Goal: Task Accomplishment & Management: Complete application form

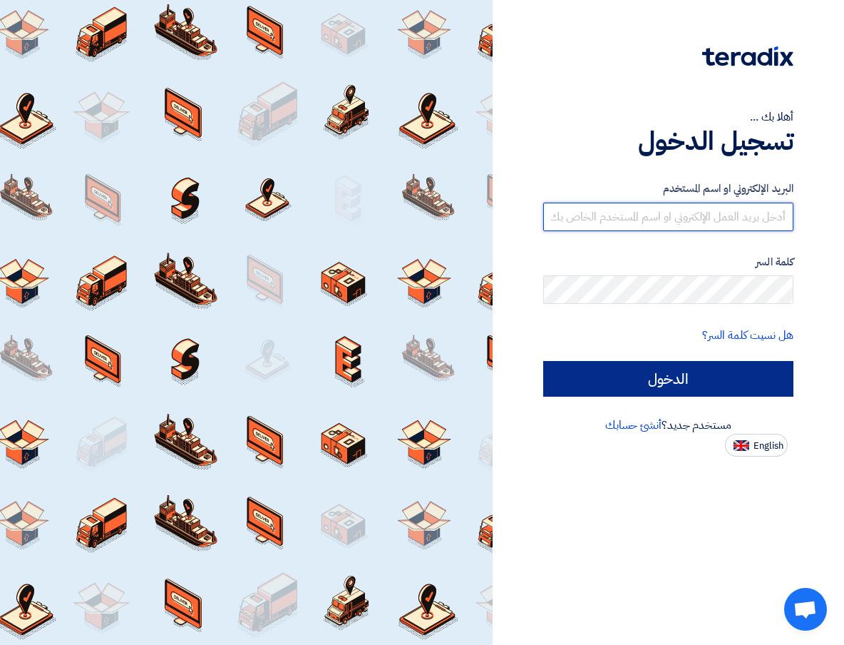
type input "[EMAIL_ADDRESS][DOMAIN_NAME]"
click at [710, 383] on input "الدخول" at bounding box center [668, 379] width 250 height 36
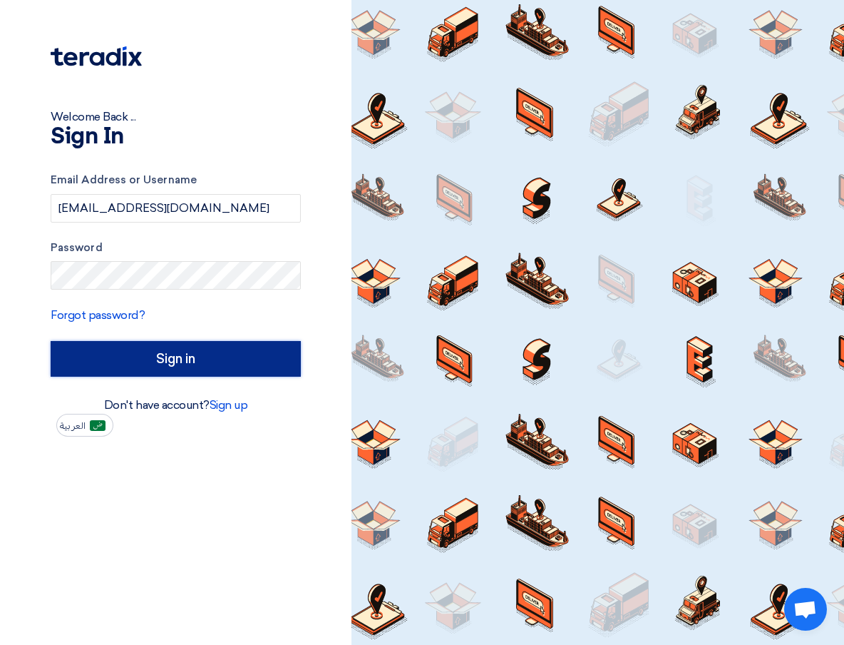
type input "Sign in"
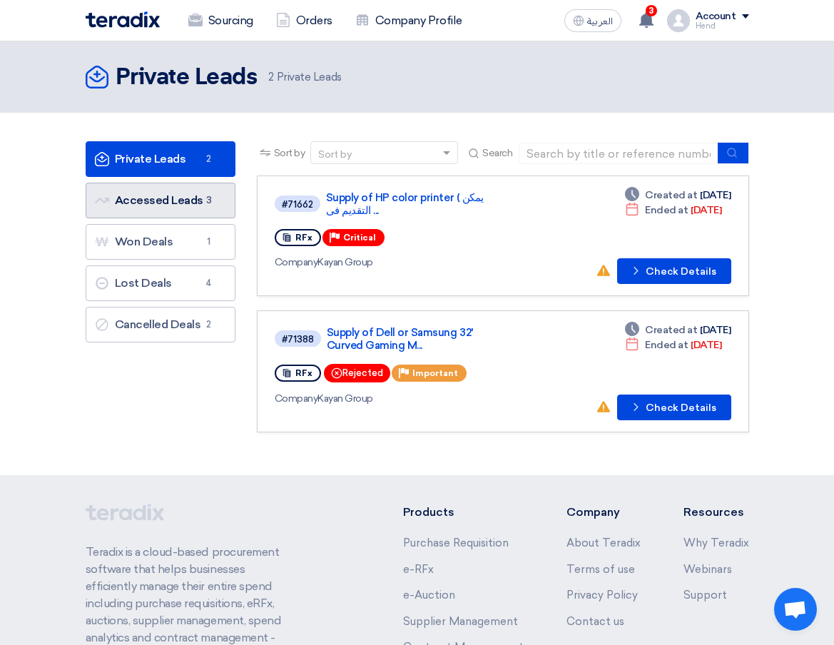
click at [182, 197] on link "Accessed Leads Accessed Leads 3" at bounding box center [161, 201] width 150 height 36
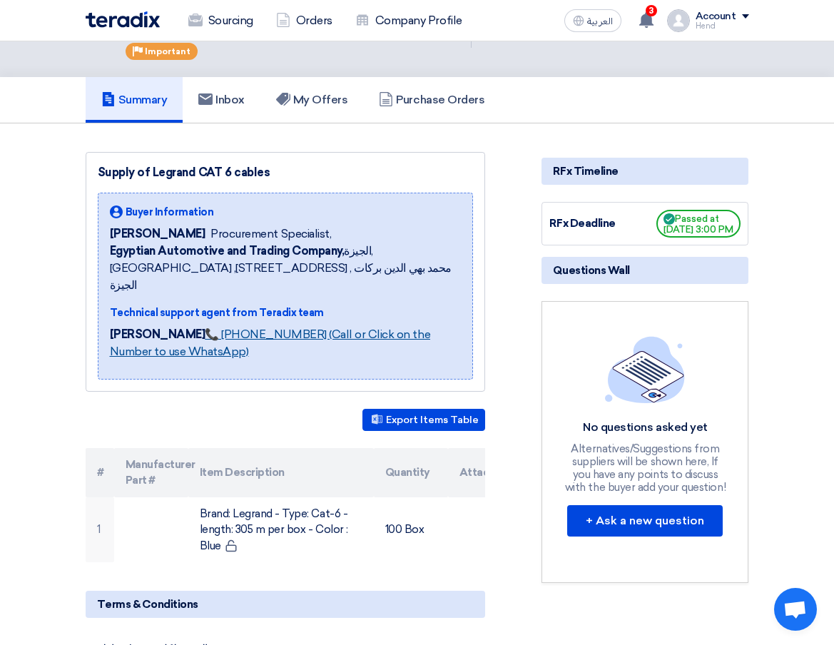
scroll to position [71, 0]
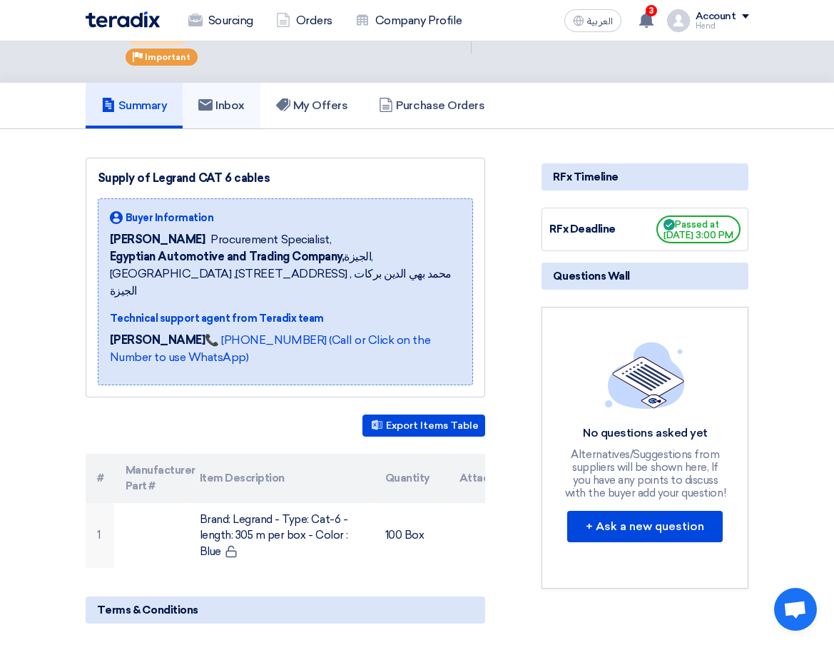
click at [243, 106] on h5 "Inbox" at bounding box center [221, 105] width 46 height 14
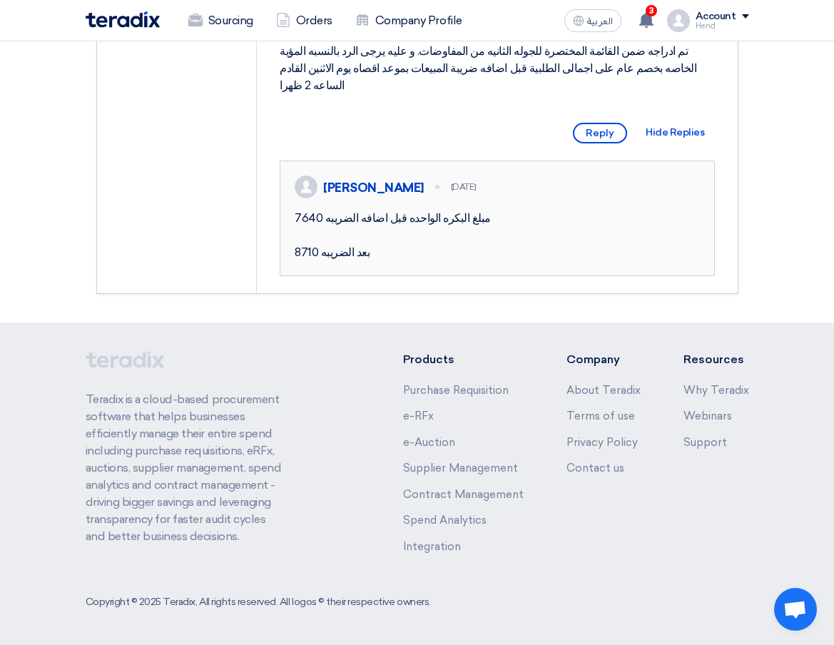
scroll to position [118, 0]
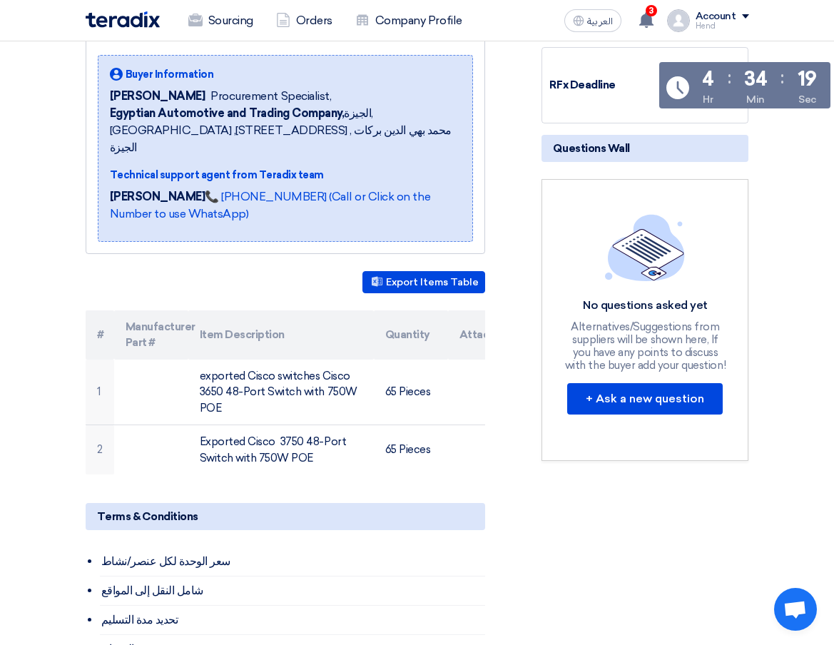
scroll to position [357, 0]
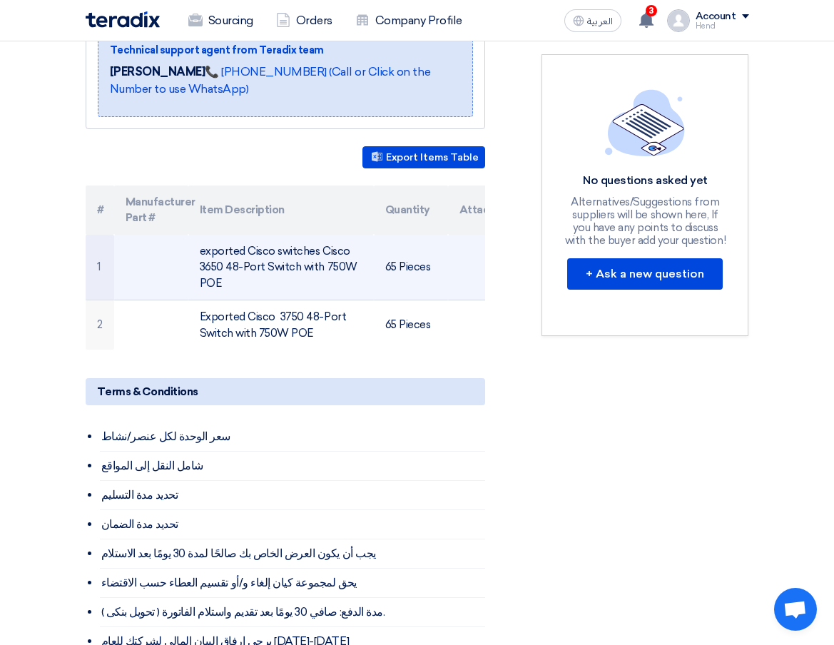
drag, startPoint x: 197, startPoint y: 234, endPoint x: 230, endPoint y: 268, distance: 47.4
click at [230, 268] on td "exported Cisco switches Cisco 3650 48-Port Switch with 750W POE" at bounding box center [280, 268] width 185 height 66
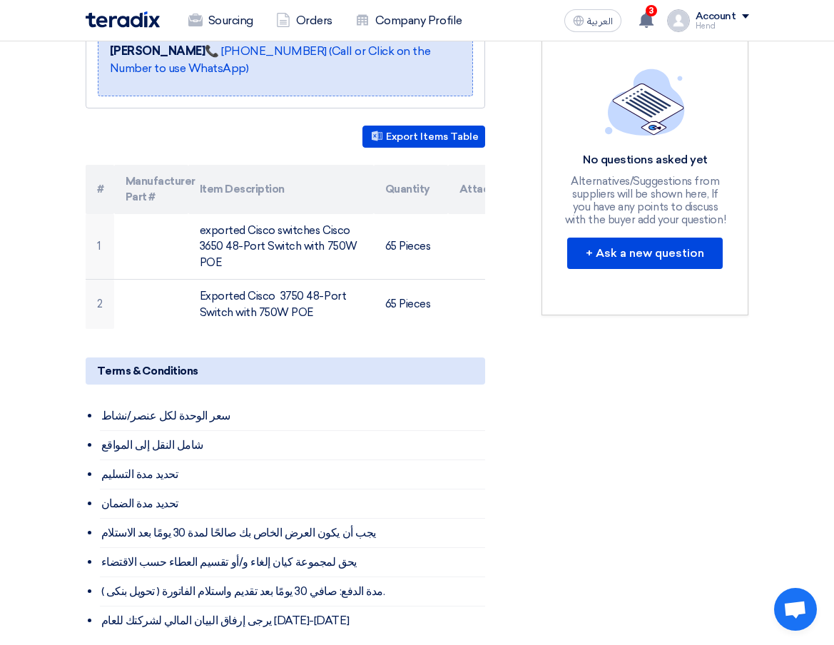
scroll to position [285, 0]
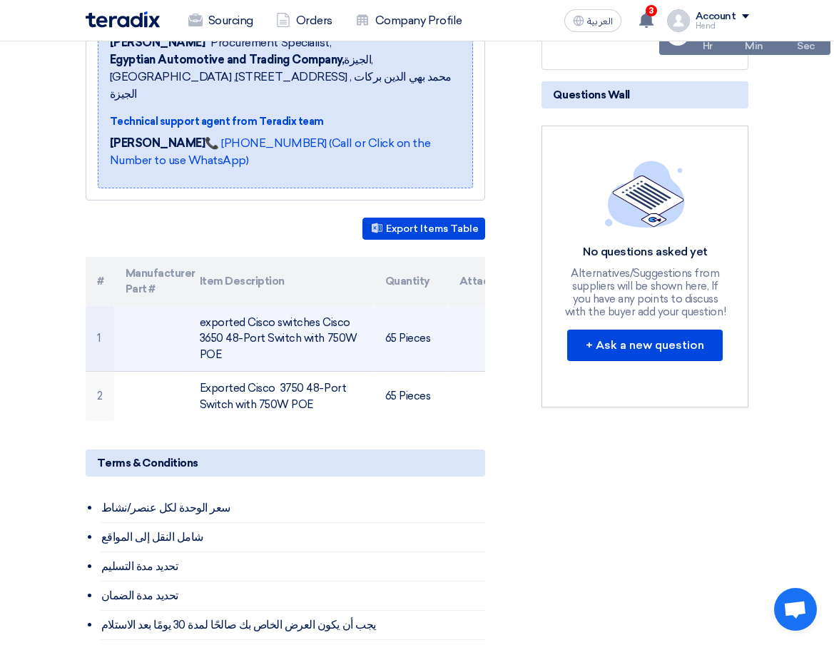
copy td "exported Cisco switches Cisco 3650 48-Port Switch with 750W POE"
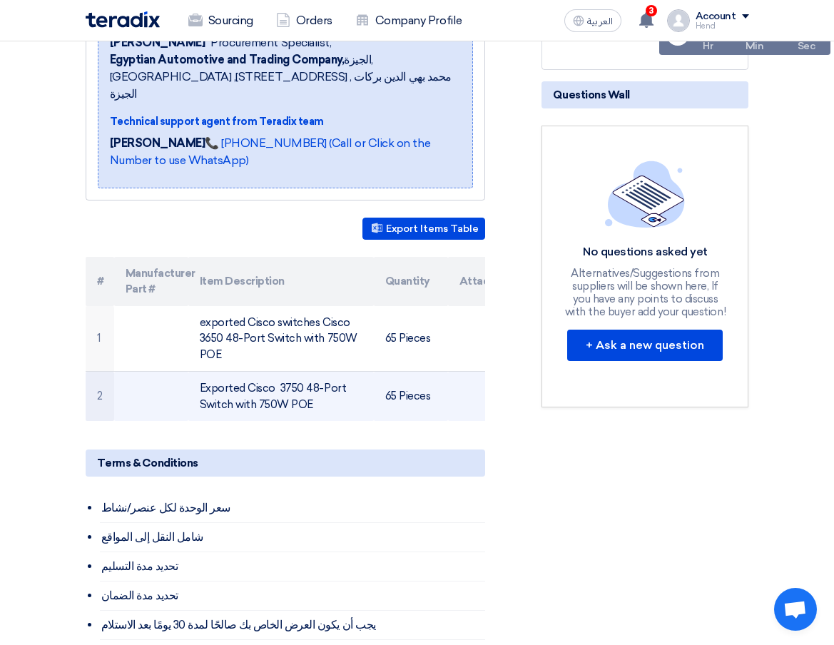
drag, startPoint x: 200, startPoint y: 372, endPoint x: 324, endPoint y: 387, distance: 125.0
click at [324, 387] on td "Exported Cisco 3750 48-Port Switch with 750W POE" at bounding box center [280, 397] width 185 height 50
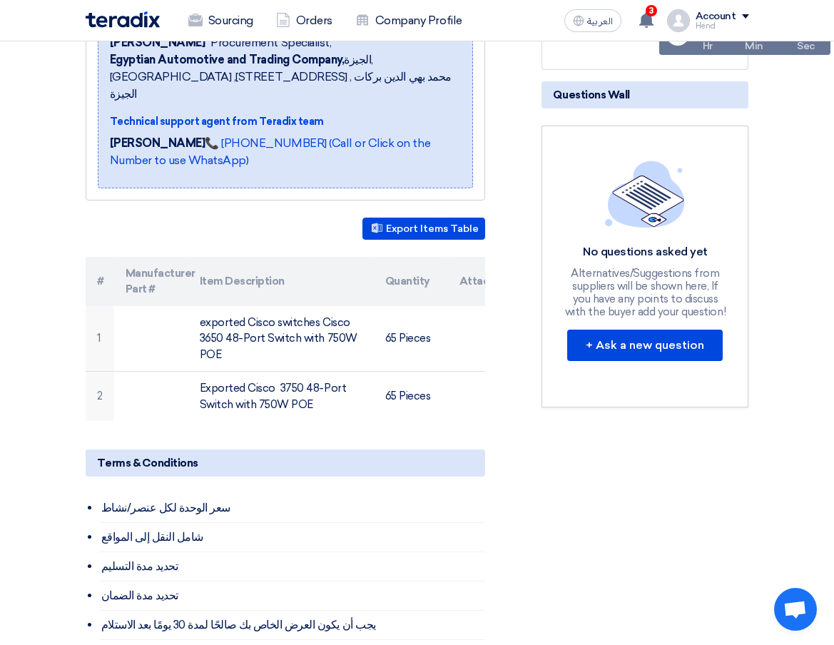
copy td "Exported Cisco 3750 48-Port Switch with 750W POE"
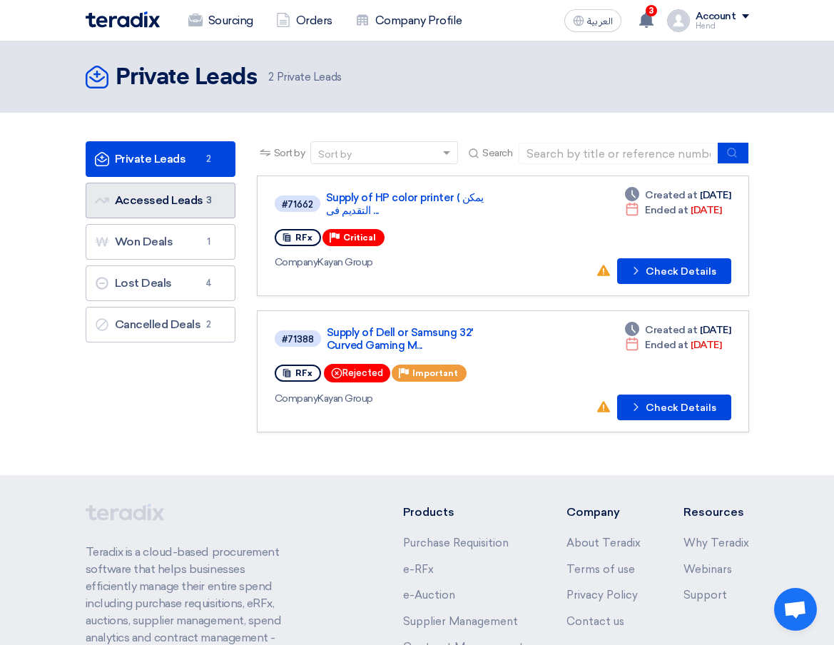
click at [166, 186] on link "Accessed Leads Accessed Leads 3" at bounding box center [161, 201] width 150 height 36
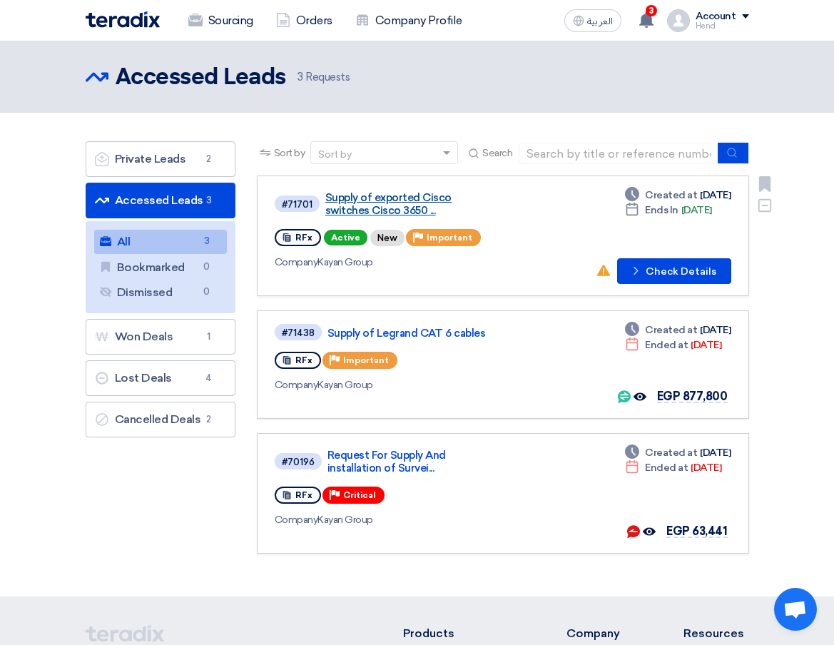
click at [377, 208] on link "Supply of exported Cisco switches Cisco 3650 ..." at bounding box center [410, 204] width 171 height 26
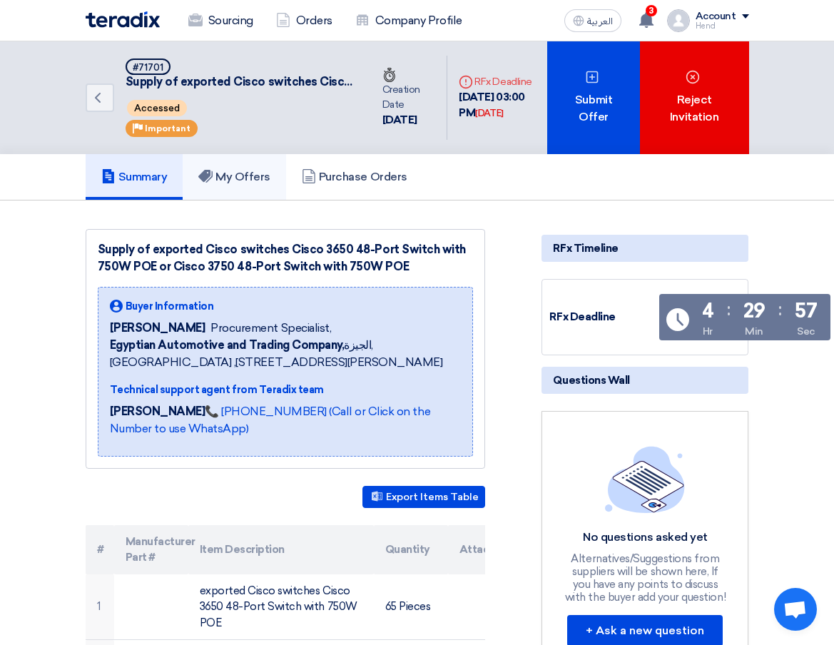
click at [238, 178] on h5 "My Offers" at bounding box center [234, 177] width 72 height 14
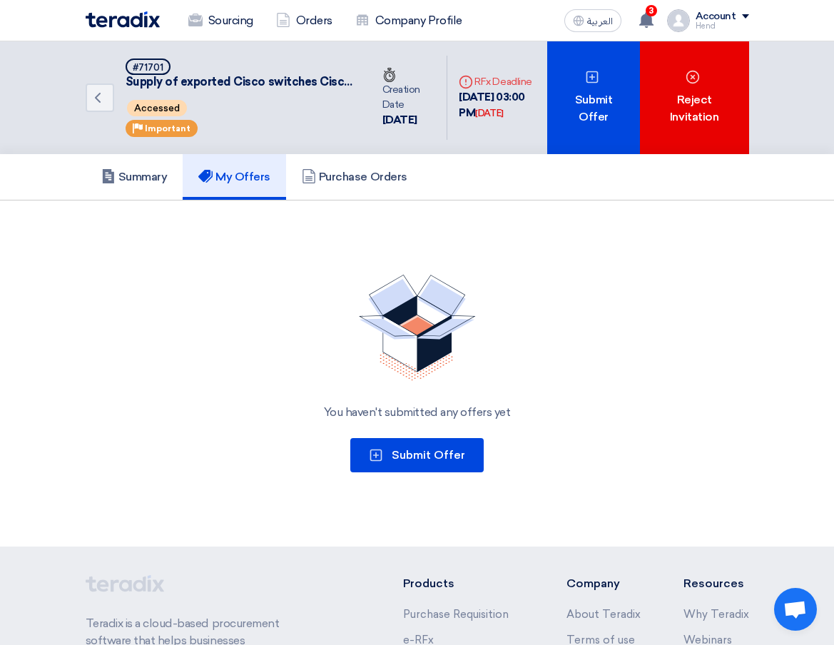
click at [399, 436] on div "You haven't submitted any offers yet Submit Offer" at bounding box center [417, 373] width 663 height 232
click at [409, 463] on button "Submit Offer" at bounding box center [416, 455] width 133 height 34
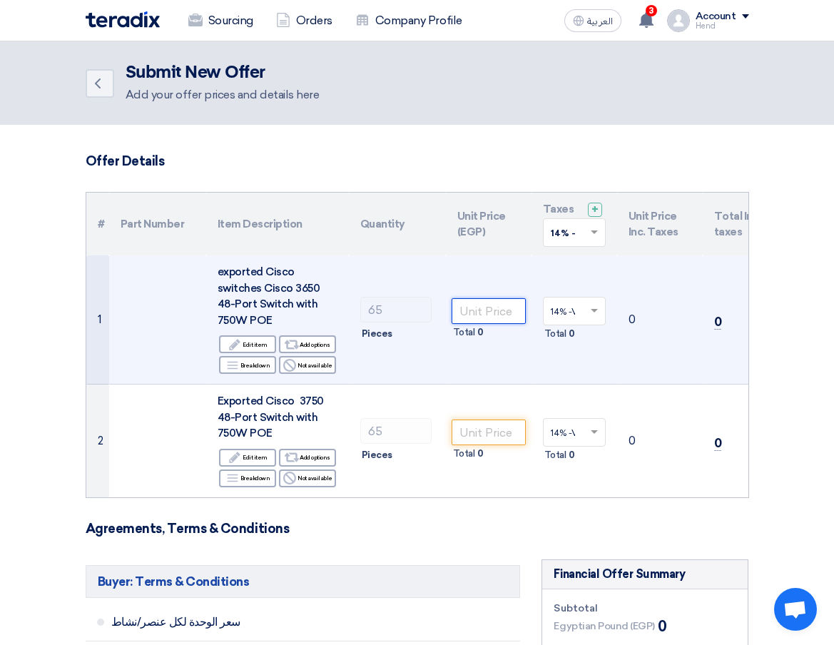
click at [484, 311] on input "number" at bounding box center [488, 311] width 74 height 26
click at [499, 308] on input "number" at bounding box center [488, 311] width 74 height 26
drag, startPoint x: 487, startPoint y: 302, endPoint x: 352, endPoint y: 266, distance: 139.6
click at [361, 266] on tr "1 exported Cisco switches Cisco 3650 48-Port Switch with 750W [PERSON_NAME] Edi…" at bounding box center [456, 319] width 740 height 129
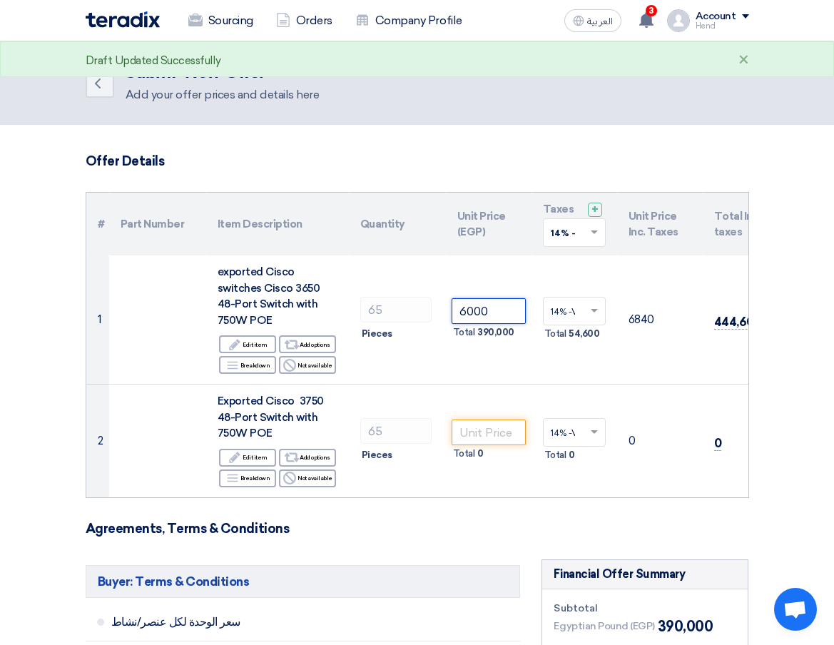
type input "6000"
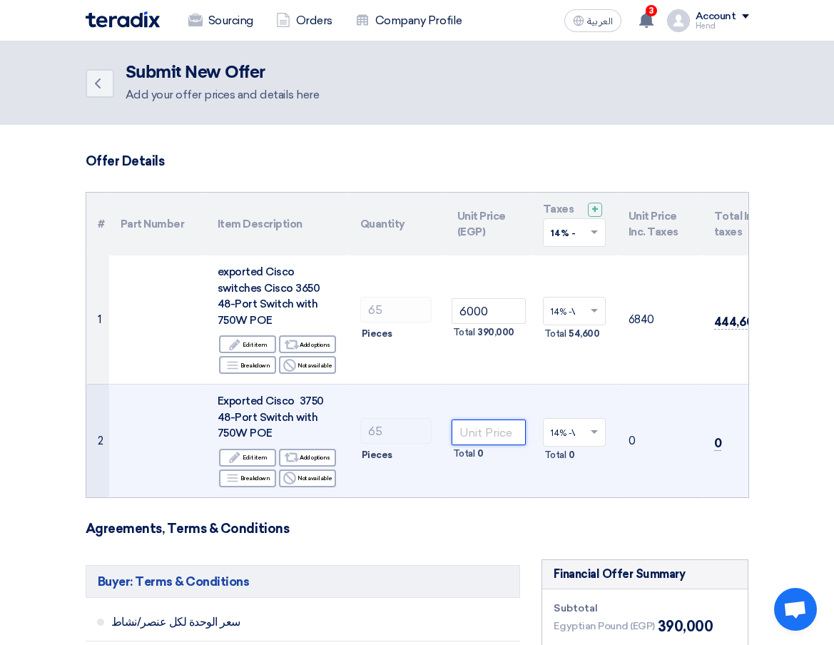
click at [491, 425] on input "number" at bounding box center [488, 432] width 74 height 26
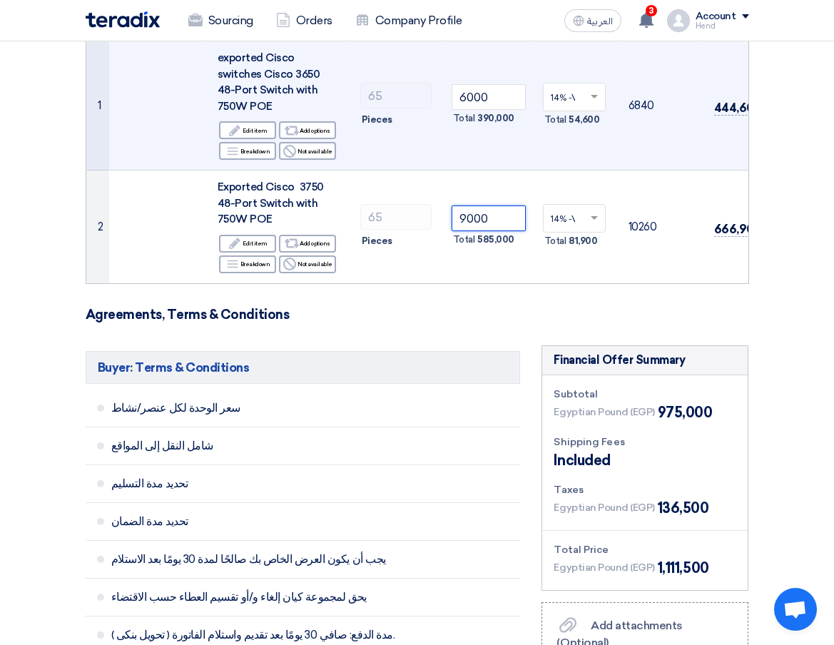
scroll to position [499, 0]
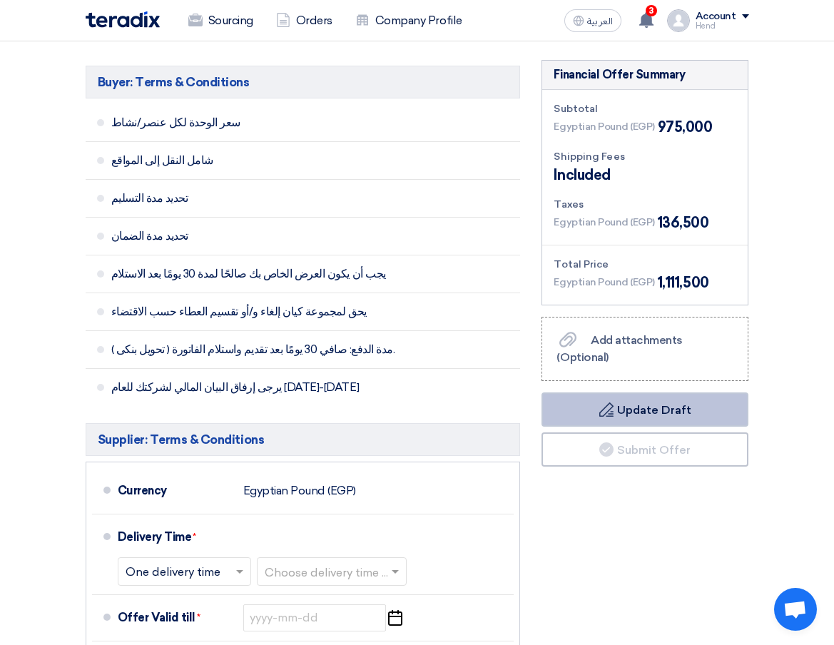
type input "9000"
click at [658, 424] on button "Draft Update Draft" at bounding box center [644, 409] width 207 height 34
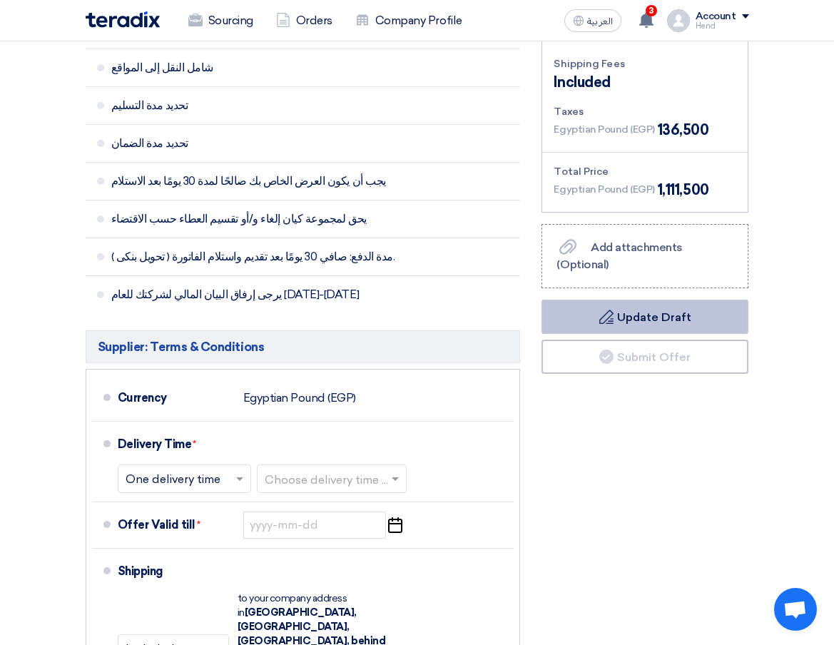
scroll to position [784, 0]
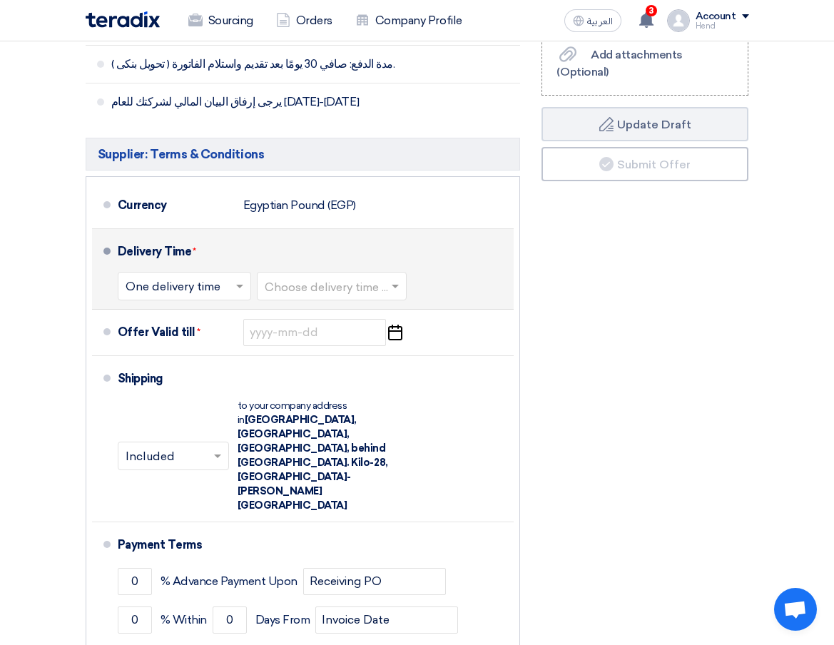
click at [320, 297] on input "text" at bounding box center [333, 287] width 136 height 21
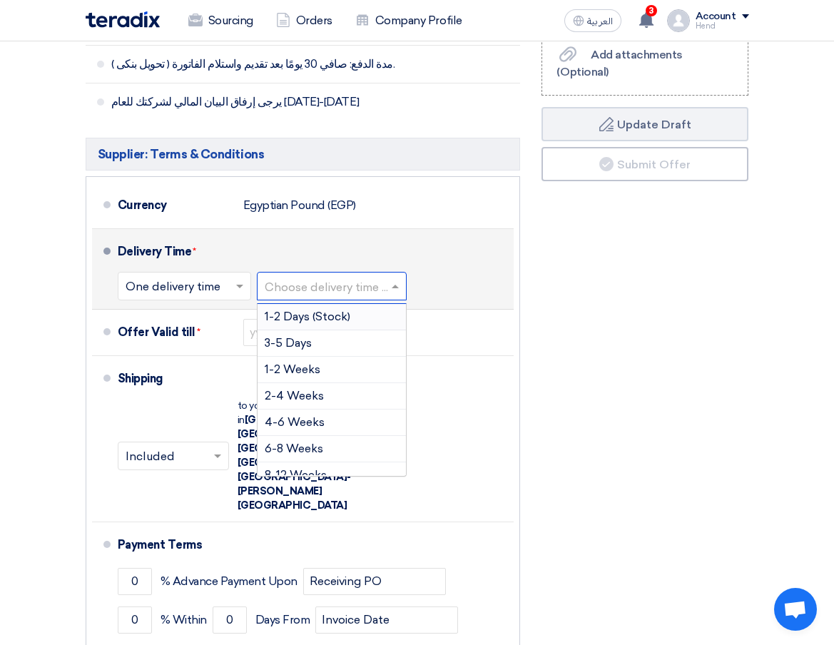
click at [326, 323] on span "1-2 Days (Stock)" at bounding box center [308, 317] width 86 height 14
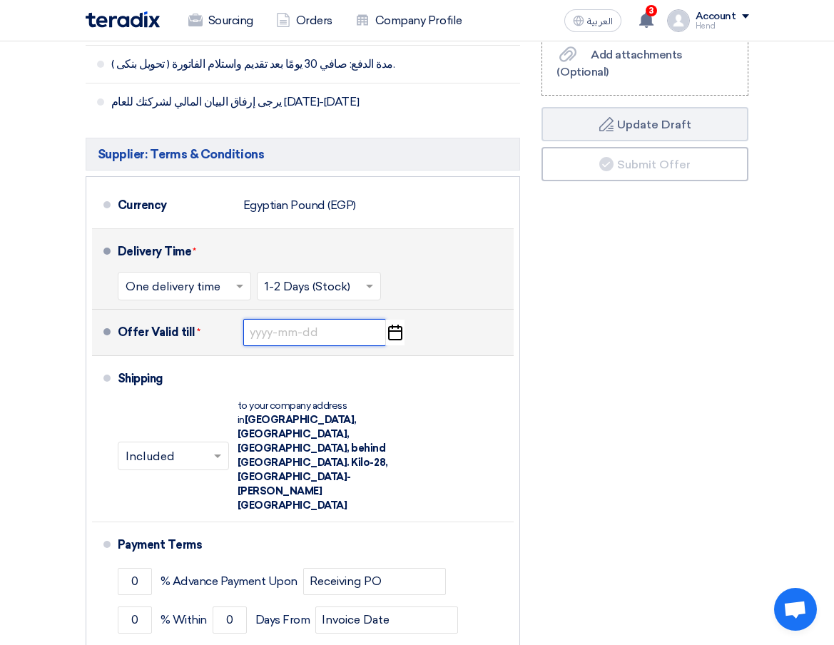
click at [322, 346] on input at bounding box center [314, 332] width 143 height 27
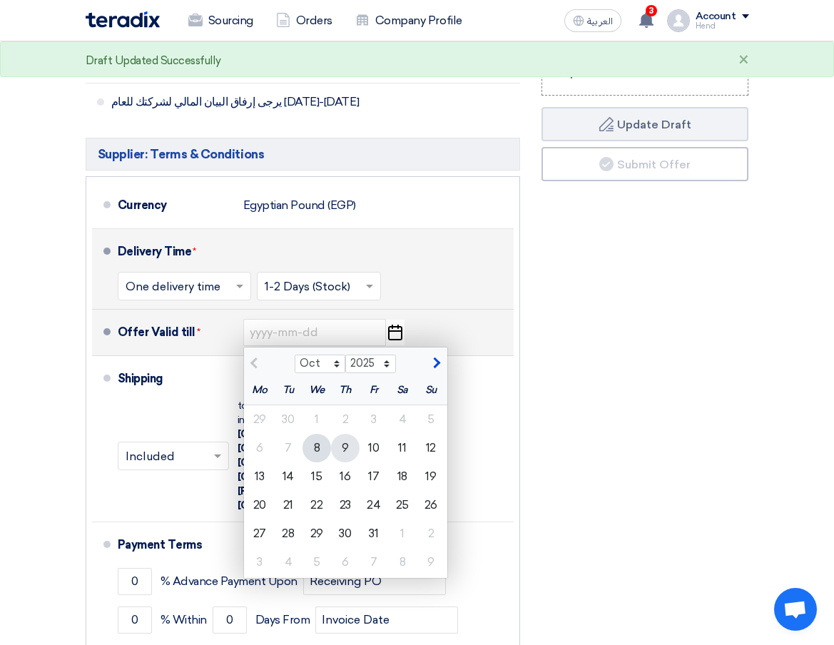
click at [349, 459] on div "9" at bounding box center [345, 448] width 29 height 29
type input "[DATE]"
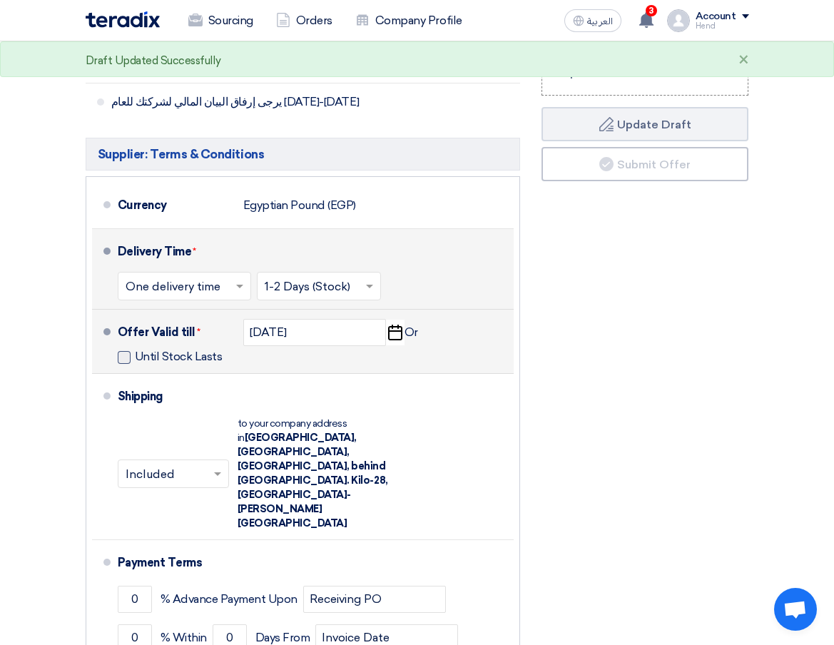
click at [130, 364] on span at bounding box center [124, 357] width 13 height 13
click at [135, 365] on input "Until Stock Lasts" at bounding box center [180, 362] width 91 height 27
click at [121, 364] on span at bounding box center [124, 357] width 13 height 13
click at [135, 366] on input "Until Stock Lasts" at bounding box center [180, 362] width 91 height 27
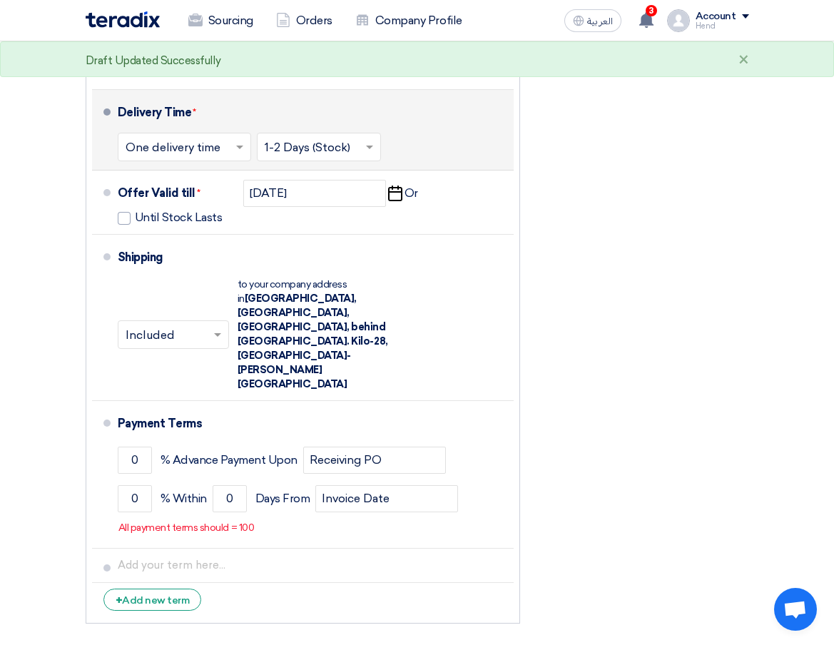
scroll to position [856, 0]
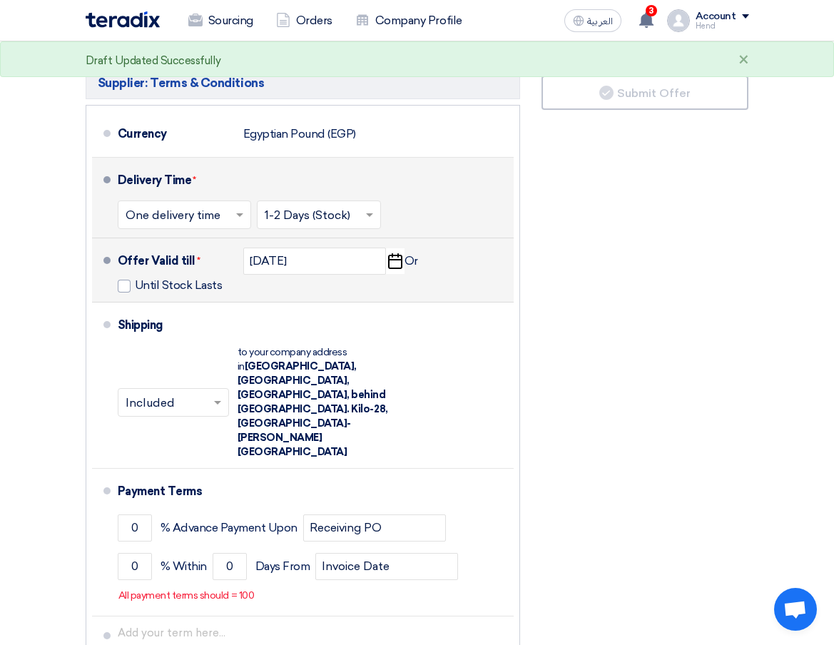
click at [126, 296] on span "Until Stock Lasts" at bounding box center [170, 287] width 105 height 18
click at [126, 292] on span at bounding box center [124, 286] width 13 height 13
click at [135, 302] on input "Until Stock Lasts" at bounding box center [180, 291] width 91 height 27
checkbox input "true"
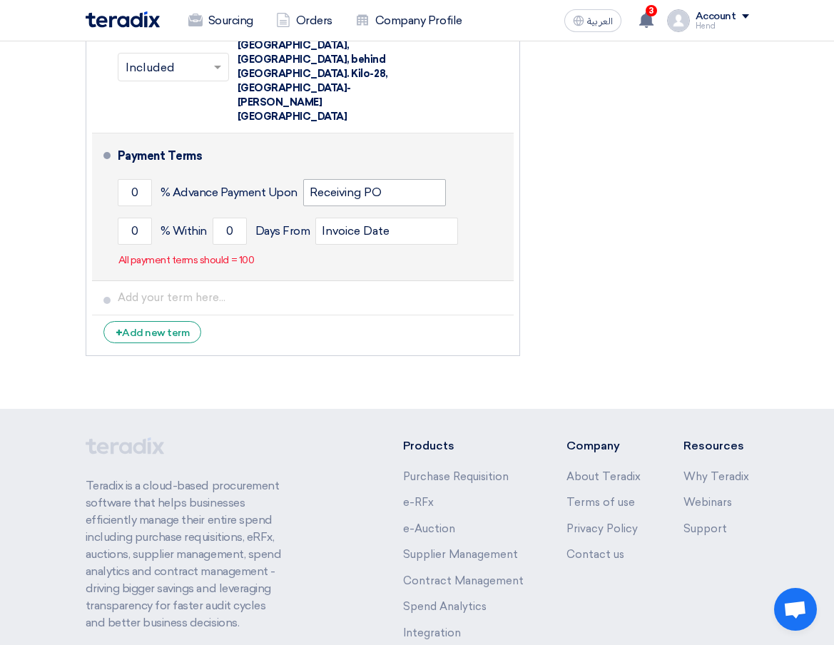
scroll to position [1212, 0]
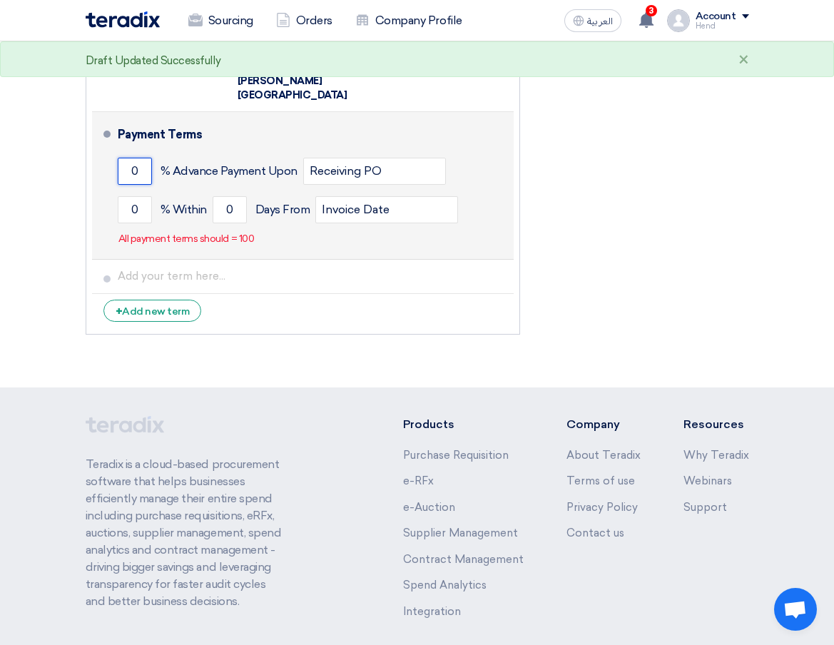
click at [136, 158] on input "0" at bounding box center [135, 171] width 34 height 27
click at [146, 196] on input "0" at bounding box center [135, 209] width 34 height 27
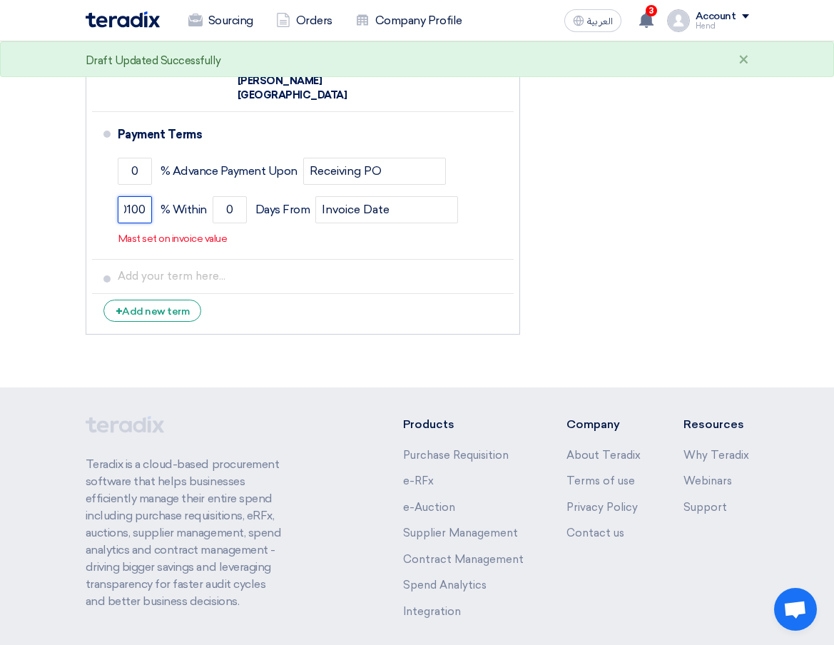
scroll to position [0, 0]
drag, startPoint x: 143, startPoint y: 158, endPoint x: 52, endPoint y: 140, distance: 93.0
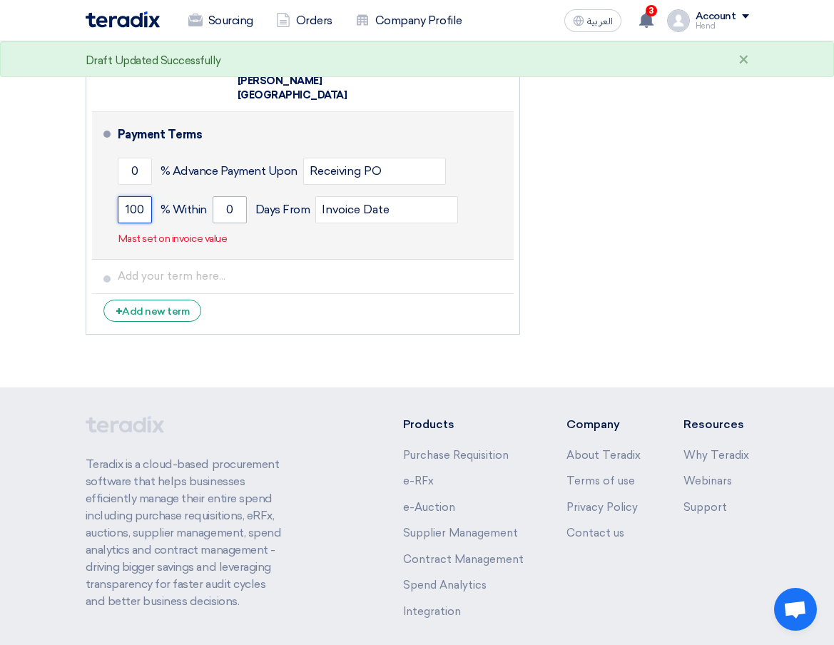
type input "100"
drag, startPoint x: 234, startPoint y: 167, endPoint x: 123, endPoint y: 146, distance: 112.5
click at [123, 190] on div "100 % [DATE] From Invoice Date" at bounding box center [313, 209] width 391 height 39
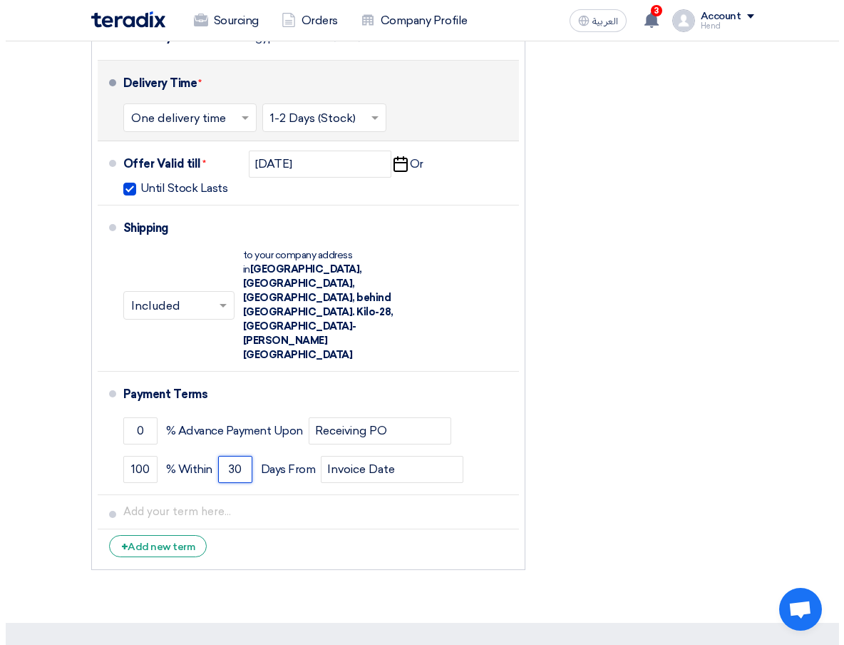
scroll to position [850, 0]
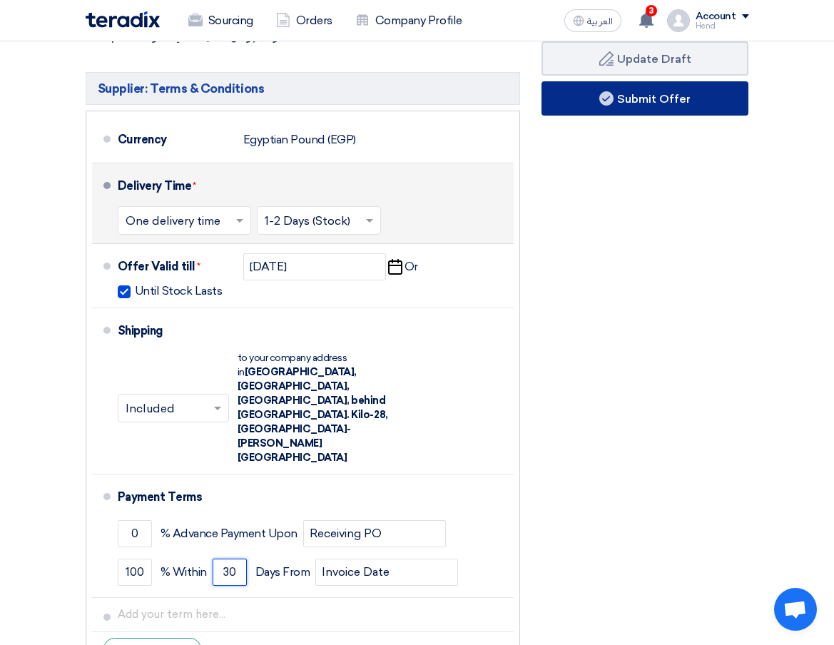
type input "30"
click at [660, 105] on button "Submit Offer" at bounding box center [644, 98] width 207 height 34
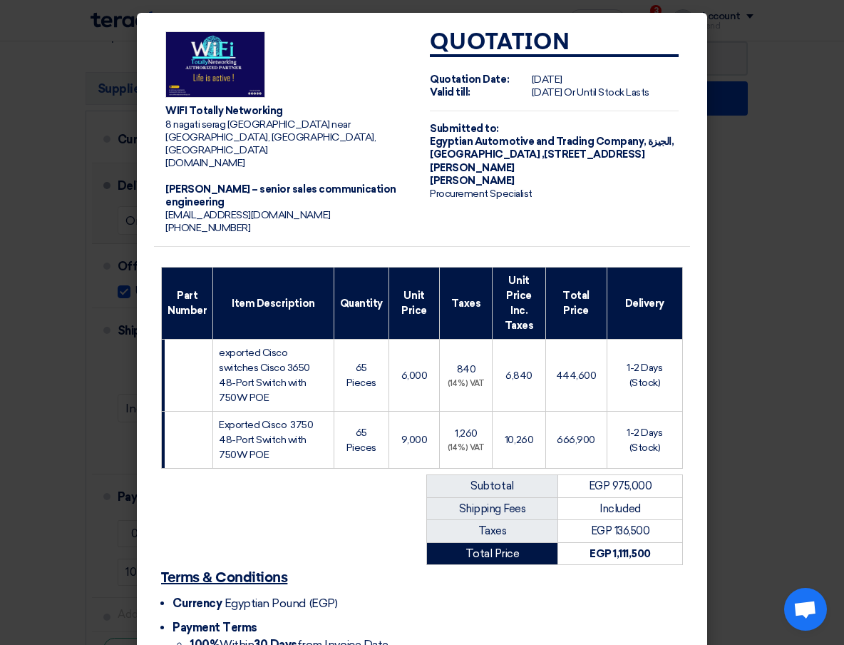
scroll to position [100, 0]
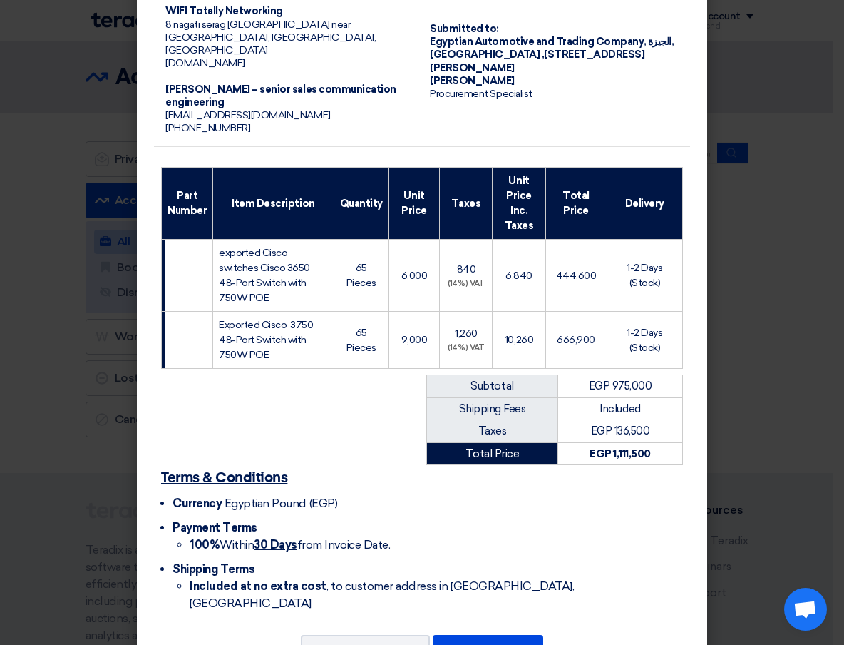
click at [60, 98] on modal-container "WIFI Totally Networking 8 [GEOGRAPHIC_DATA] near [GEOGRAPHIC_DATA], [GEOGRAPHIC…" at bounding box center [422, 322] width 844 height 645
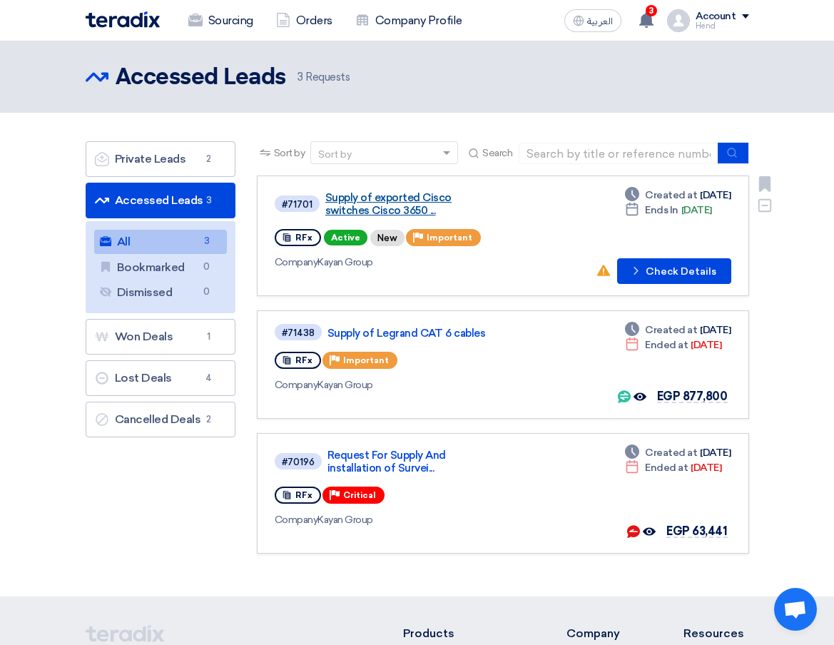
click at [362, 209] on link "Supply of exported Cisco switches Cisco 3650 ..." at bounding box center [410, 204] width 171 height 26
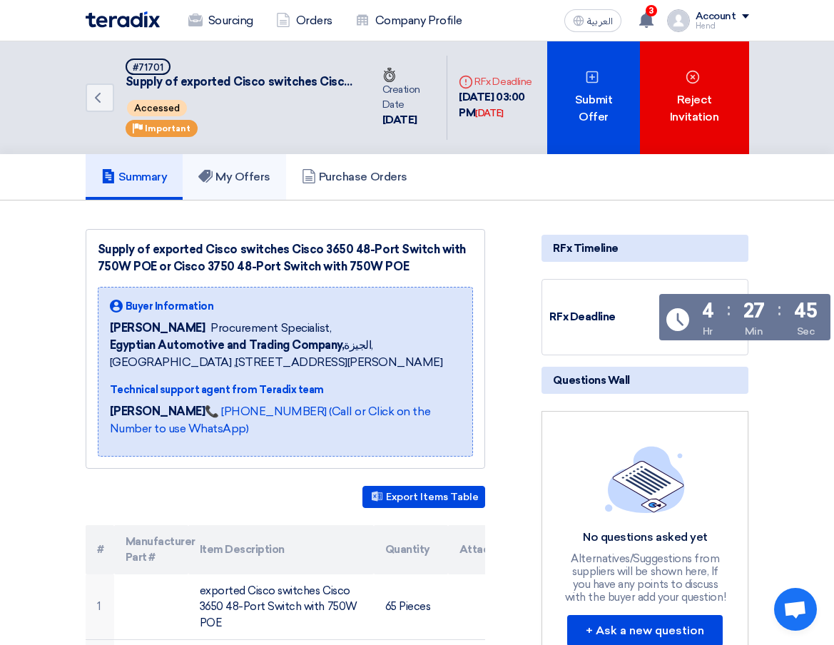
click at [248, 182] on h5 "My Offers" at bounding box center [234, 177] width 72 height 14
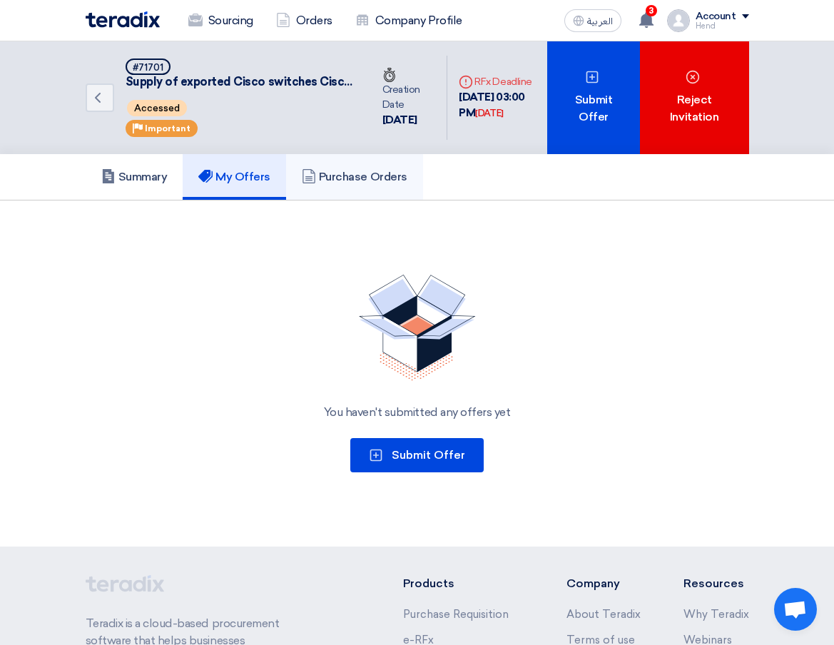
click at [380, 183] on h5 "Purchase Orders" at bounding box center [355, 177] width 106 height 14
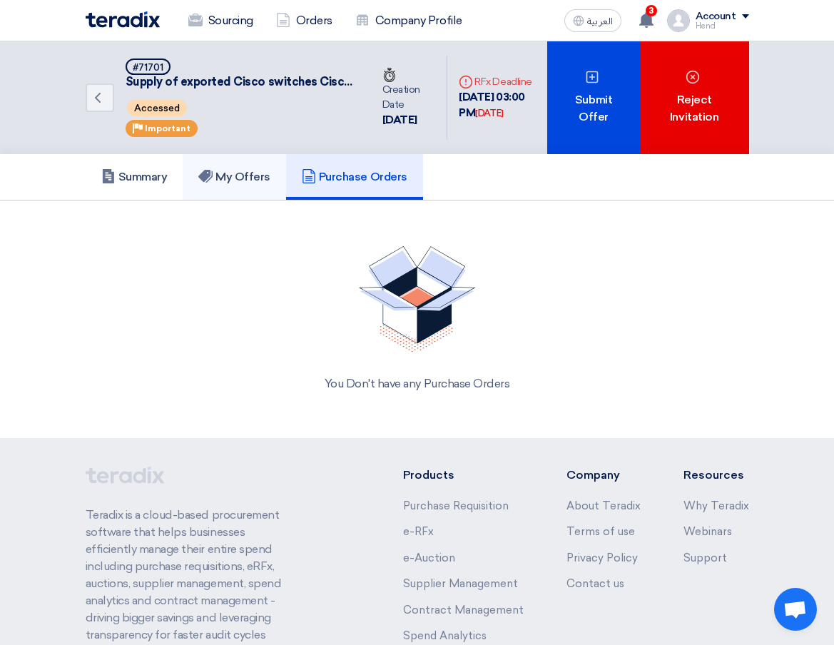
click at [212, 187] on link "My Offers" at bounding box center [234, 177] width 103 height 46
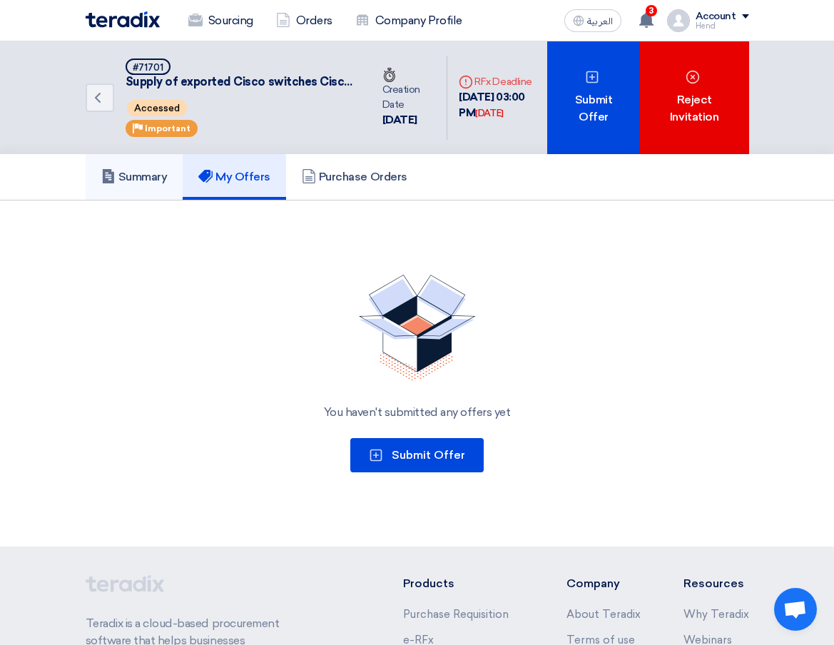
click at [123, 176] on h5 "Summary" at bounding box center [134, 177] width 66 height 14
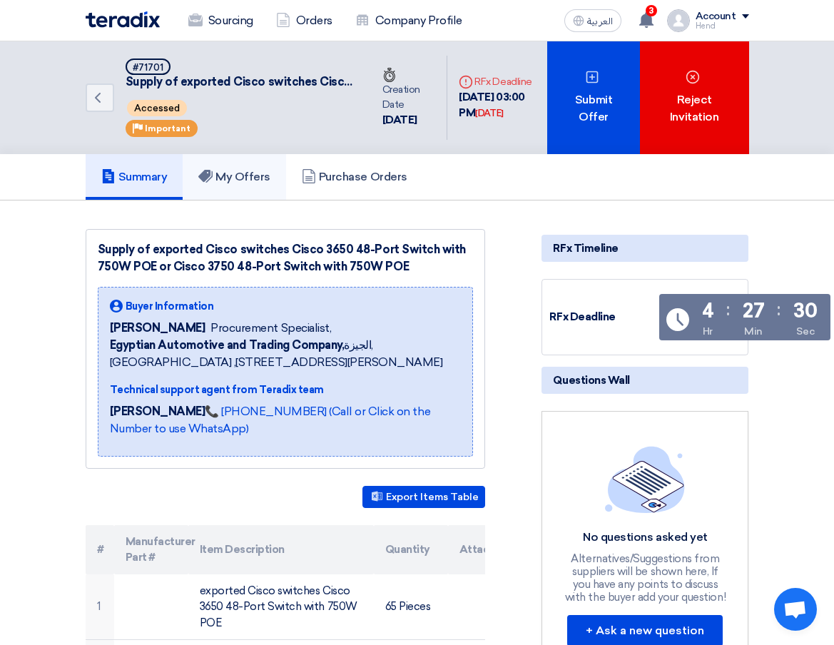
click at [258, 185] on link "My Offers" at bounding box center [234, 177] width 103 height 46
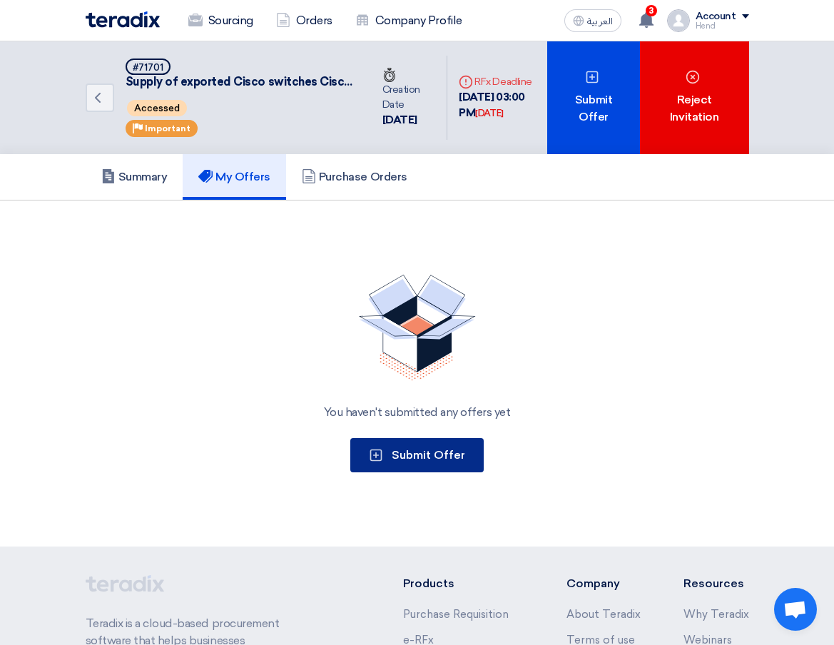
click at [451, 452] on span "Submit Offer" at bounding box center [428, 455] width 73 height 14
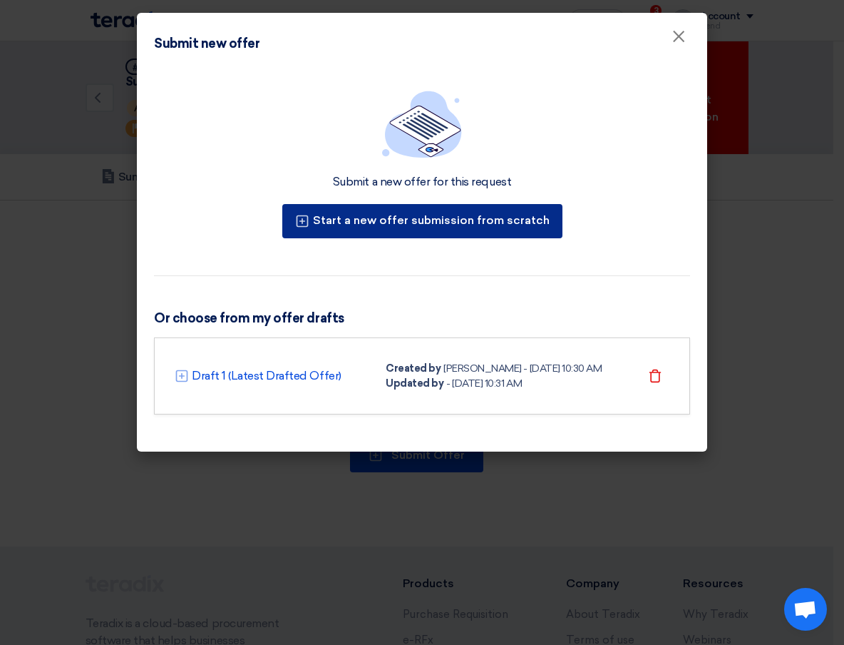
click at [426, 227] on button "Start a new offer submission from scratch" at bounding box center [422, 221] width 280 height 34
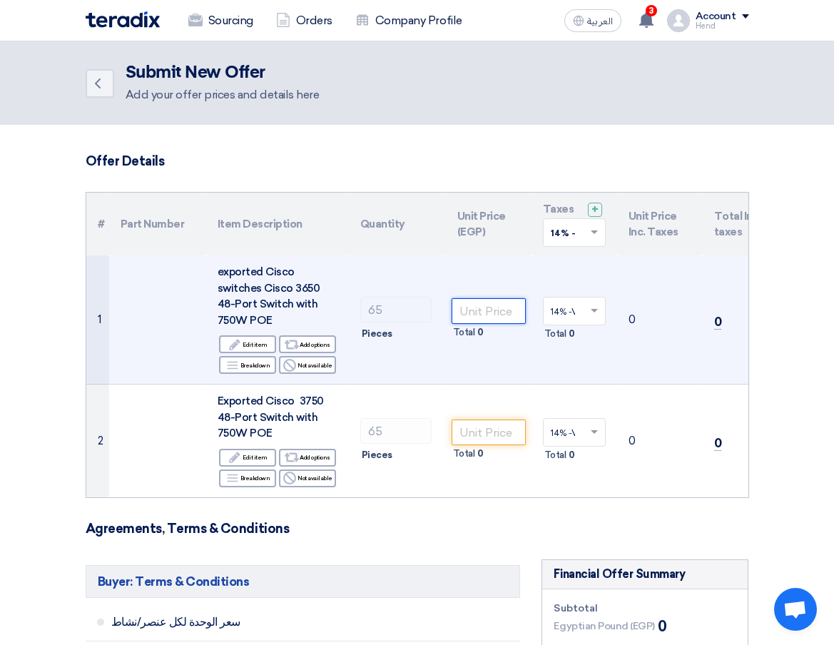
click at [502, 307] on input "number" at bounding box center [488, 311] width 74 height 26
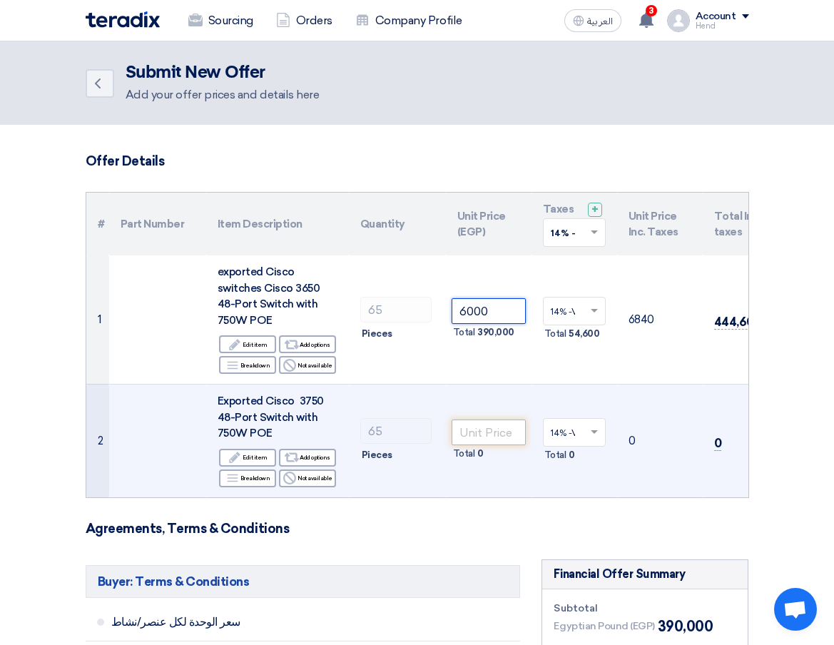
type input "6000"
click at [487, 432] on input "number" at bounding box center [488, 432] width 74 height 26
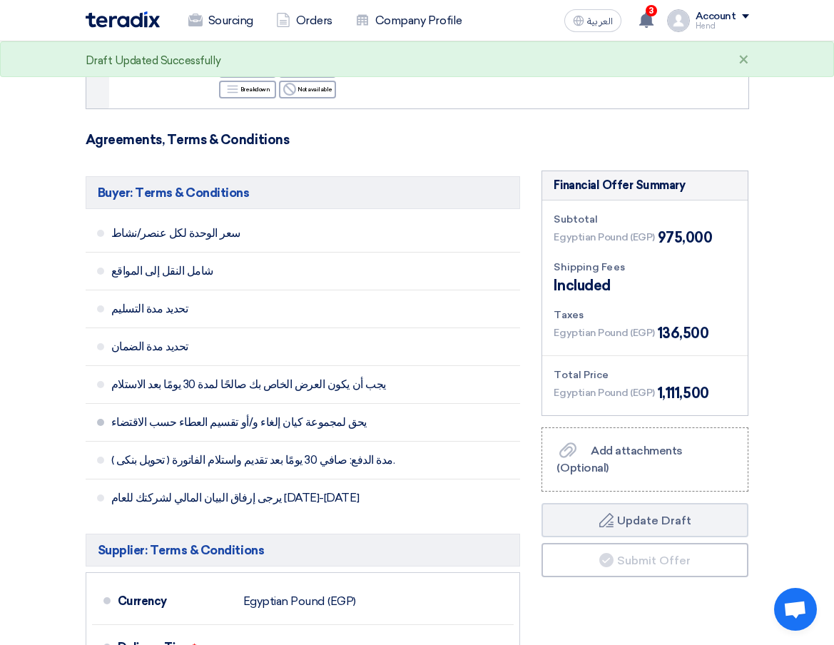
scroll to position [784, 0]
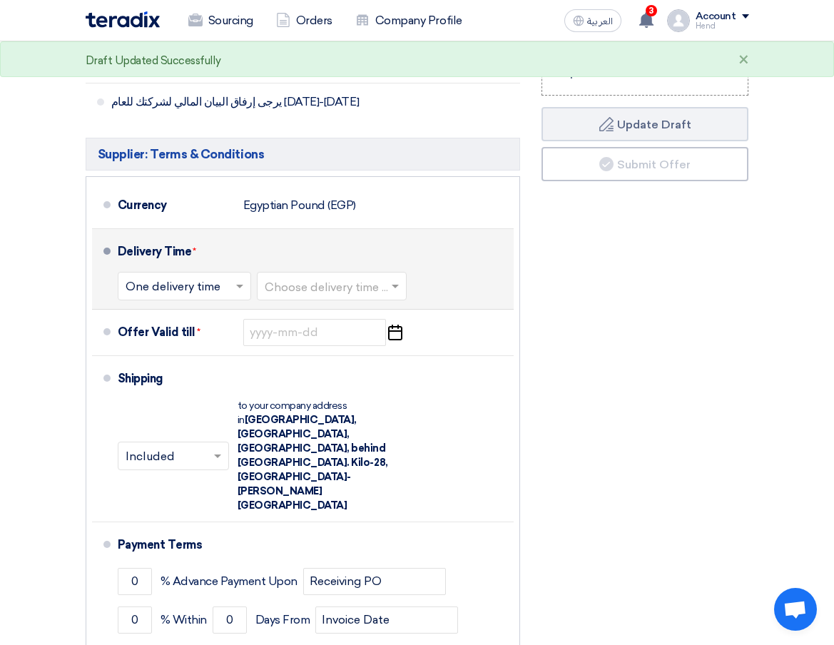
type input "9000"
click at [302, 294] on input "text" at bounding box center [333, 287] width 136 height 21
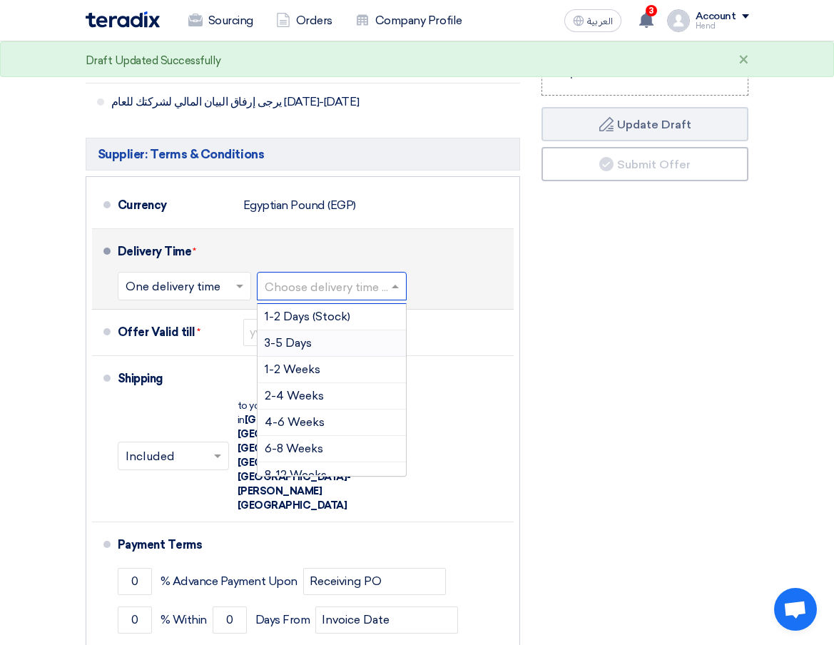
click at [342, 353] on div "3-5 Days" at bounding box center [331, 343] width 148 height 26
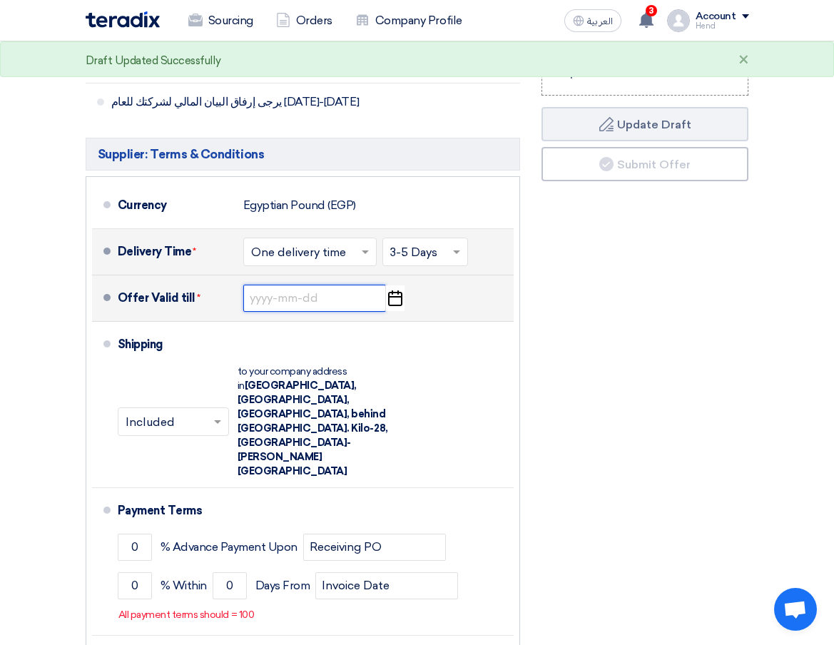
click at [322, 312] on input at bounding box center [314, 298] width 143 height 27
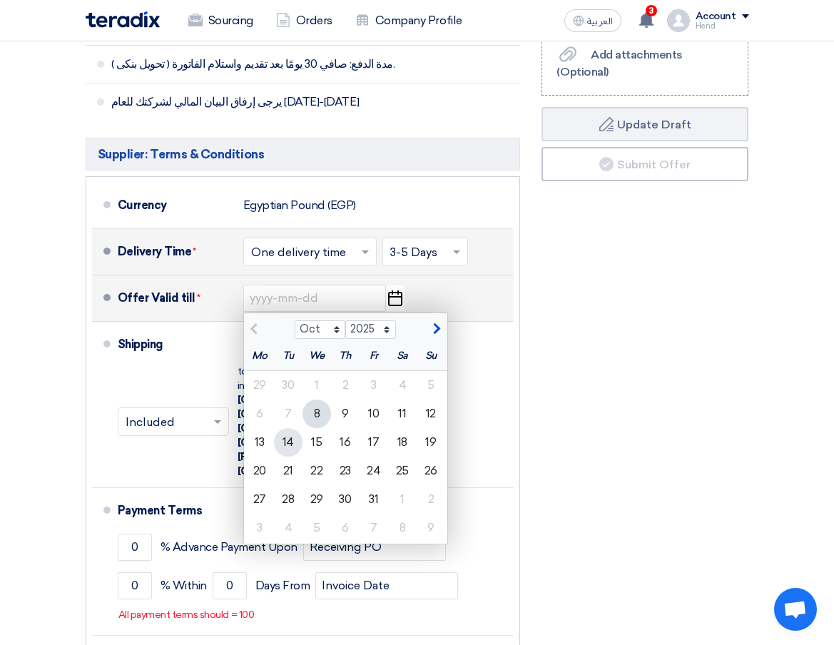
click at [290, 452] on div "14" at bounding box center [288, 442] width 29 height 29
type input "[DATE]"
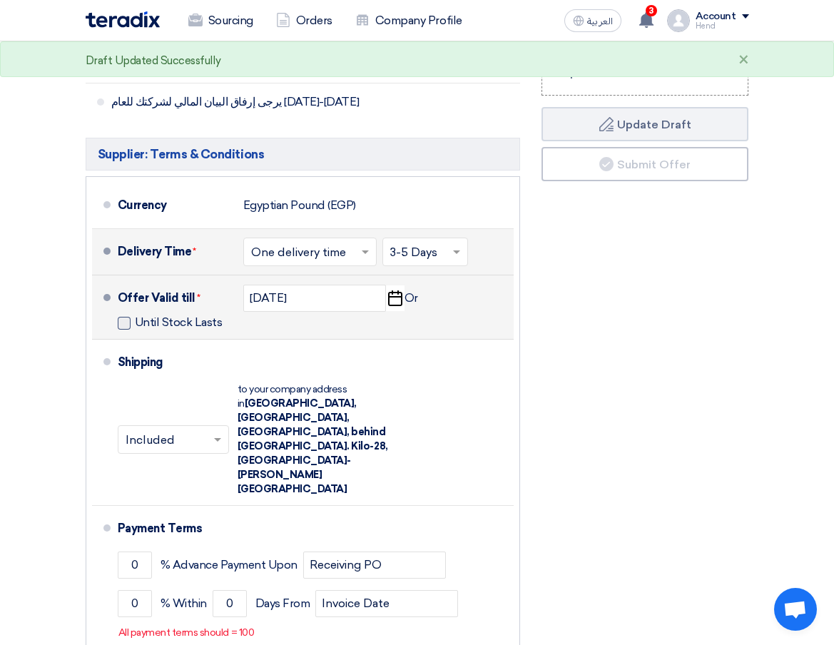
click at [123, 328] on span at bounding box center [124, 323] width 13 height 13
click at [135, 328] on input "Until Stock Lasts" at bounding box center [180, 328] width 91 height 27
checkbox input "true"
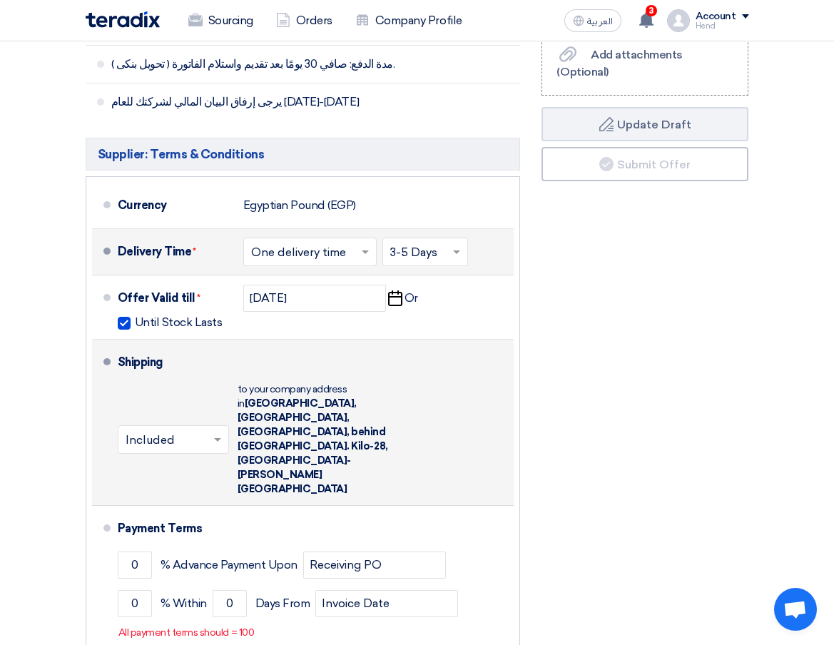
click at [217, 432] on span at bounding box center [219, 439] width 18 height 14
click at [200, 430] on input "text" at bounding box center [174, 440] width 97 height 21
click at [195, 457] on div "Included" at bounding box center [173, 470] width 110 height 26
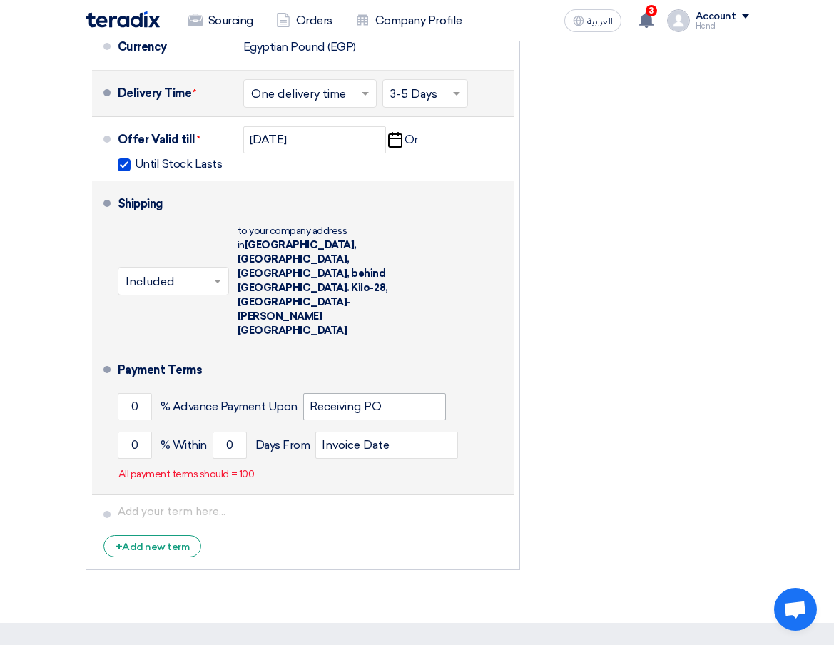
scroll to position [998, 0]
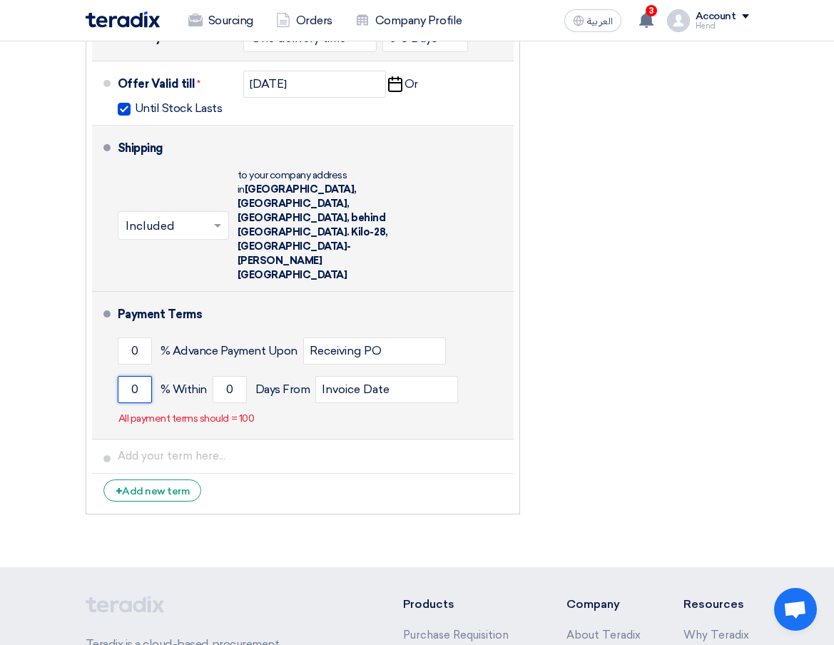
drag, startPoint x: 139, startPoint y: 344, endPoint x: 119, endPoint y: 347, distance: 20.1
click at [119, 376] on input "0" at bounding box center [135, 389] width 34 height 27
type input "100"
drag, startPoint x: 225, startPoint y: 346, endPoint x: 302, endPoint y: 342, distance: 77.1
click at [302, 370] on div "100 % [DATE] From Invoice Date" at bounding box center [313, 389] width 391 height 39
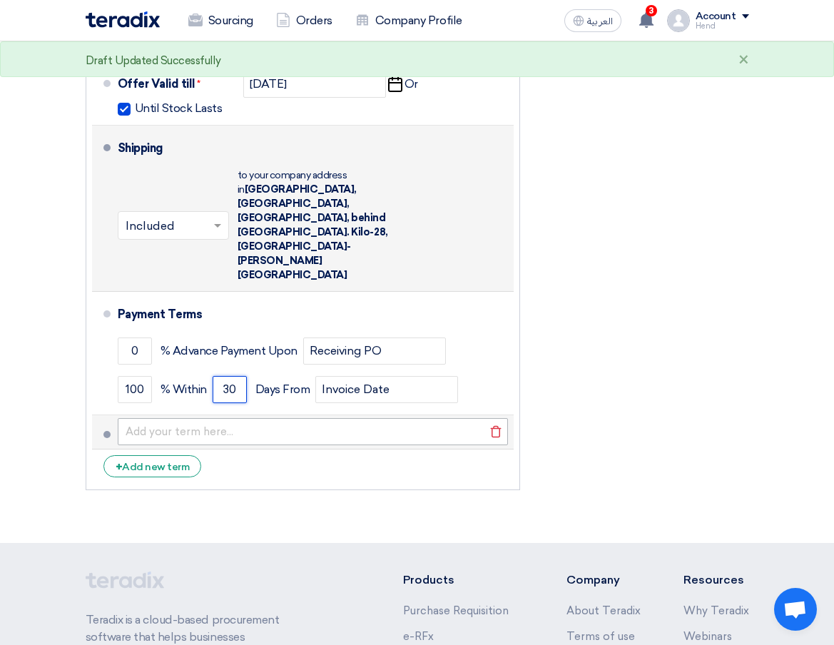
type input "30"
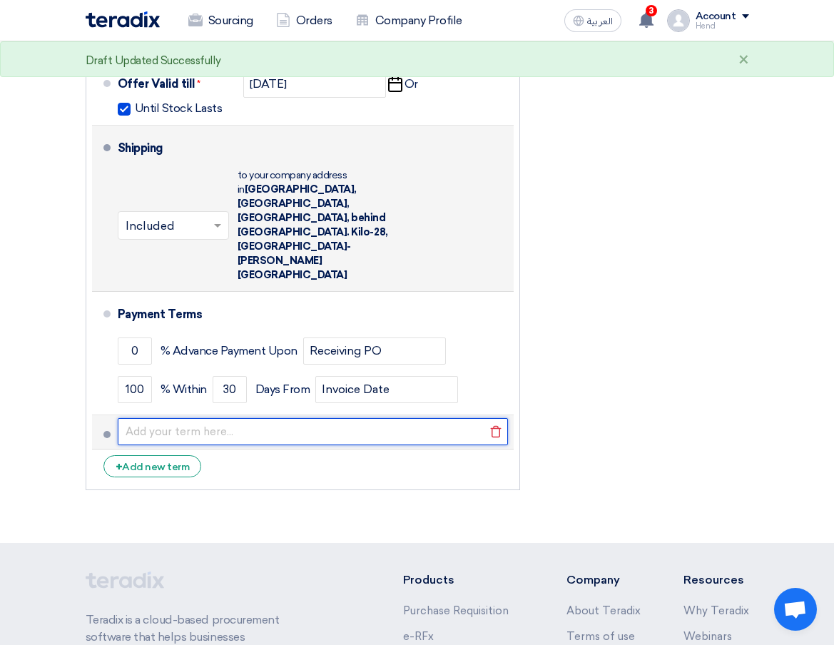
click at [196, 418] on input "text" at bounding box center [313, 431] width 391 height 27
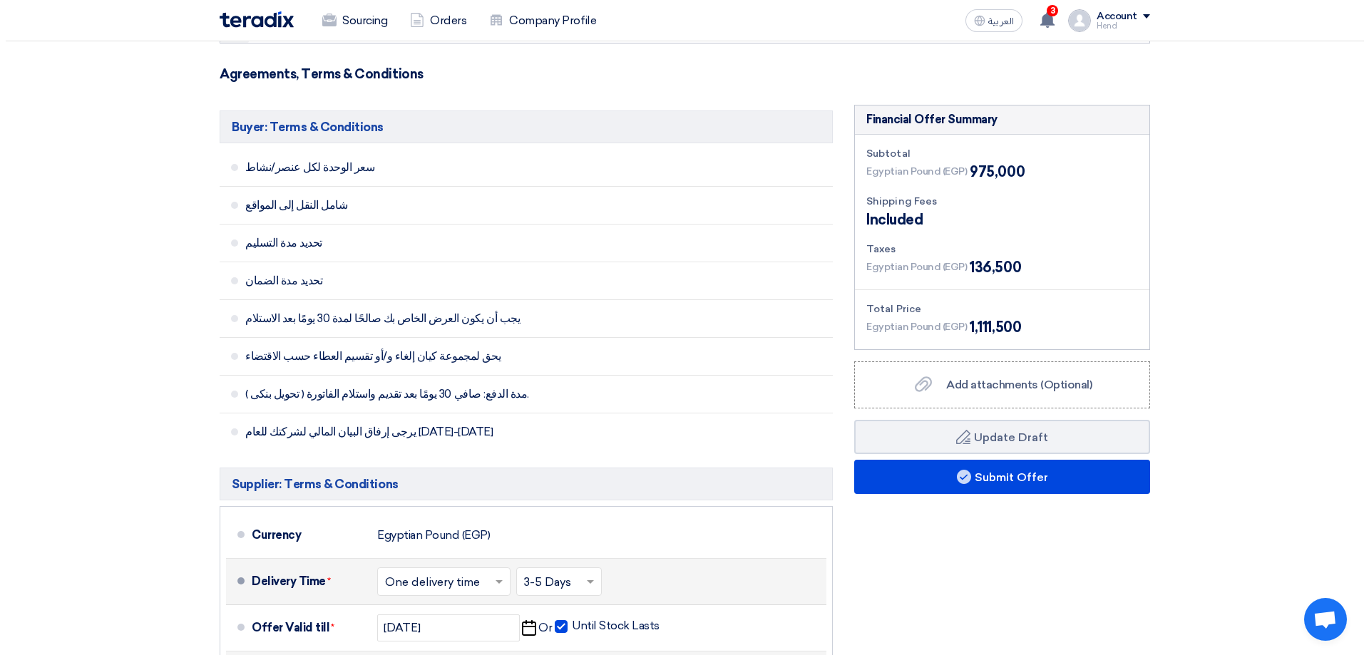
scroll to position [499, 0]
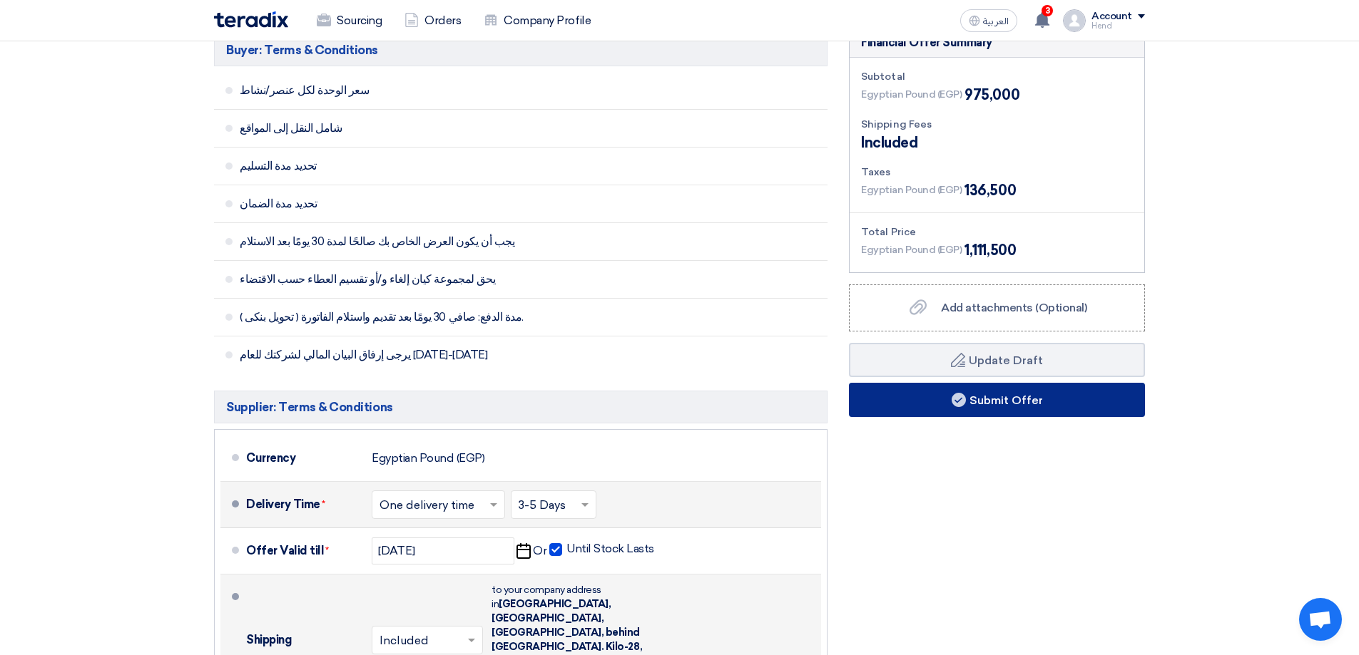
click at [844, 401] on button "Submit Offer" at bounding box center [997, 400] width 296 height 34
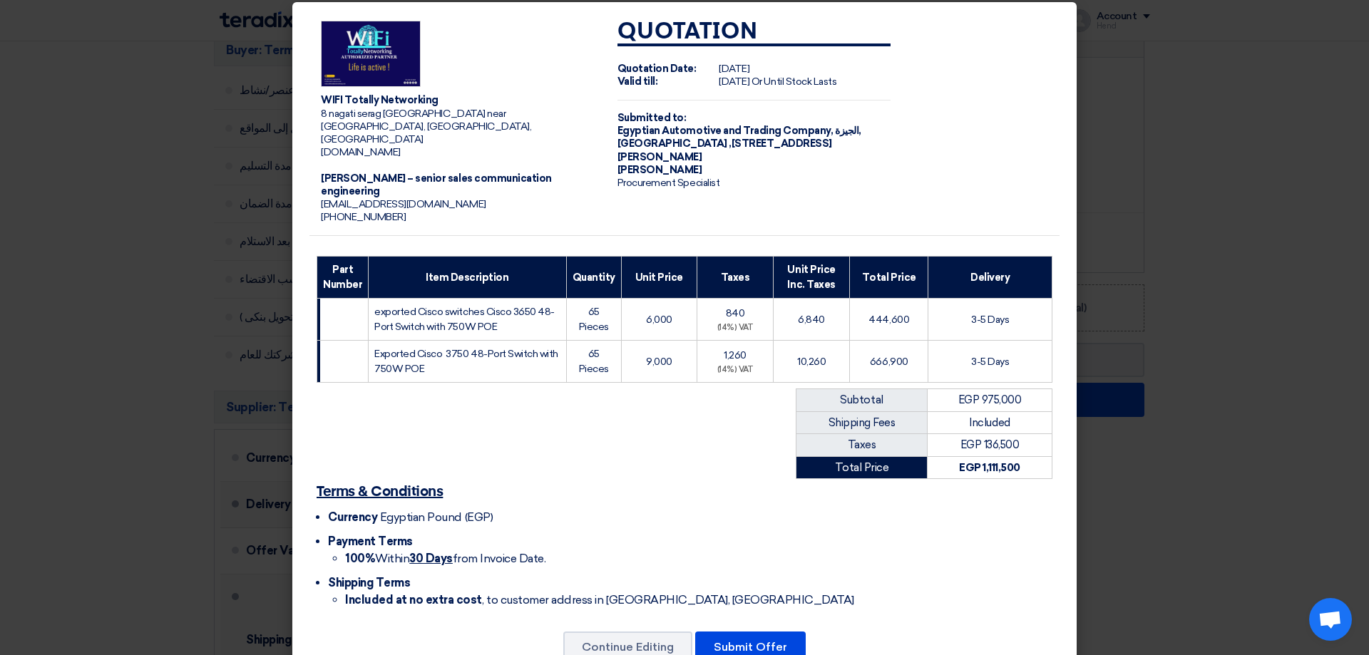
scroll to position [16, 0]
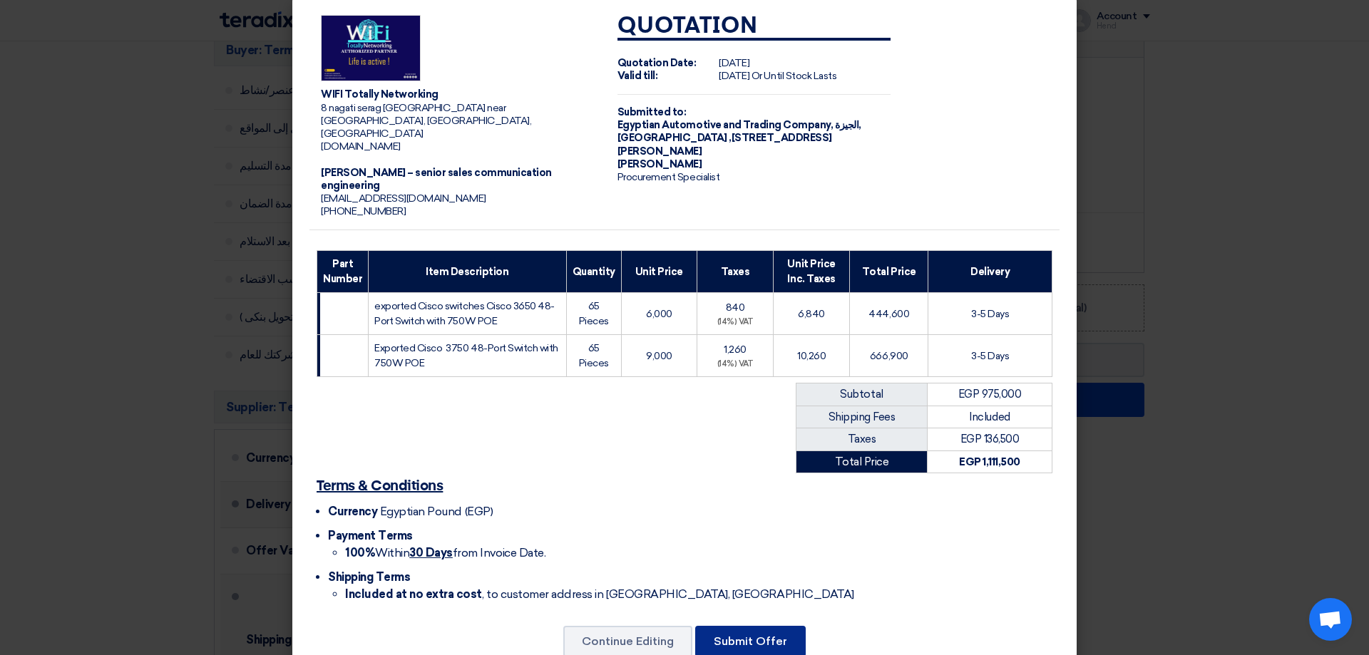
click at [770, 626] on button "Submit Offer" at bounding box center [750, 641] width 111 height 31
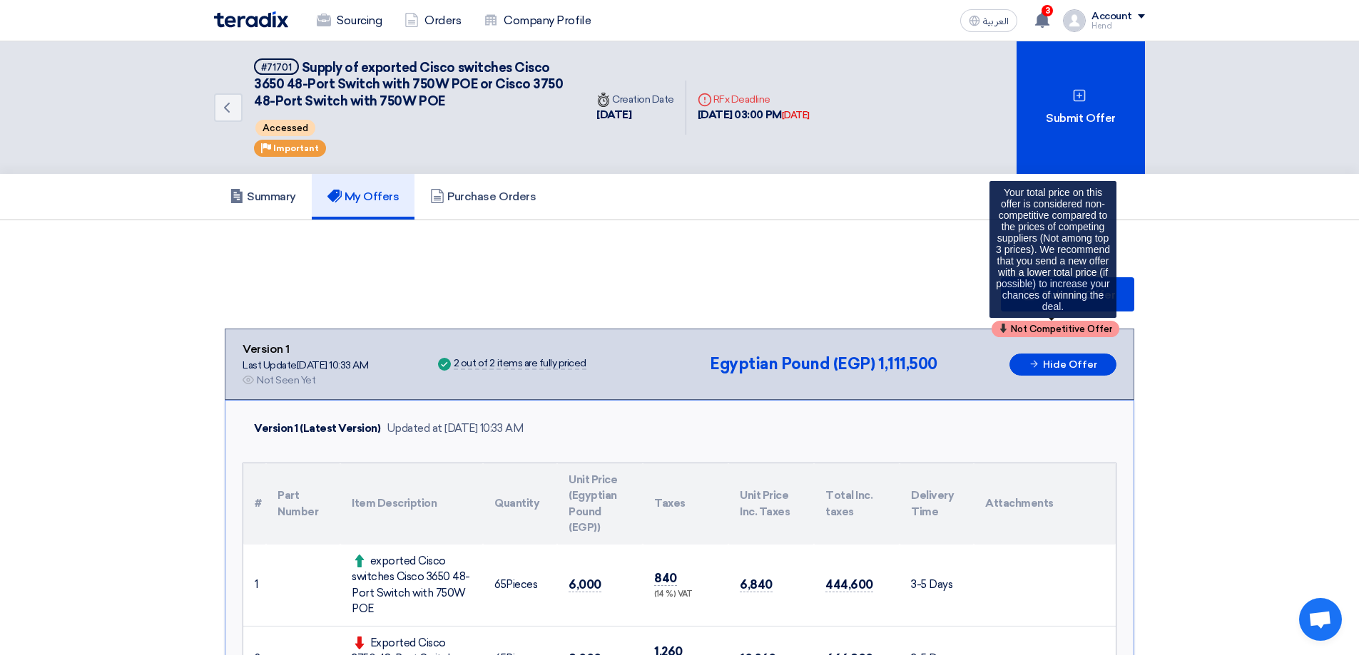
click at [844, 329] on span "Not Competitive Offer" at bounding box center [1061, 328] width 101 height 9
drag, startPoint x: 1008, startPoint y: 328, endPoint x: 1044, endPoint y: 322, distance: 36.9
click at [844, 322] on div "Not Competitive Offer" at bounding box center [1055, 329] width 128 height 16
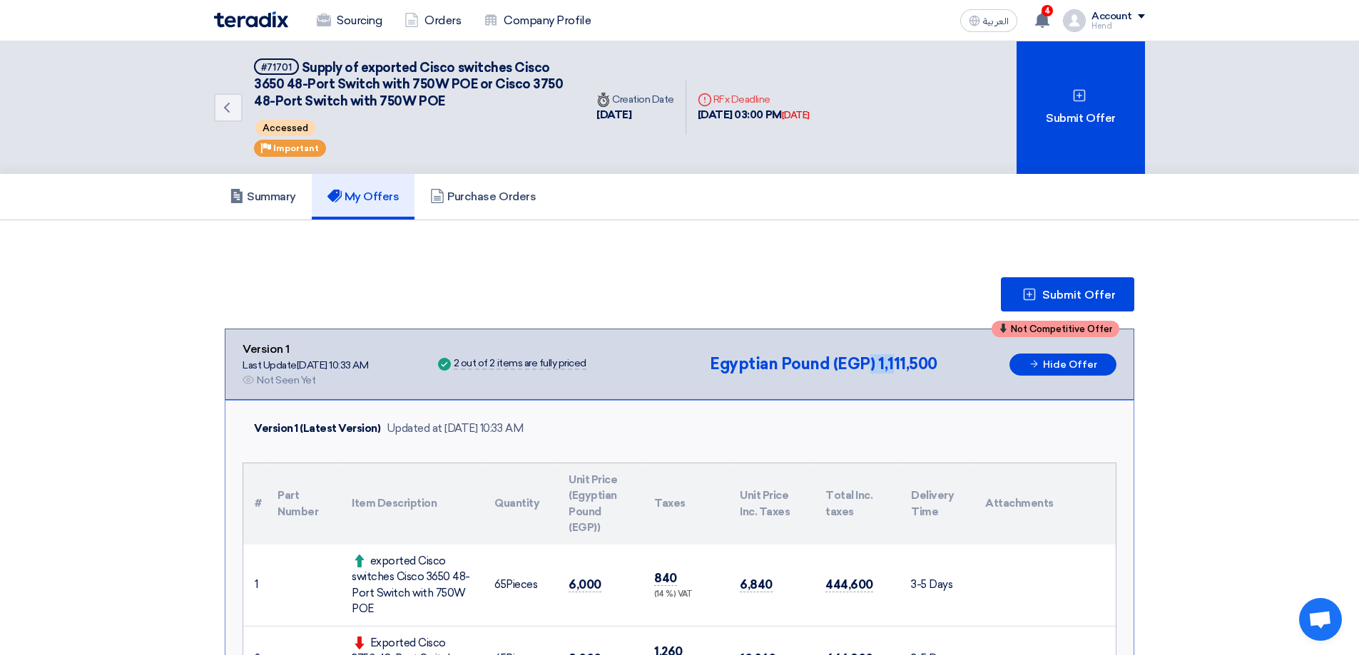
drag, startPoint x: 871, startPoint y: 370, endPoint x: 907, endPoint y: 369, distance: 35.7
click at [844, 369] on div "Egyptian Pound (EGP) 1,111,500" at bounding box center [824, 364] width 228 height 17
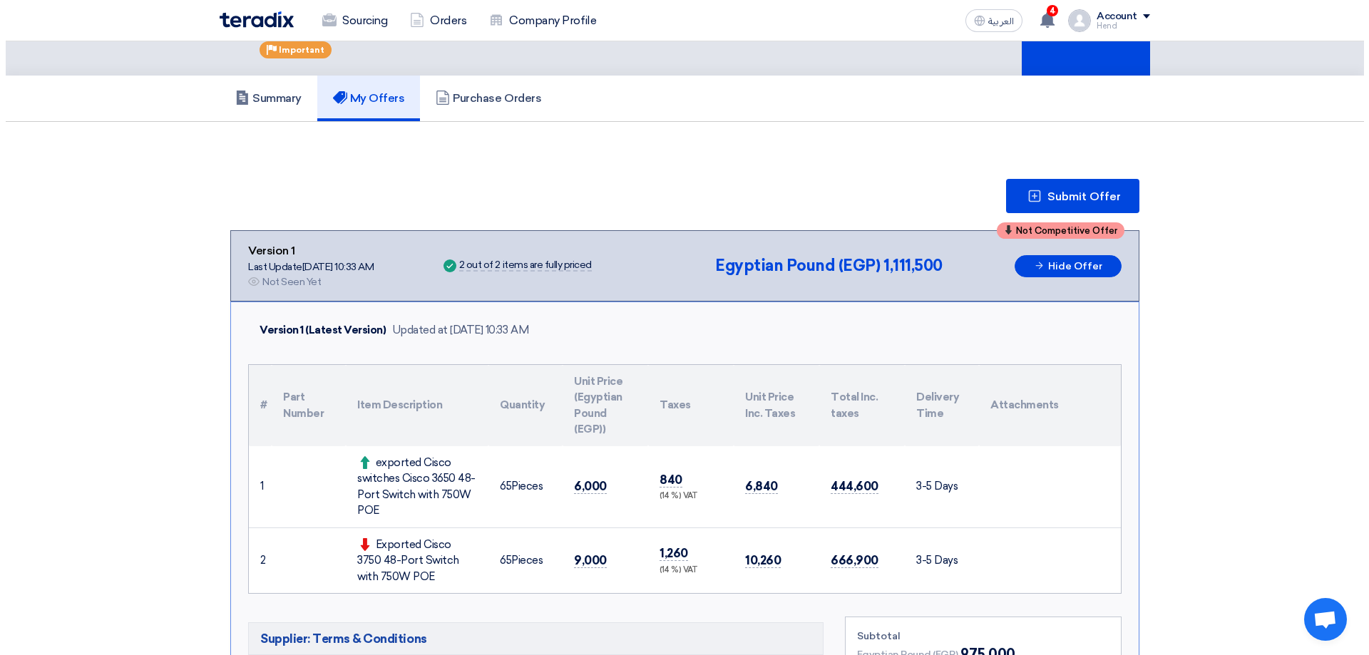
scroll to position [71, 0]
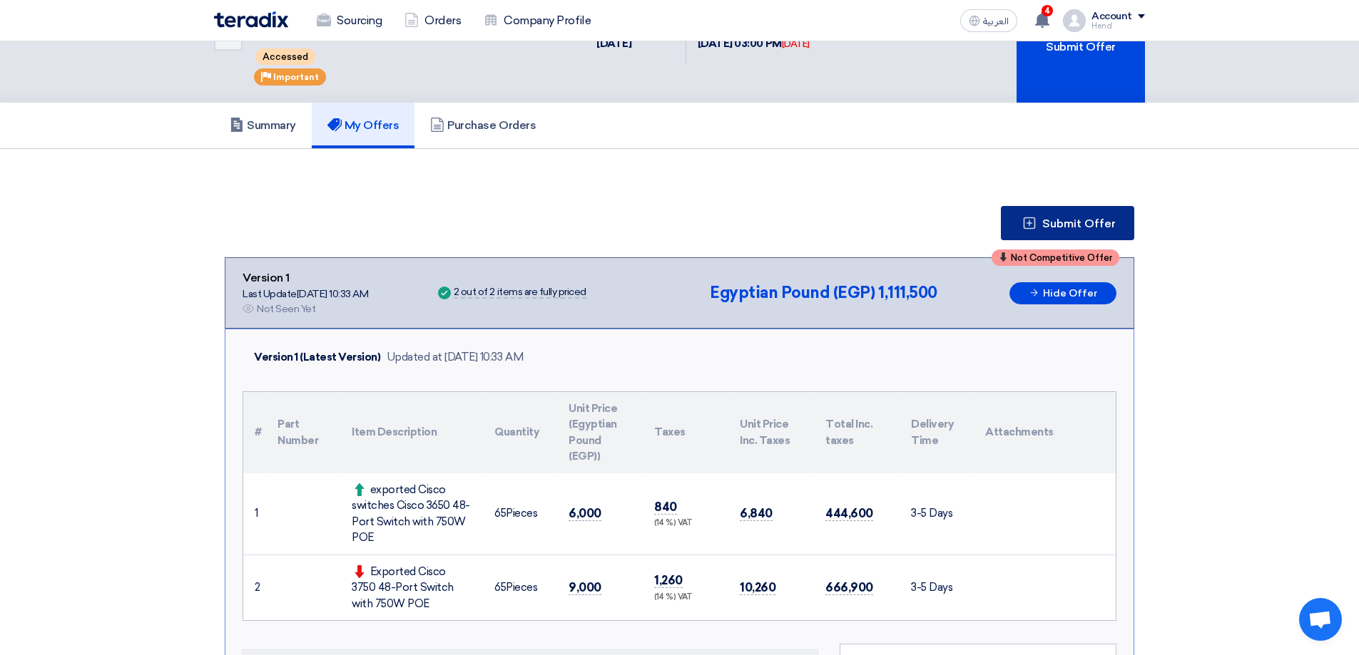
click at [844, 218] on span "Submit Offer" at bounding box center [1078, 223] width 73 height 11
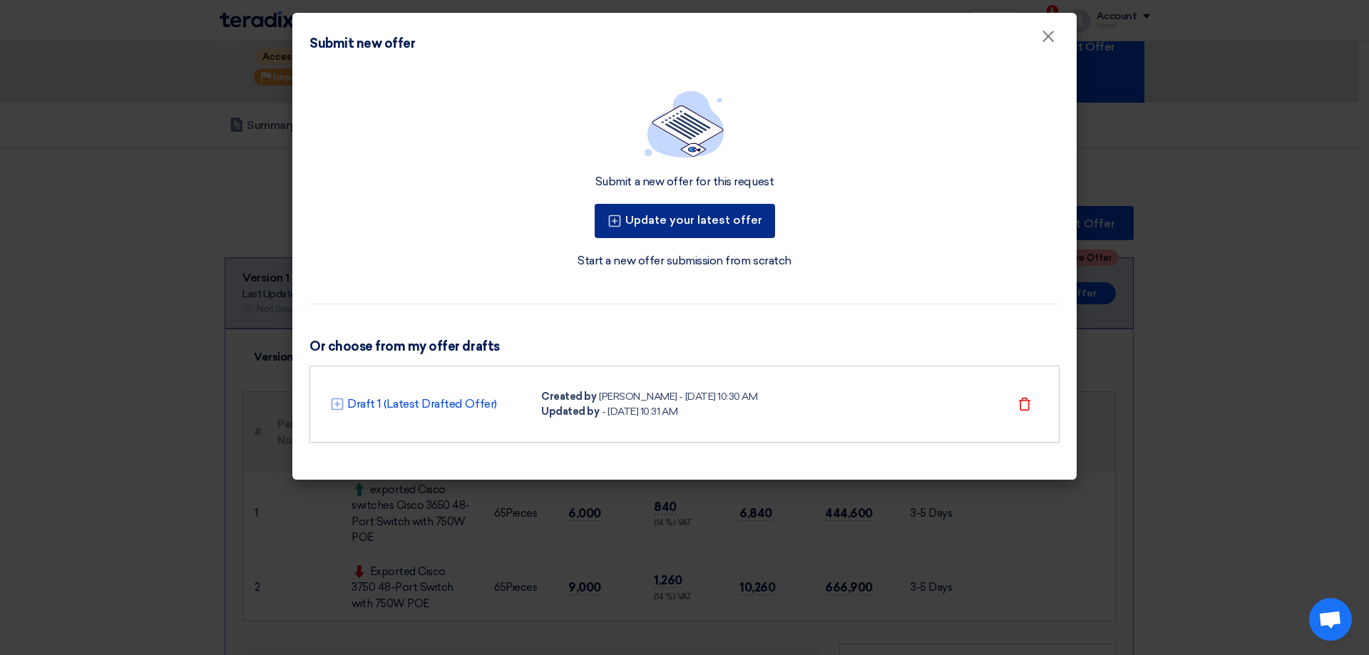
click at [728, 220] on button "Update your latest offer" at bounding box center [685, 221] width 180 height 34
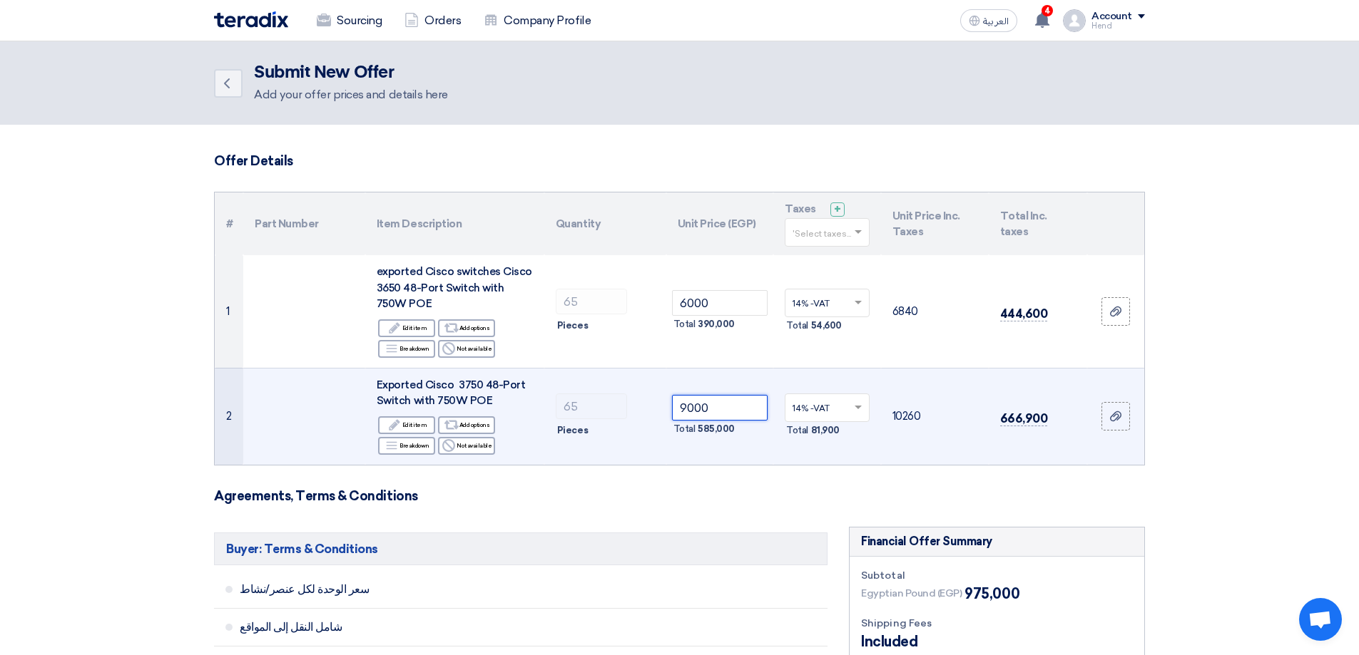
drag, startPoint x: 715, startPoint y: 409, endPoint x: 640, endPoint y: 401, distance: 75.4
click at [640, 401] on tr "2 Exported Cisco 3750 48-Port Switch with 750W [PERSON_NAME] Edit Edit item Alt…" at bounding box center [679, 416] width 929 height 97
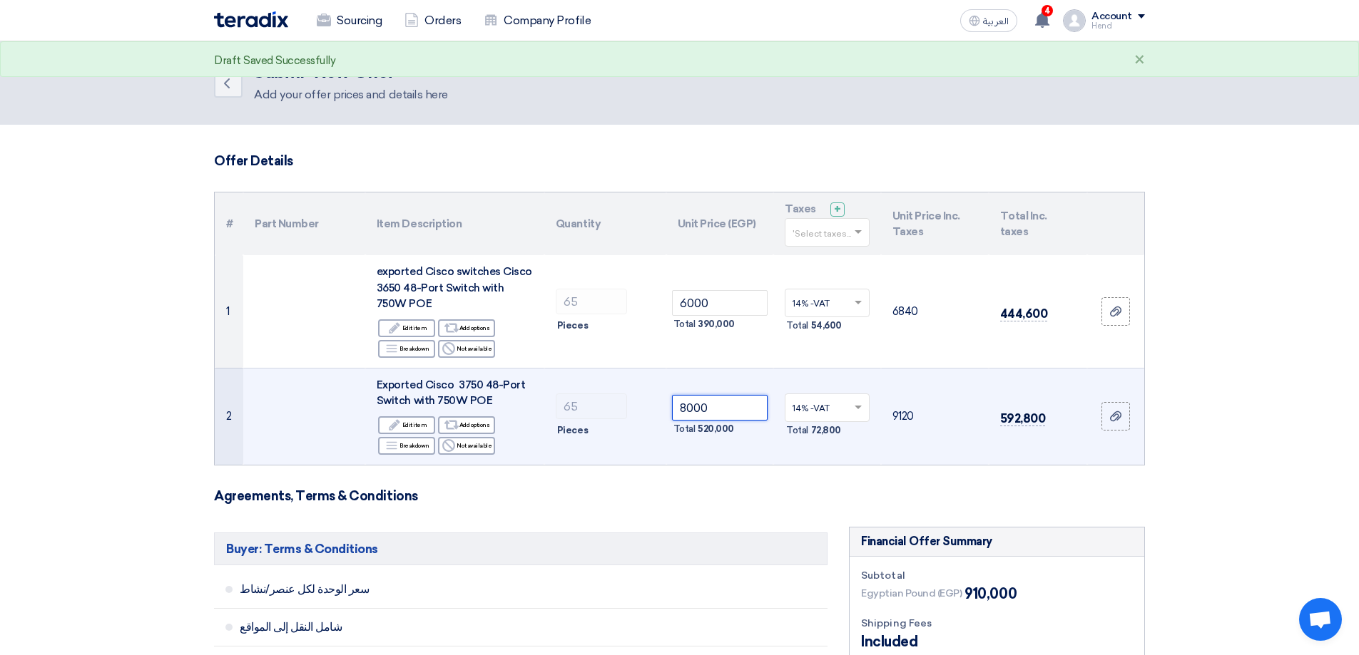
click at [688, 404] on input "8000" at bounding box center [720, 408] width 96 height 26
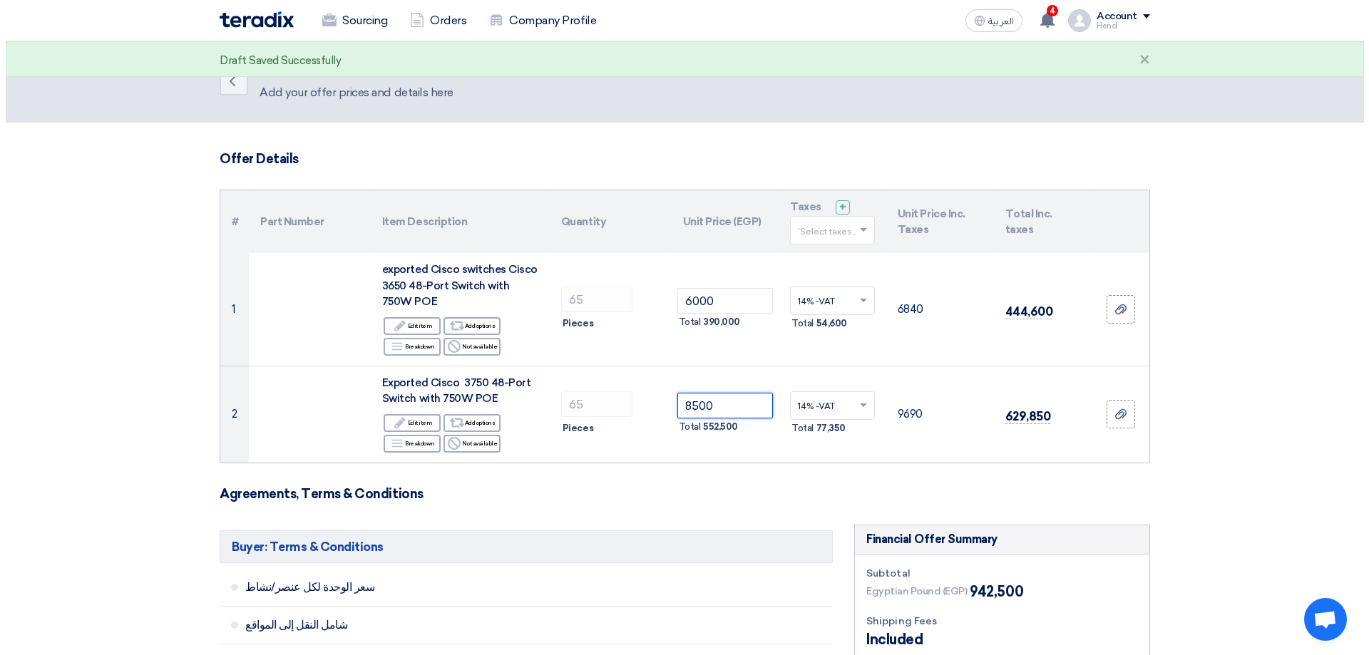
scroll to position [428, 0]
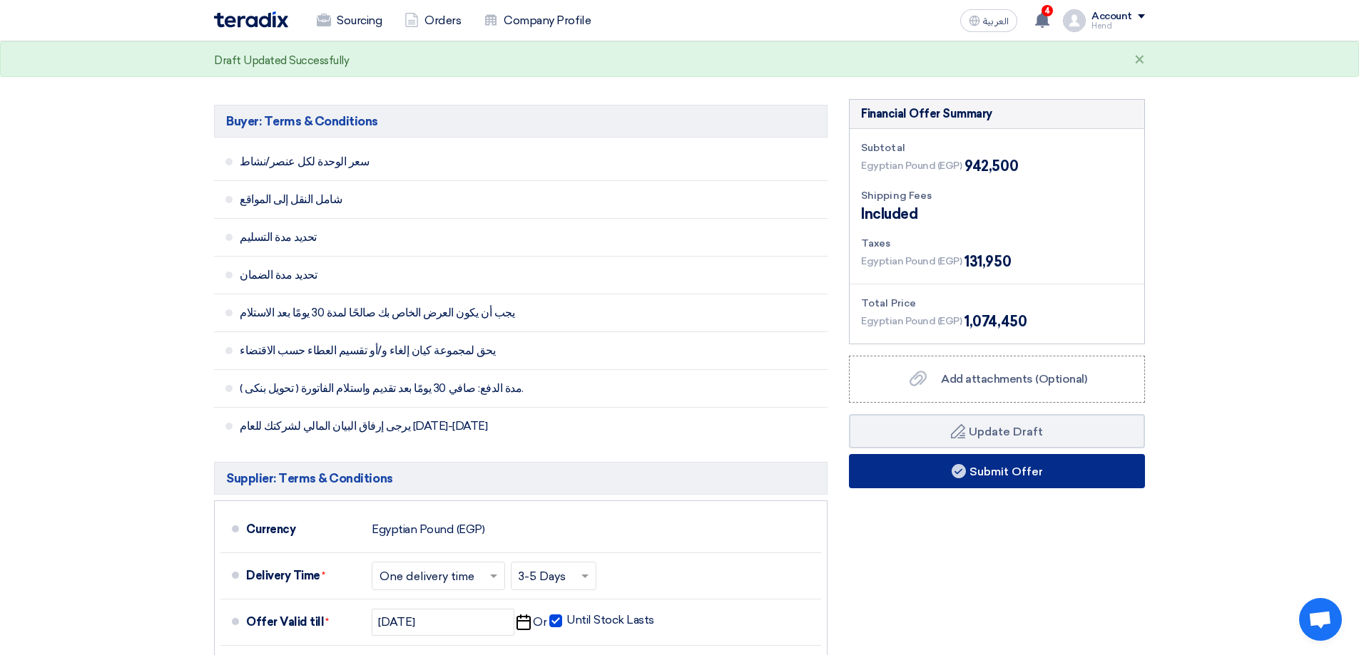
type input "8500"
click at [844, 480] on button "Submit Offer" at bounding box center [997, 471] width 296 height 34
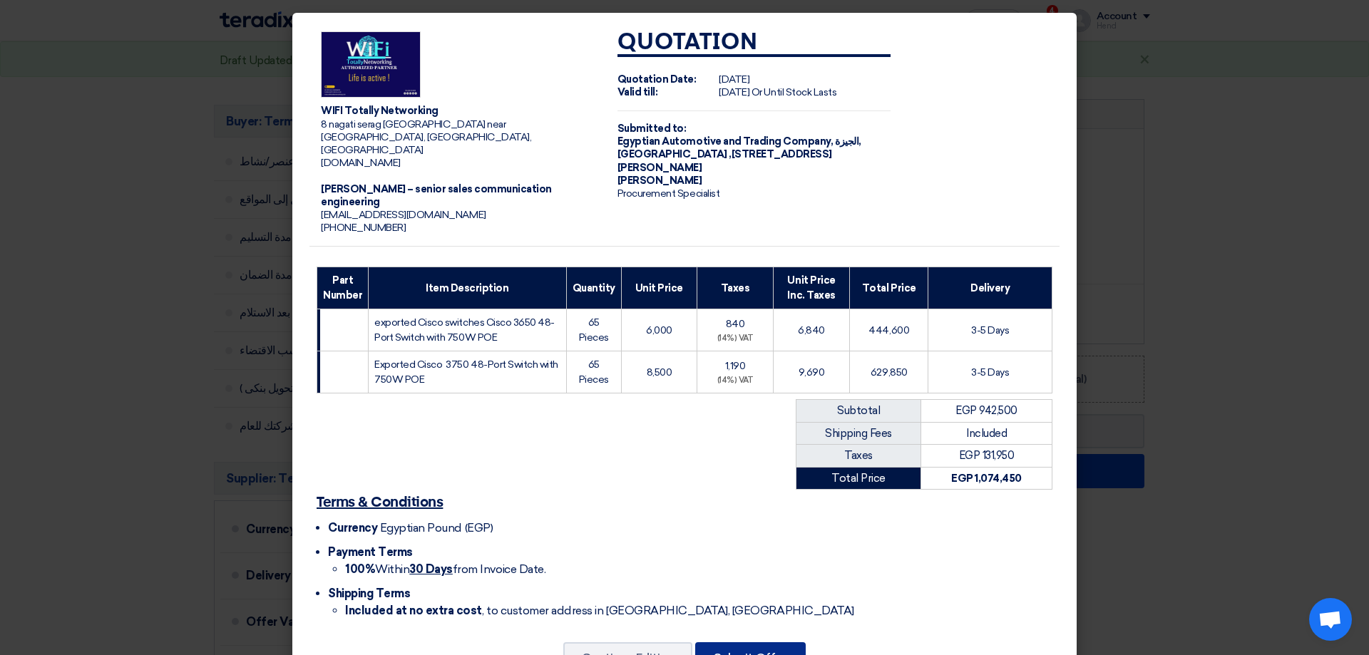
click at [759, 643] on button "Submit Offer" at bounding box center [750, 658] width 111 height 31
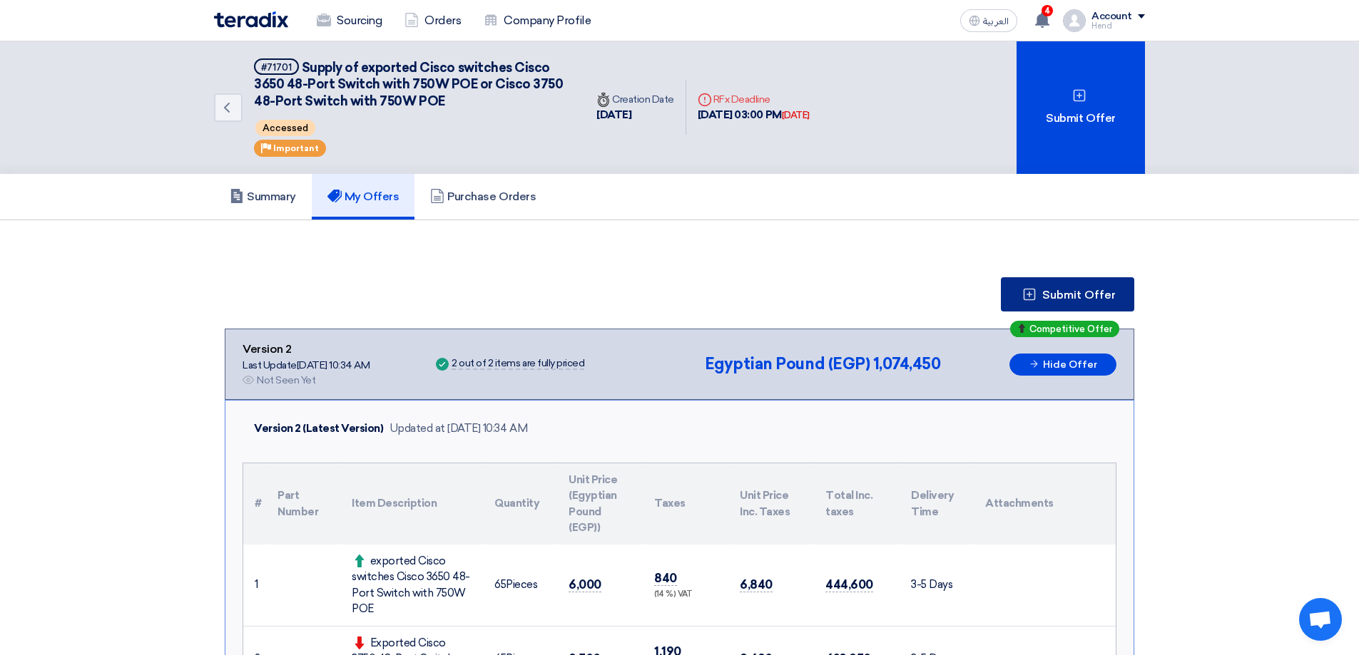
click at [844, 295] on span "Submit Offer" at bounding box center [1078, 295] width 73 height 11
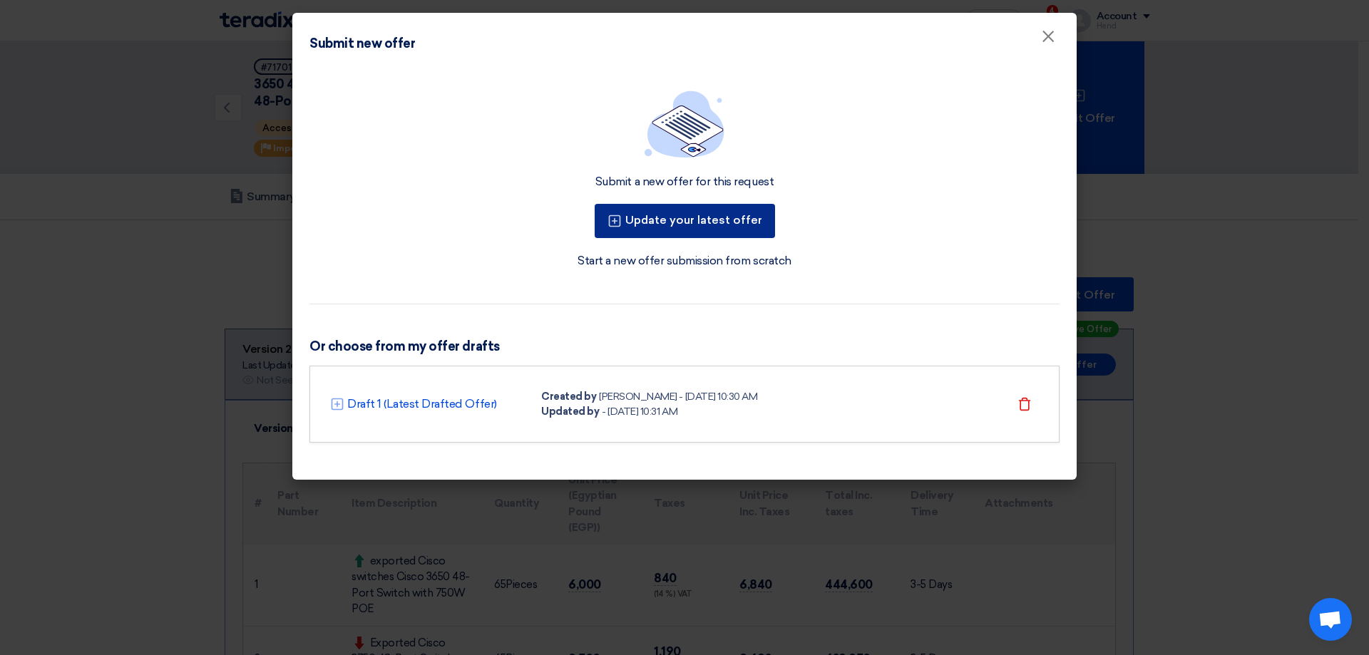
click at [721, 232] on button "Update your latest offer" at bounding box center [685, 221] width 180 height 34
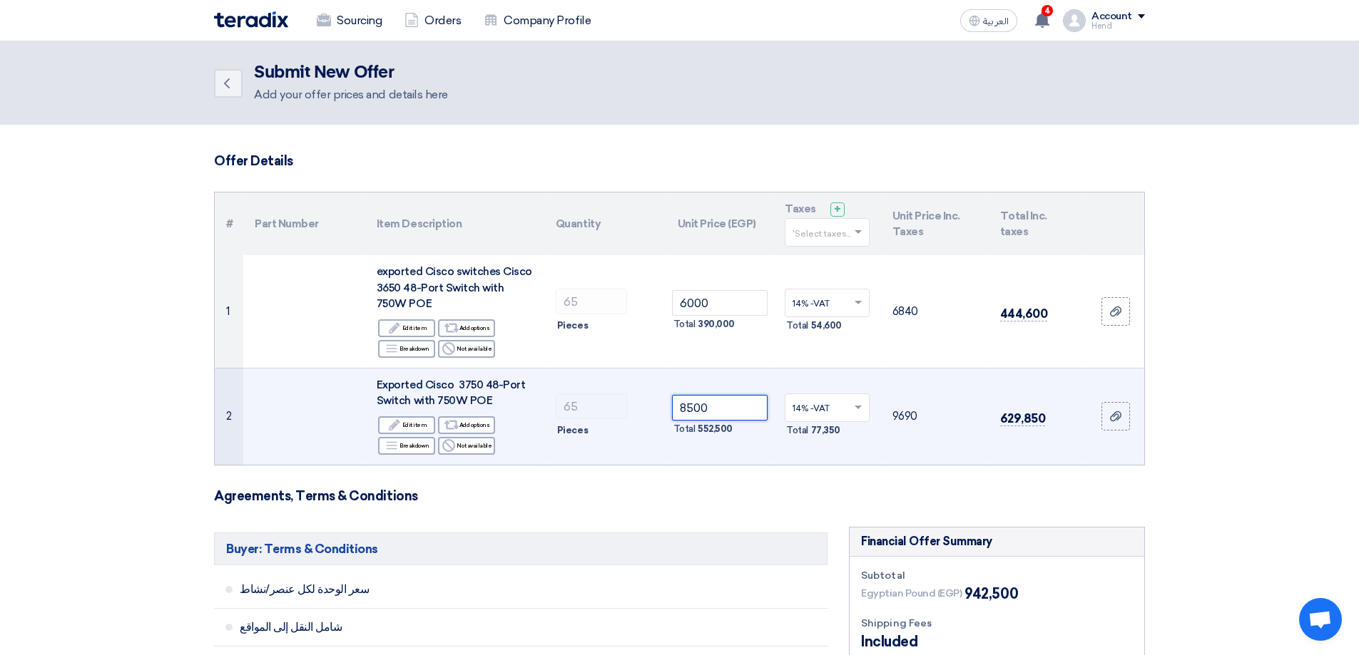
drag, startPoint x: 719, startPoint y: 407, endPoint x: 551, endPoint y: 378, distance: 170.1
click at [551, 378] on tr "2 Exported Cisco 3750 48-Port Switch with 750W [PERSON_NAME] Edit Edit item Alt…" at bounding box center [679, 416] width 929 height 97
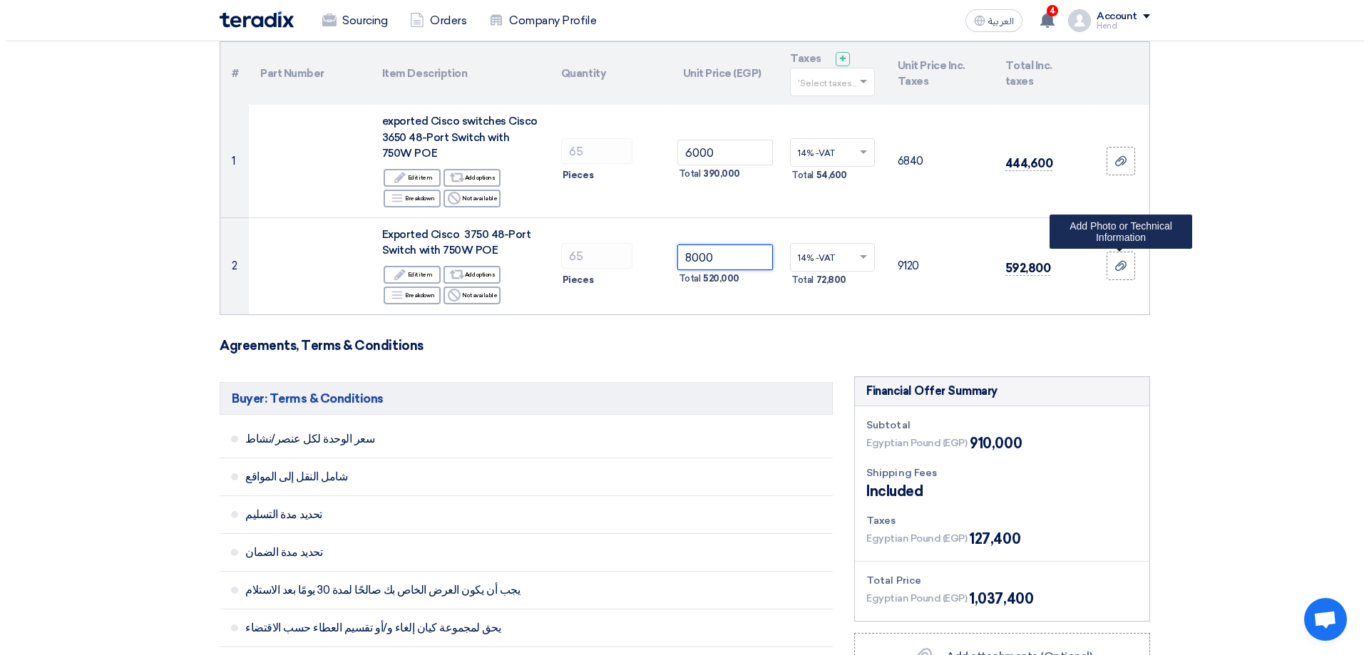
scroll to position [285, 0]
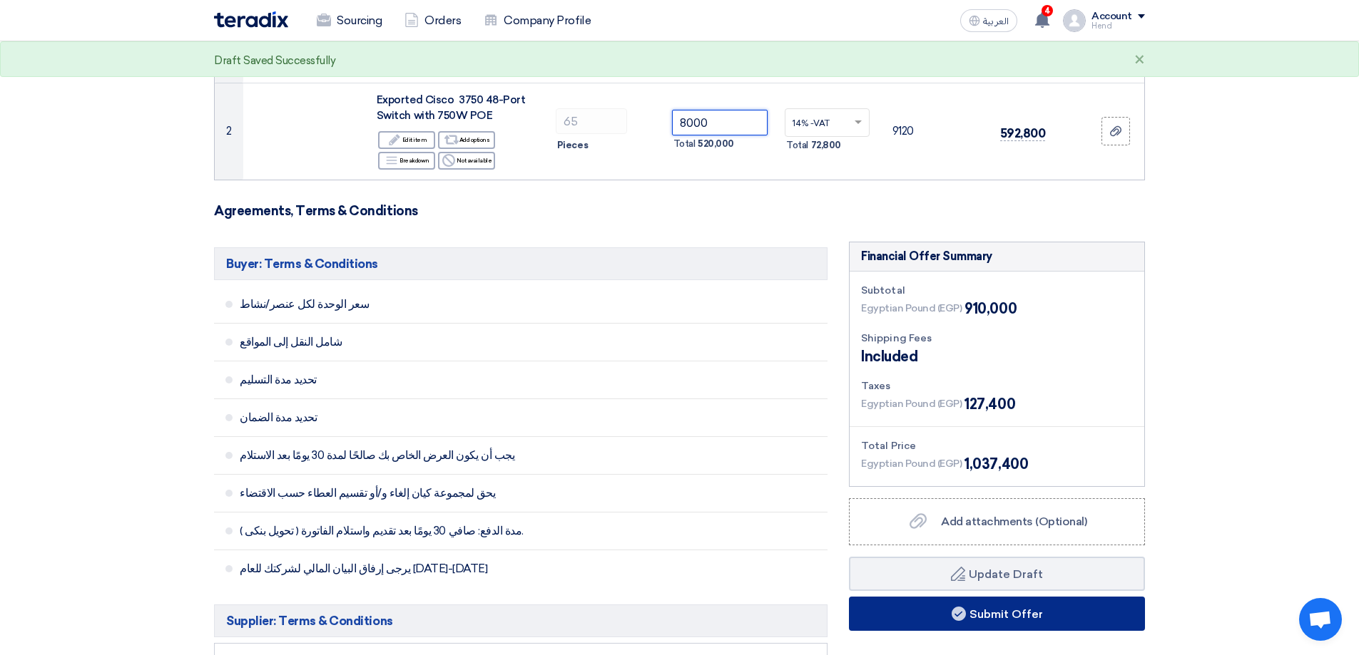
type input "8000"
click at [844, 605] on button "Submit Offer" at bounding box center [997, 614] width 296 height 34
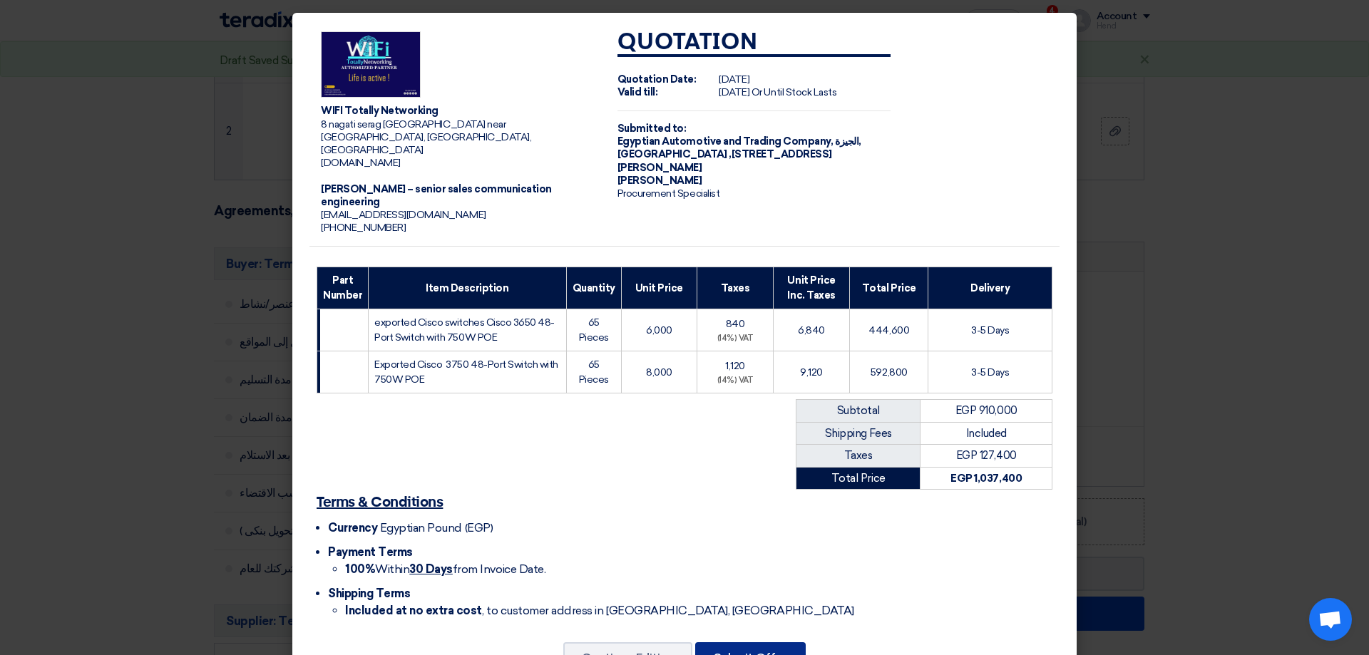
click at [720, 643] on button "Submit Offer" at bounding box center [750, 658] width 111 height 31
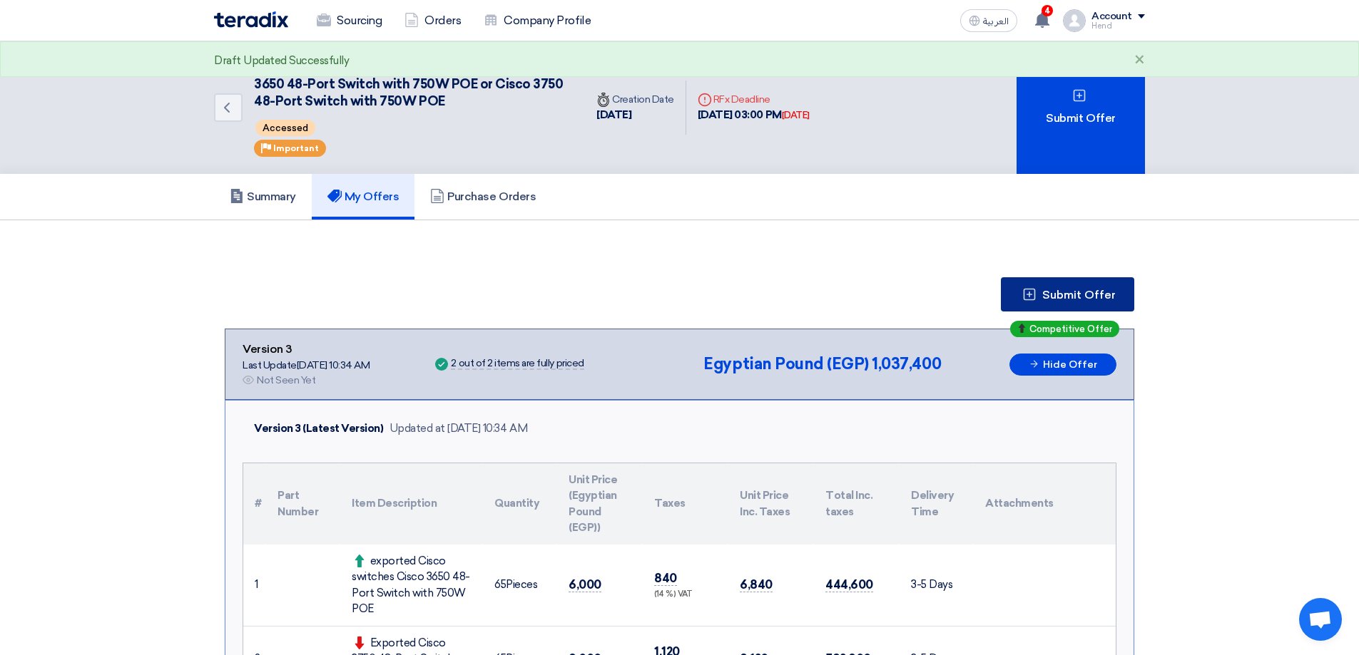
click at [844, 290] on span "Submit Offer" at bounding box center [1078, 295] width 73 height 11
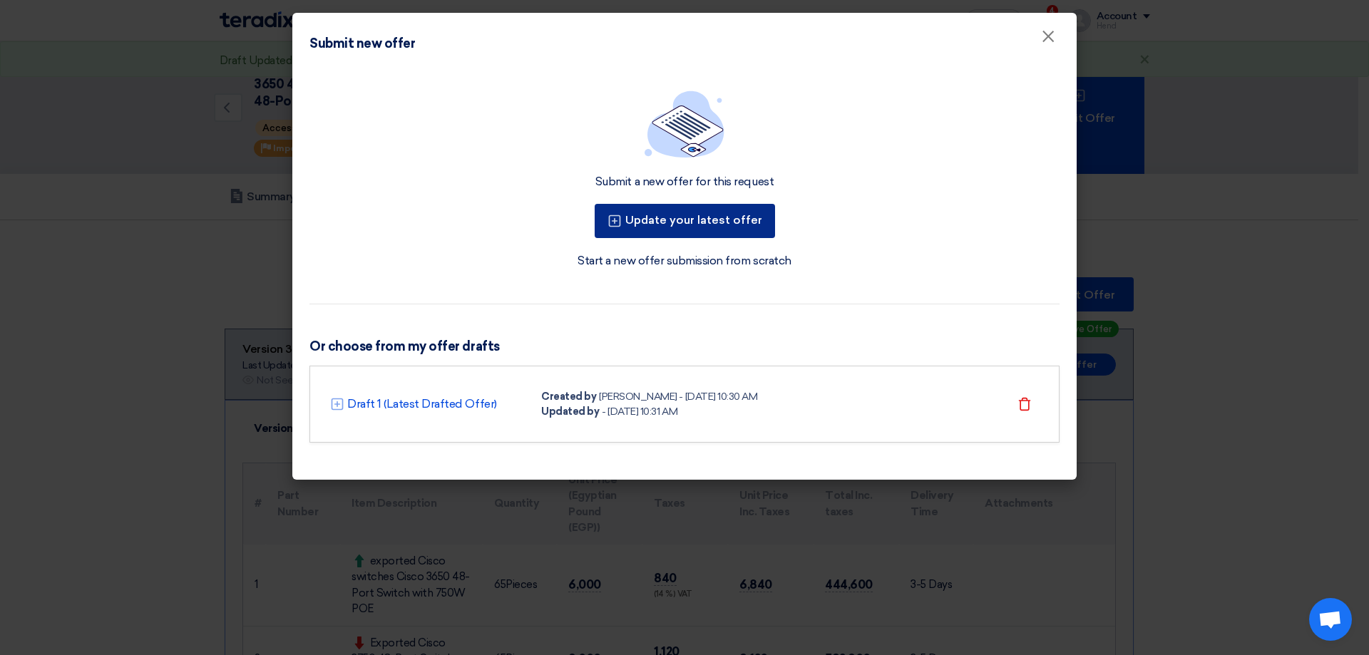
click at [710, 223] on button "Update your latest offer" at bounding box center [685, 221] width 180 height 34
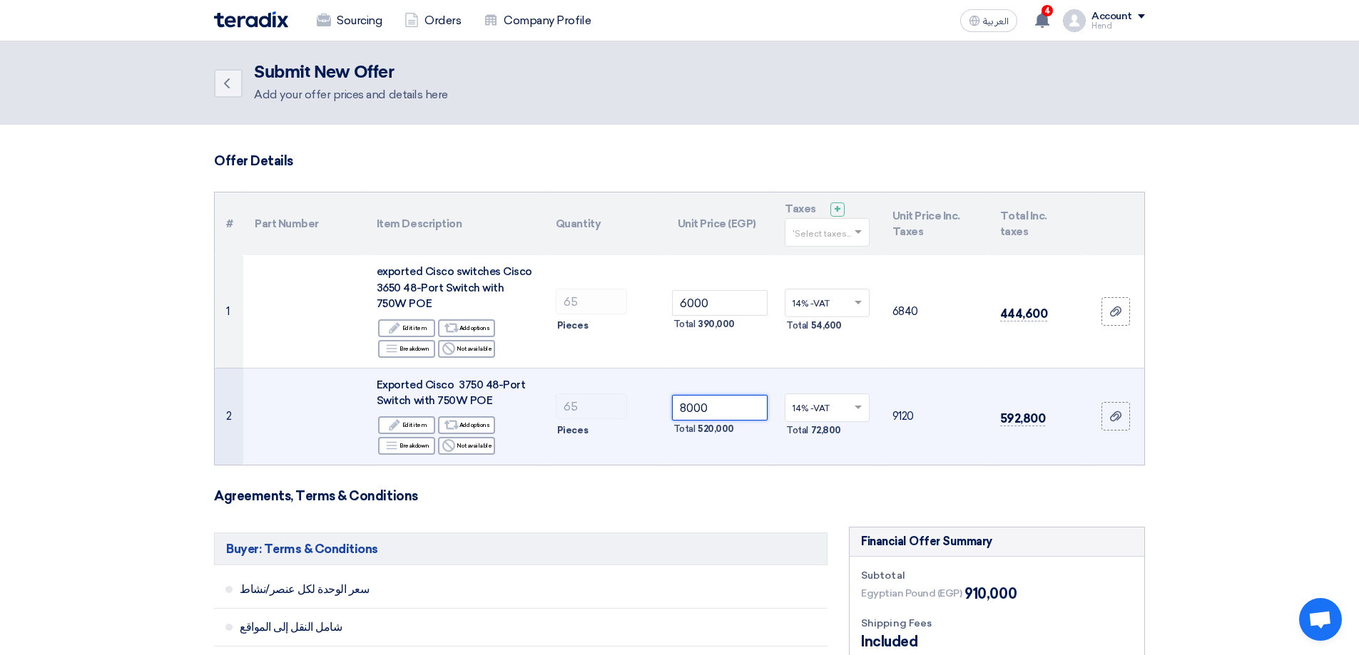
click at [605, 399] on tr "2 Exported Cisco 3750 48-Port Switch with 750W [PERSON_NAME] Edit Edit item Alt…" at bounding box center [679, 416] width 929 height 97
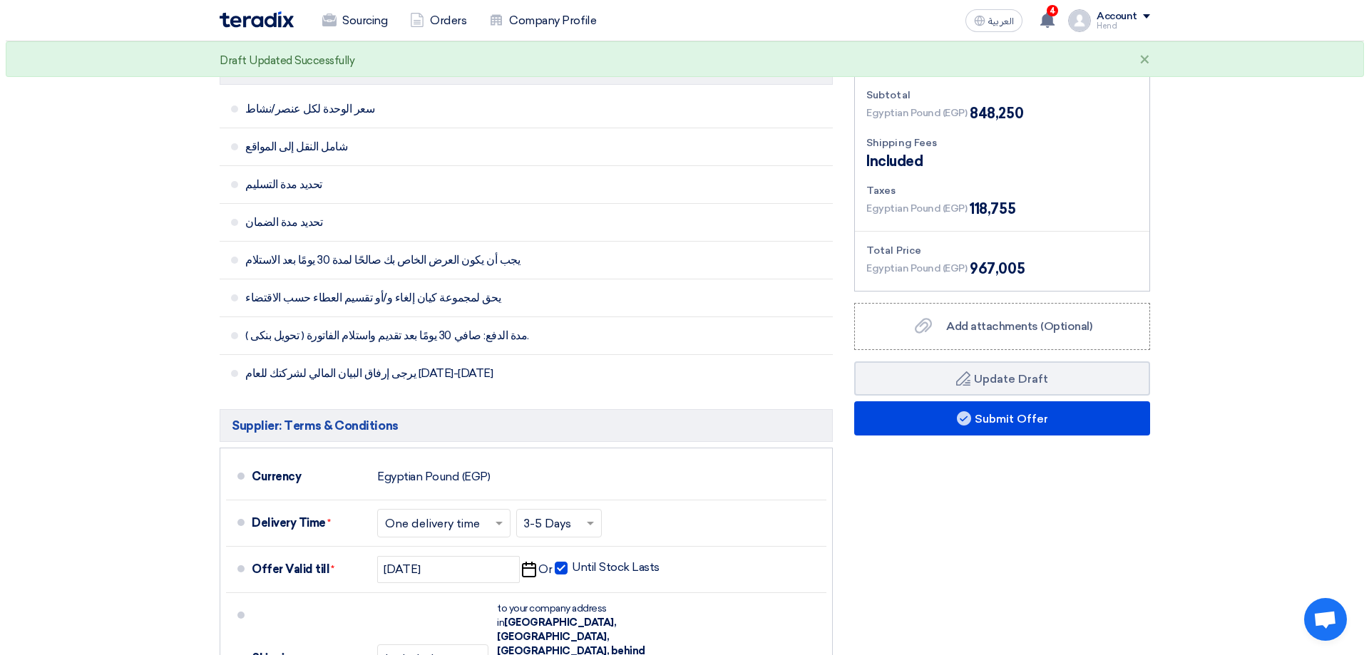
scroll to position [571, 0]
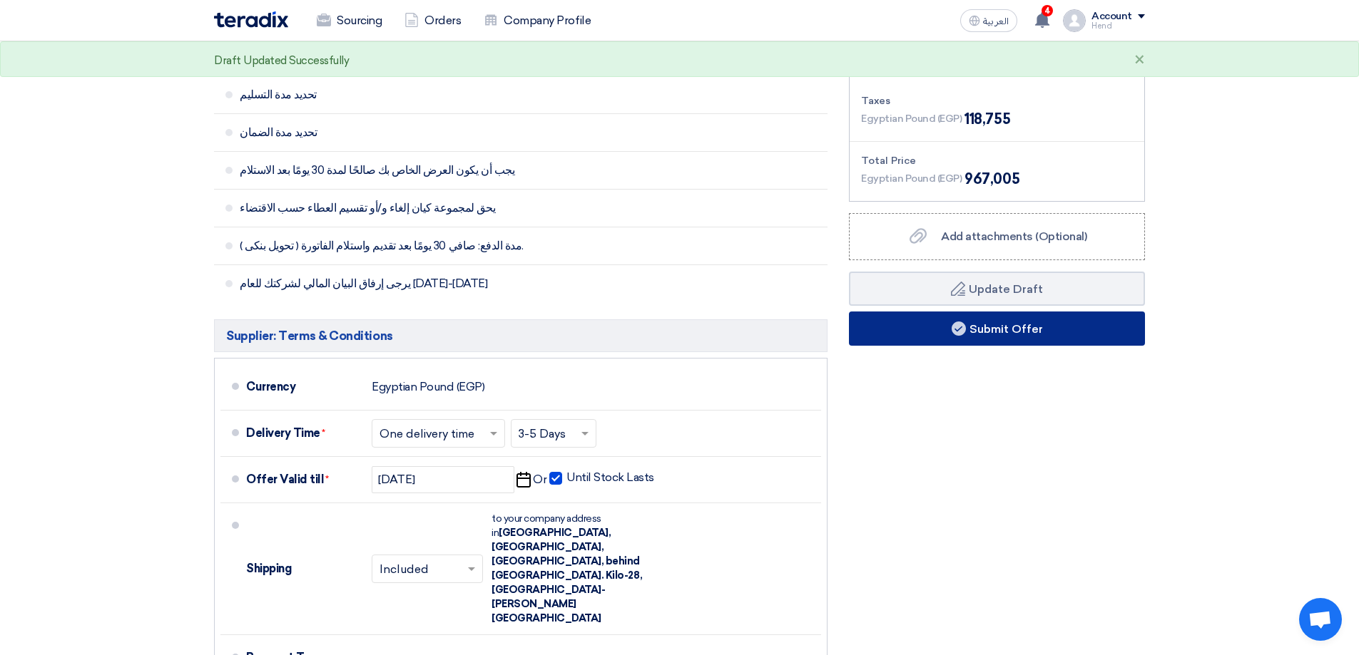
type input "7050"
click at [844, 330] on button "Submit Offer" at bounding box center [997, 329] width 296 height 34
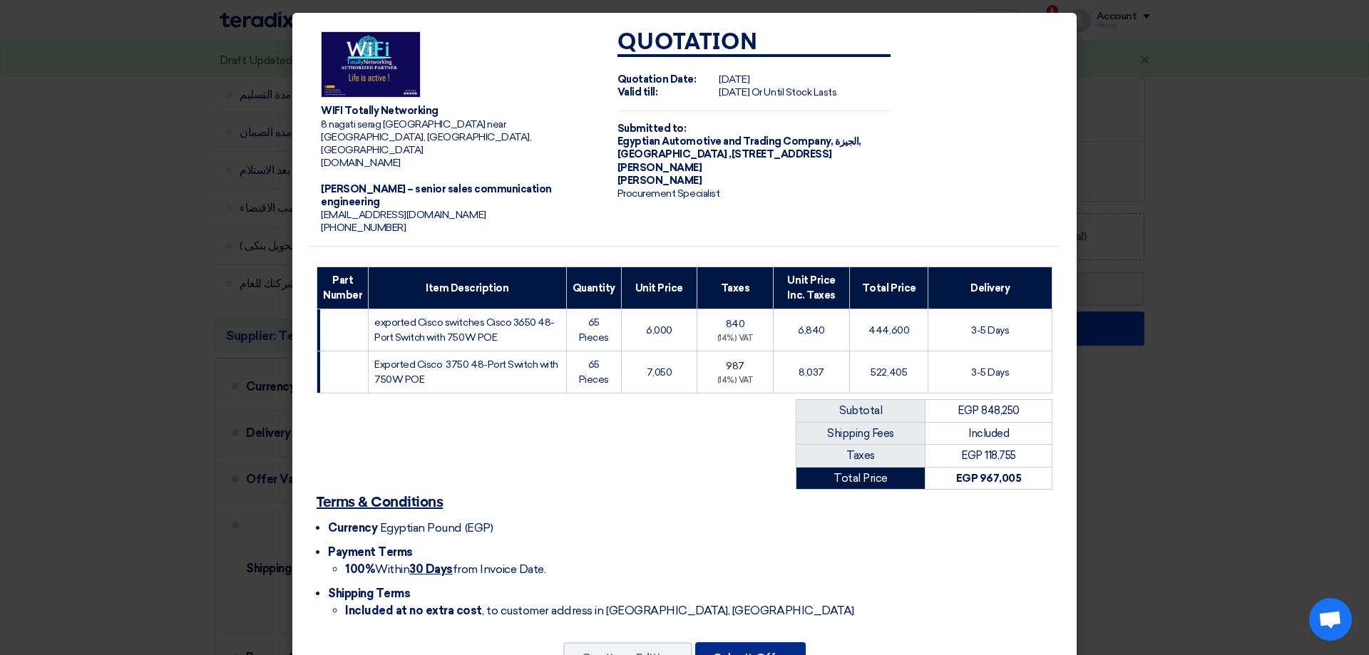
click at [762, 643] on button "Submit Offer" at bounding box center [750, 658] width 111 height 31
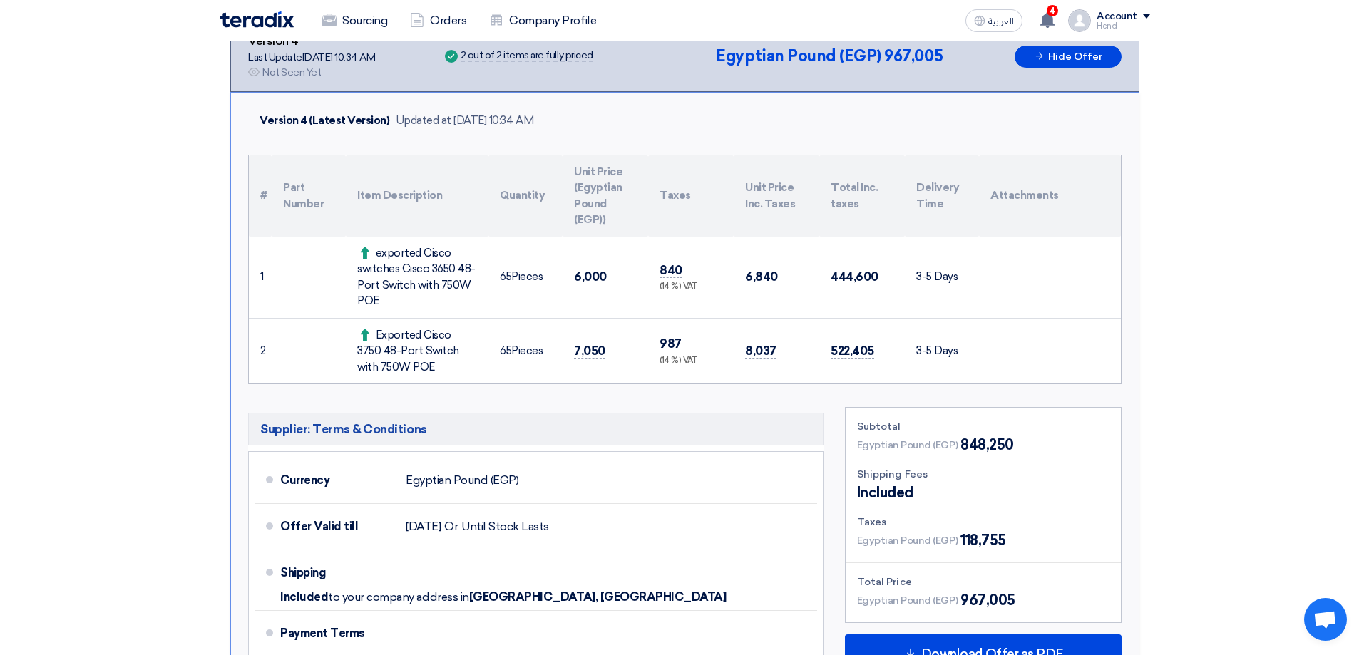
scroll to position [220, 0]
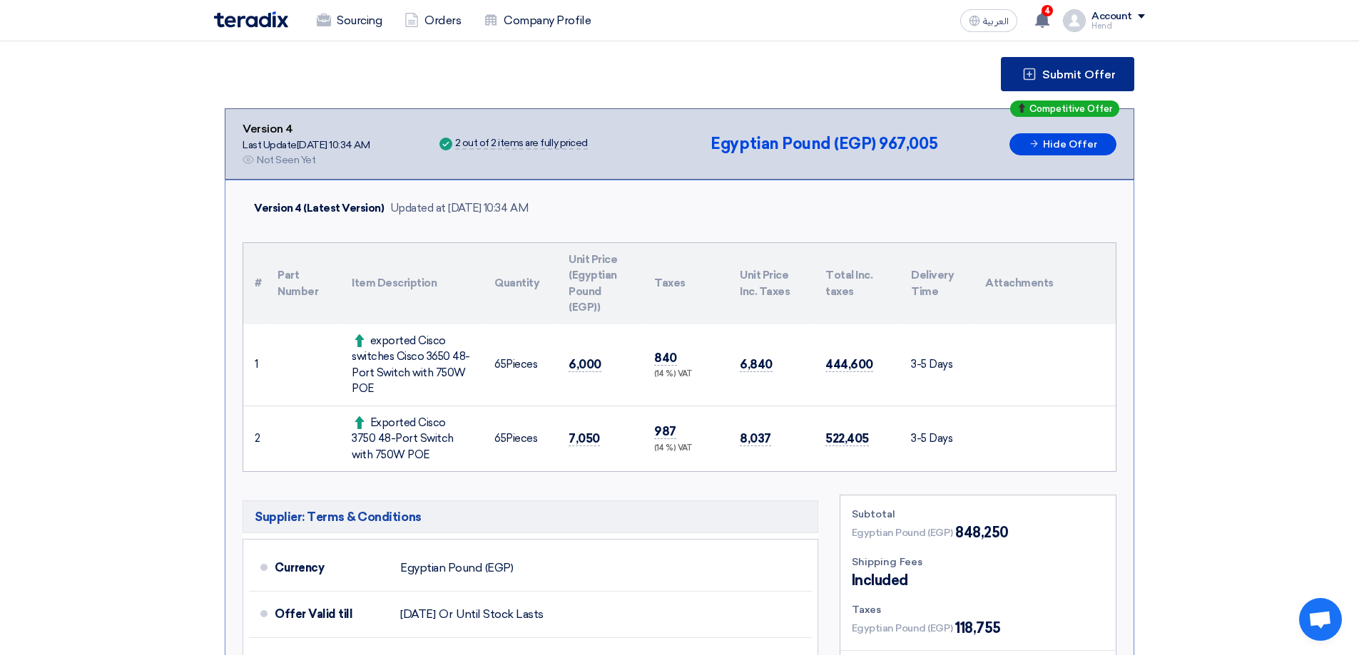
click at [844, 76] on span "Submit Offer" at bounding box center [1078, 74] width 73 height 11
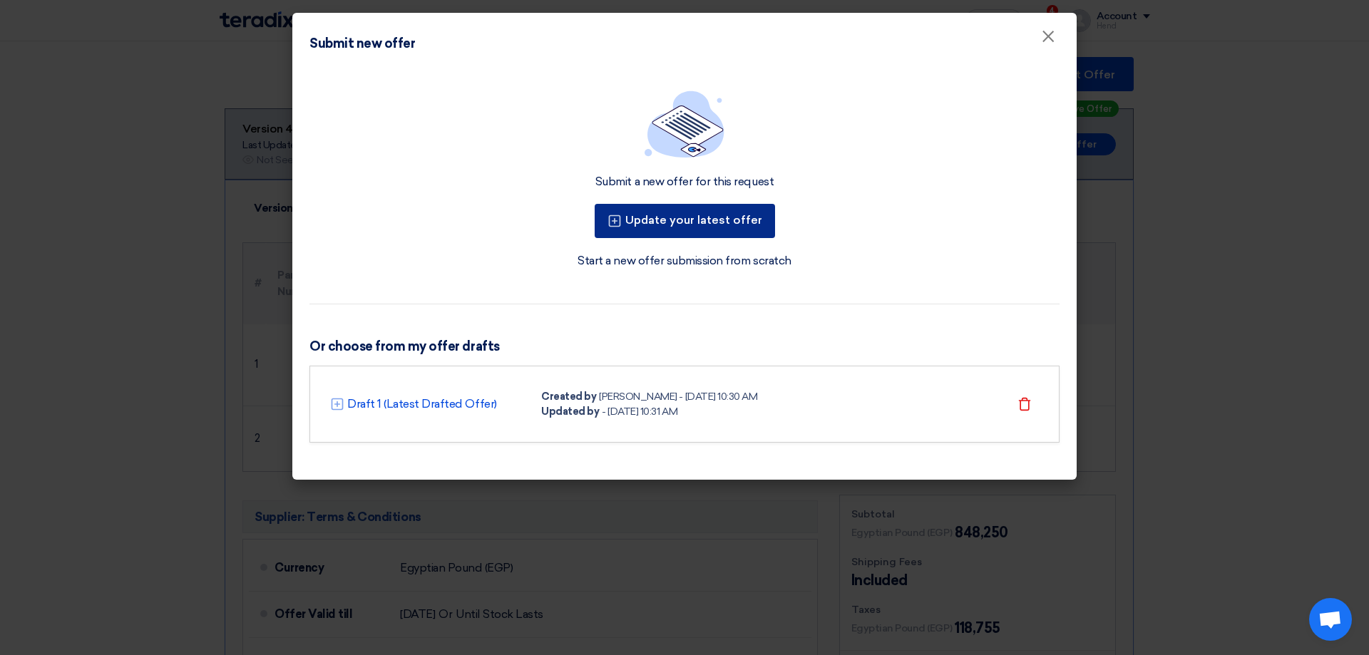
click at [711, 224] on button "Update your latest offer" at bounding box center [685, 221] width 180 height 34
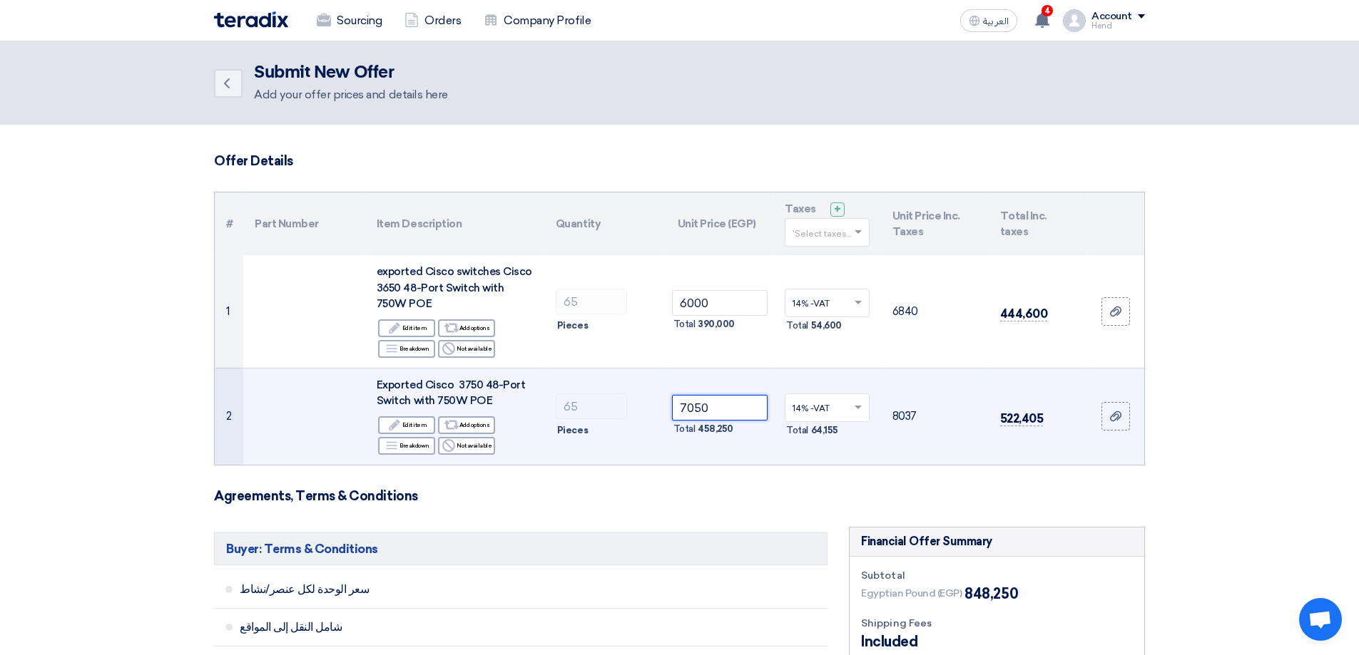
drag, startPoint x: 718, startPoint y: 408, endPoint x: 592, endPoint y: 387, distance: 128.0
click at [597, 388] on tr "2 Exported Cisco 3750 48-Port Switch with 750W [PERSON_NAME] Edit Edit item Alt…" at bounding box center [679, 416] width 929 height 97
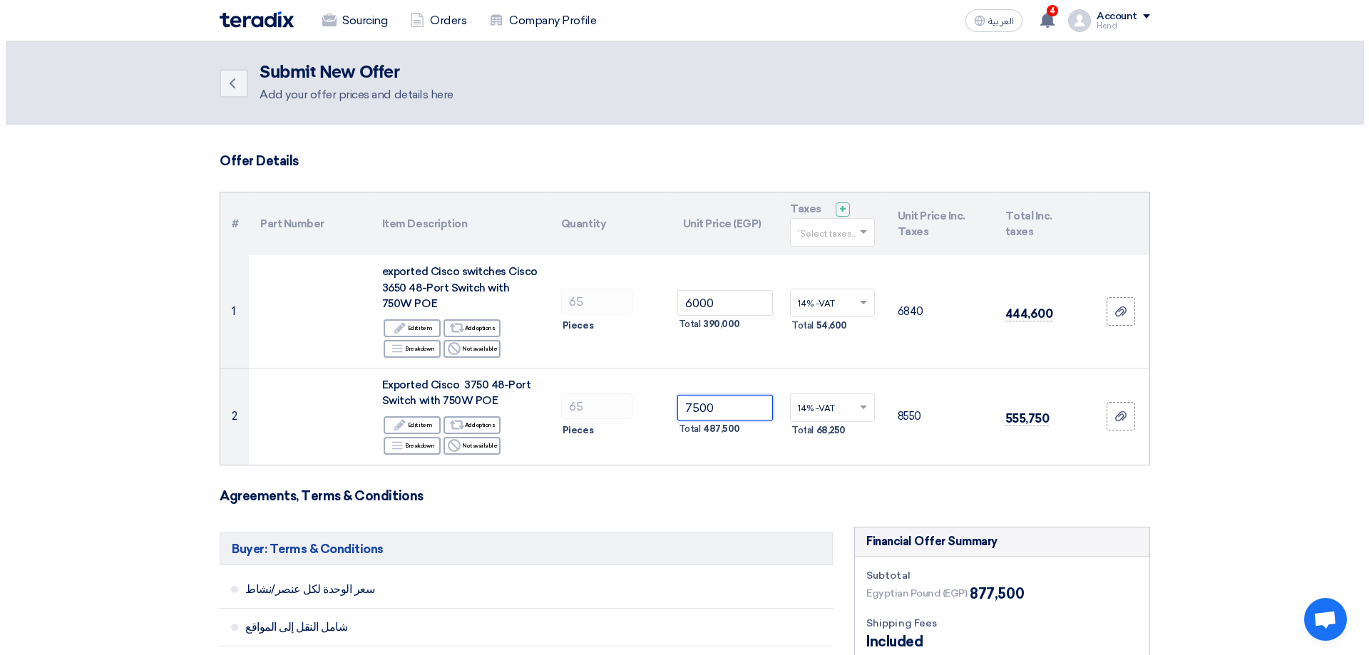
scroll to position [428, 0]
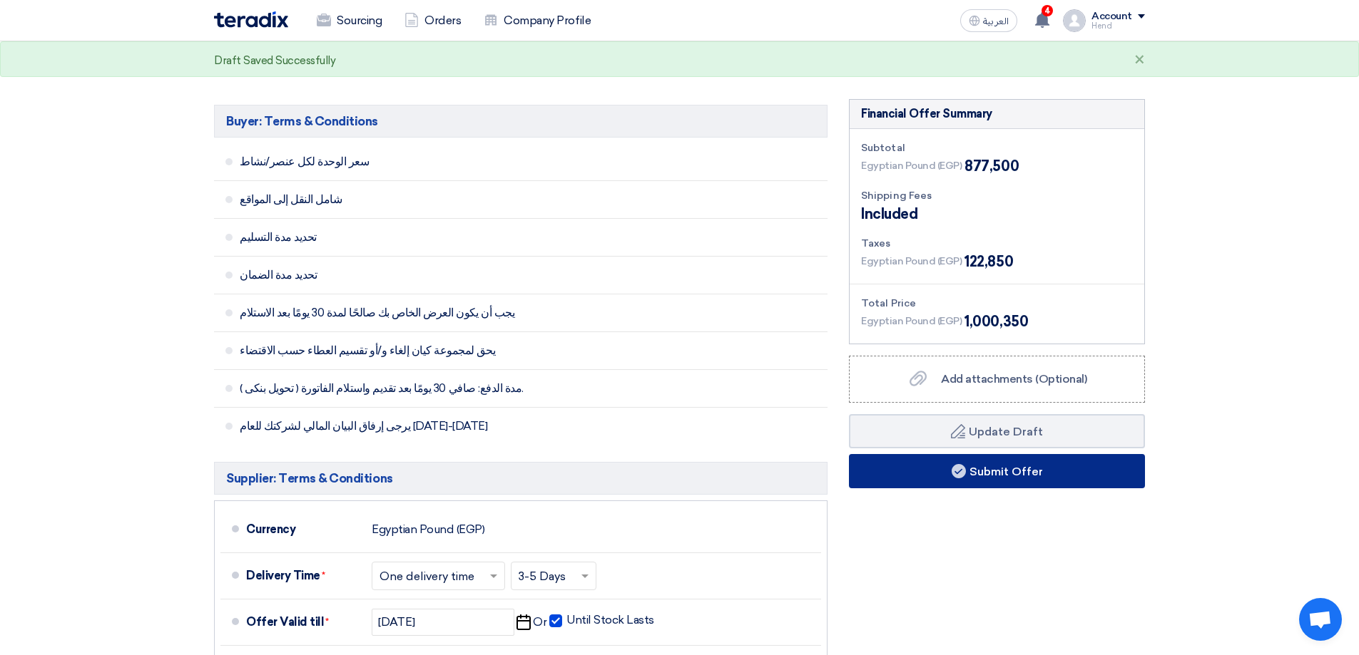
type input "7500"
click at [844, 465] on button "Submit Offer" at bounding box center [997, 471] width 296 height 34
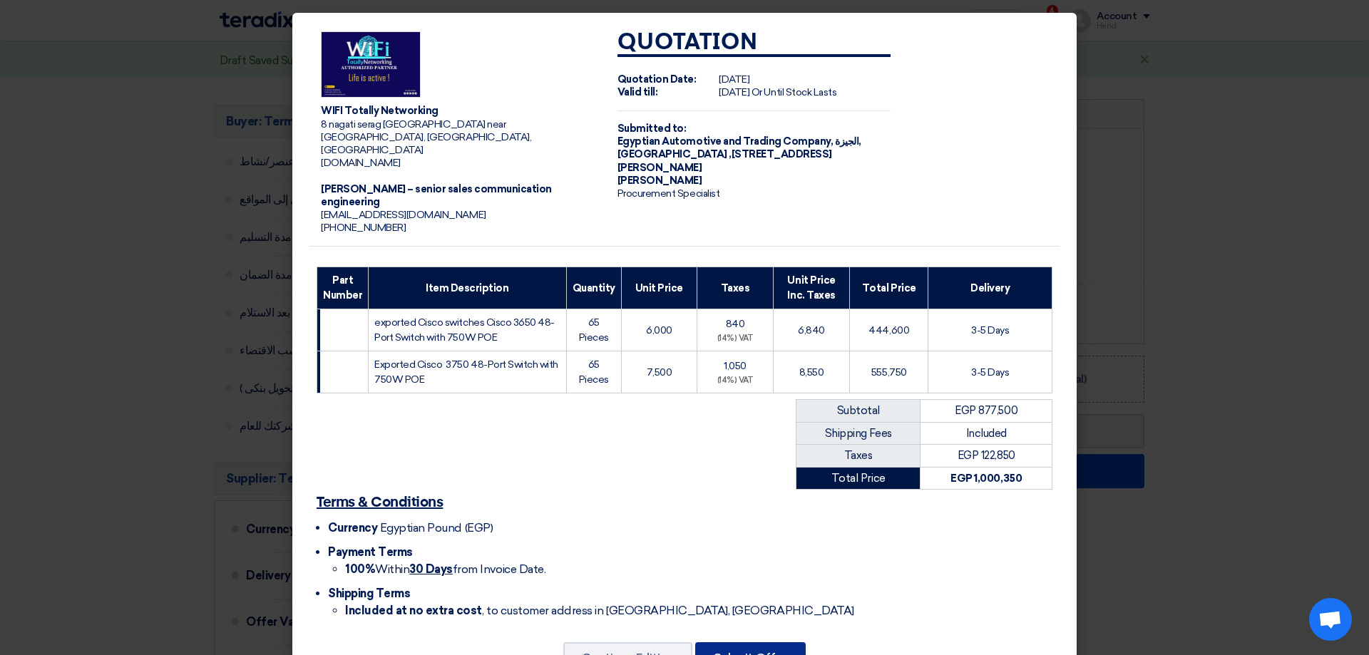
click at [752, 643] on button "Submit Offer" at bounding box center [750, 658] width 111 height 31
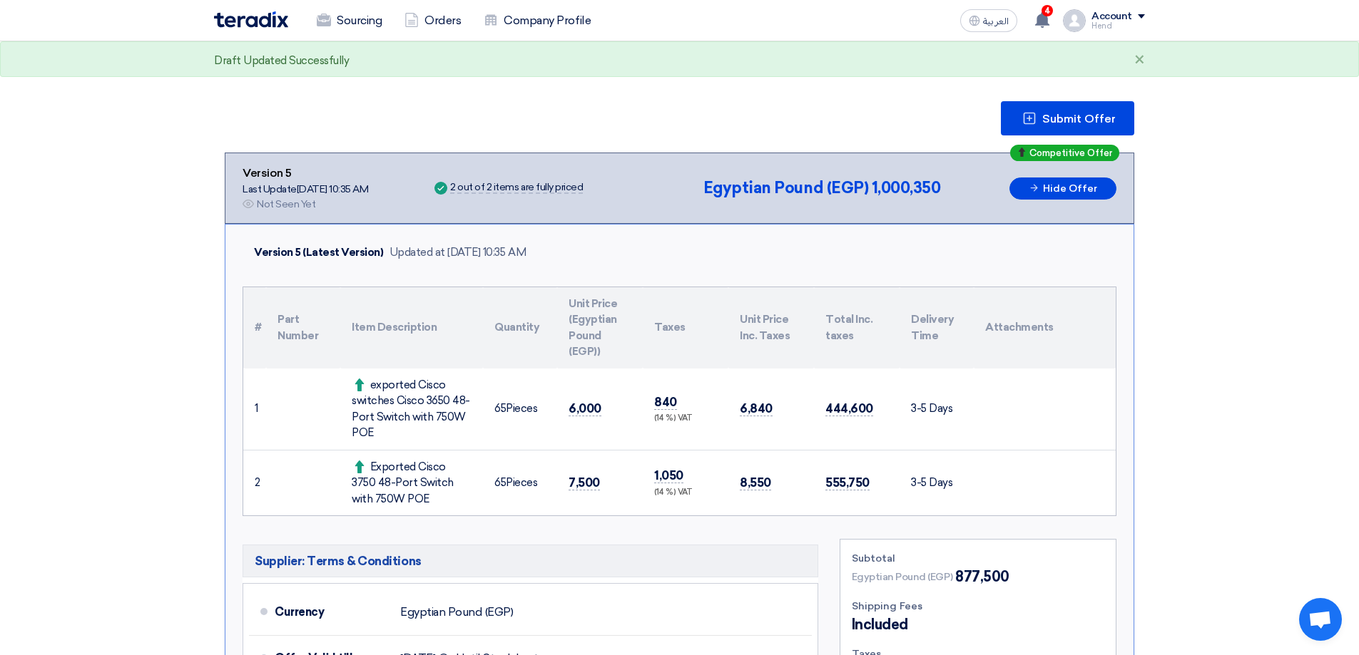
scroll to position [428, 0]
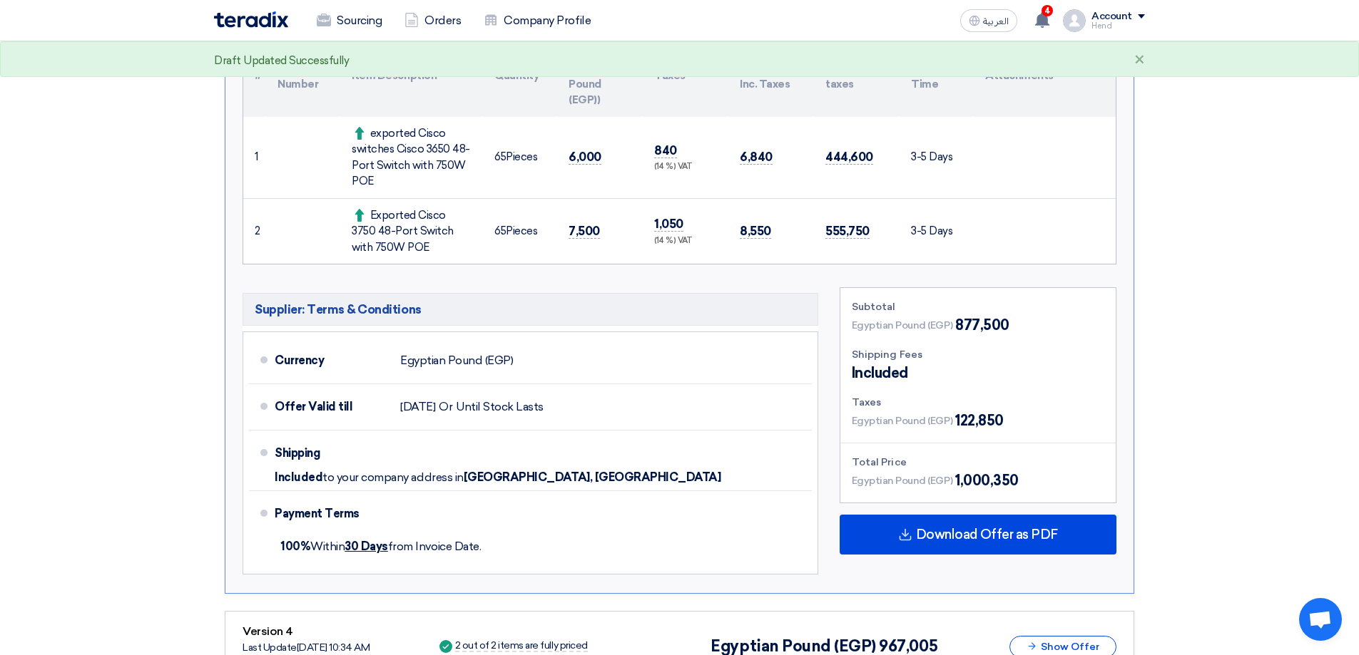
drag, startPoint x: 802, startPoint y: 232, endPoint x: 635, endPoint y: 232, distance: 167.6
click at [680, 232] on tr "2 Exported Cisco 3750 48-Port Switch with 750W [PERSON_NAME] 65 Pieces" at bounding box center [679, 231] width 872 height 66
click at [634, 232] on td "7,500" at bounding box center [600, 231] width 86 height 66
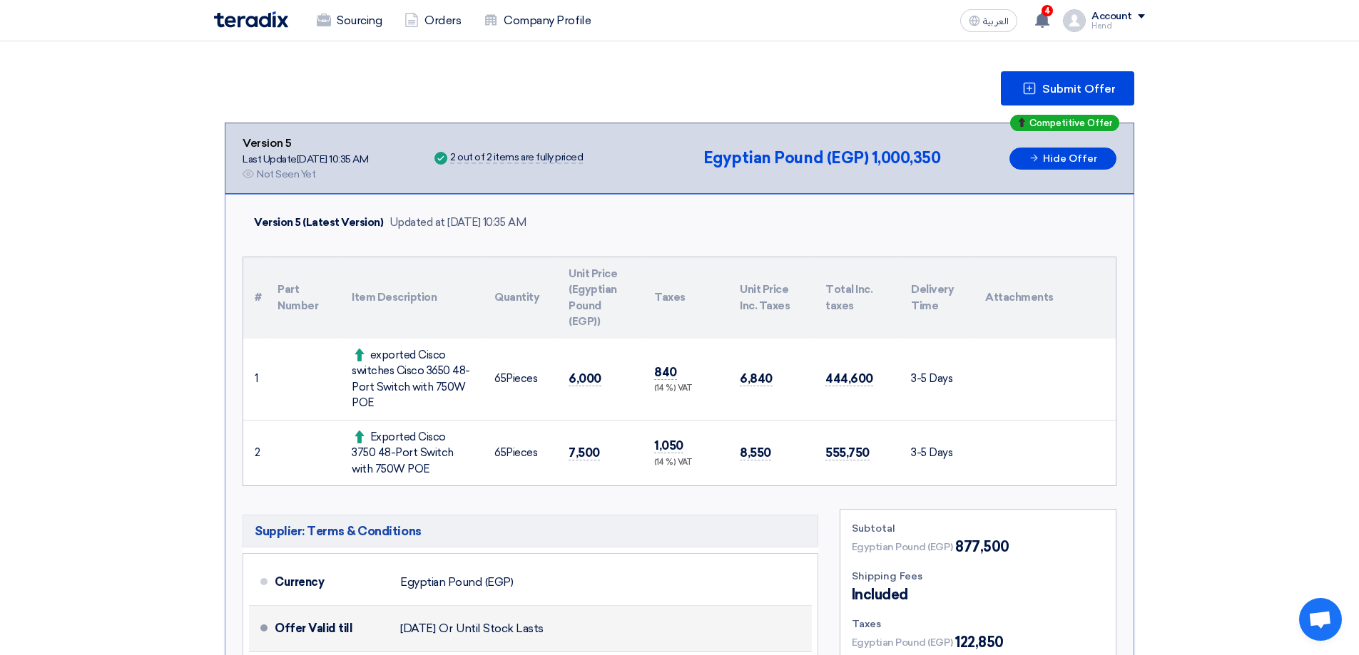
scroll to position [357, 0]
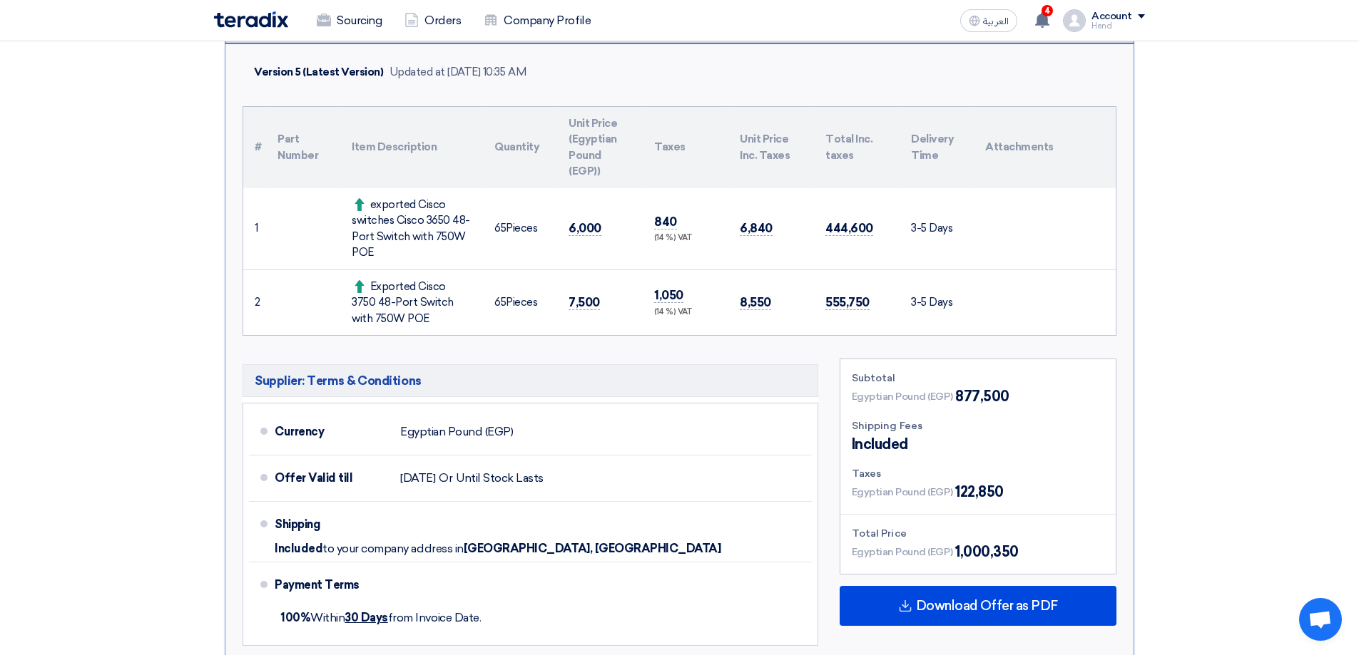
drag, startPoint x: 638, startPoint y: 219, endPoint x: 680, endPoint y: 232, distance: 43.5
click at [680, 232] on tr "1 exported Cisco switches Cisco 3650 48-Port Switch with 750W [PERSON_NAME] 65" at bounding box center [679, 229] width 872 height 82
click at [735, 249] on td "6,840" at bounding box center [771, 229] width 86 height 82
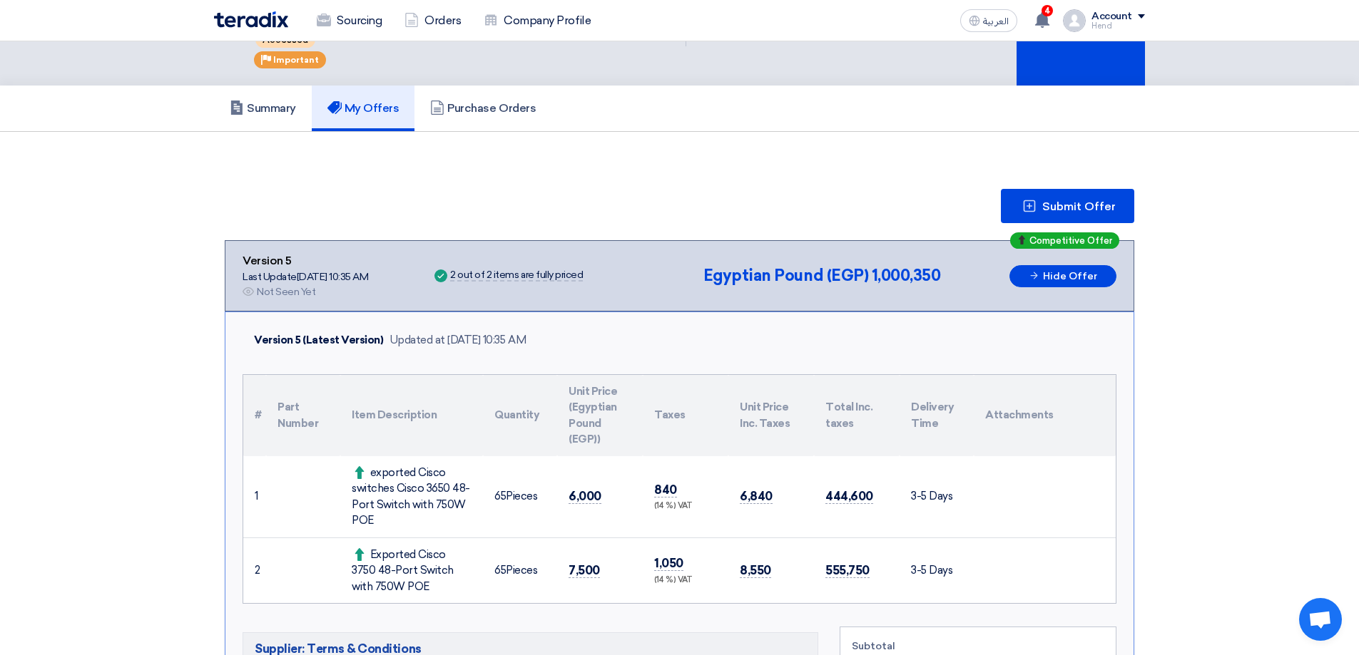
scroll to position [0, 0]
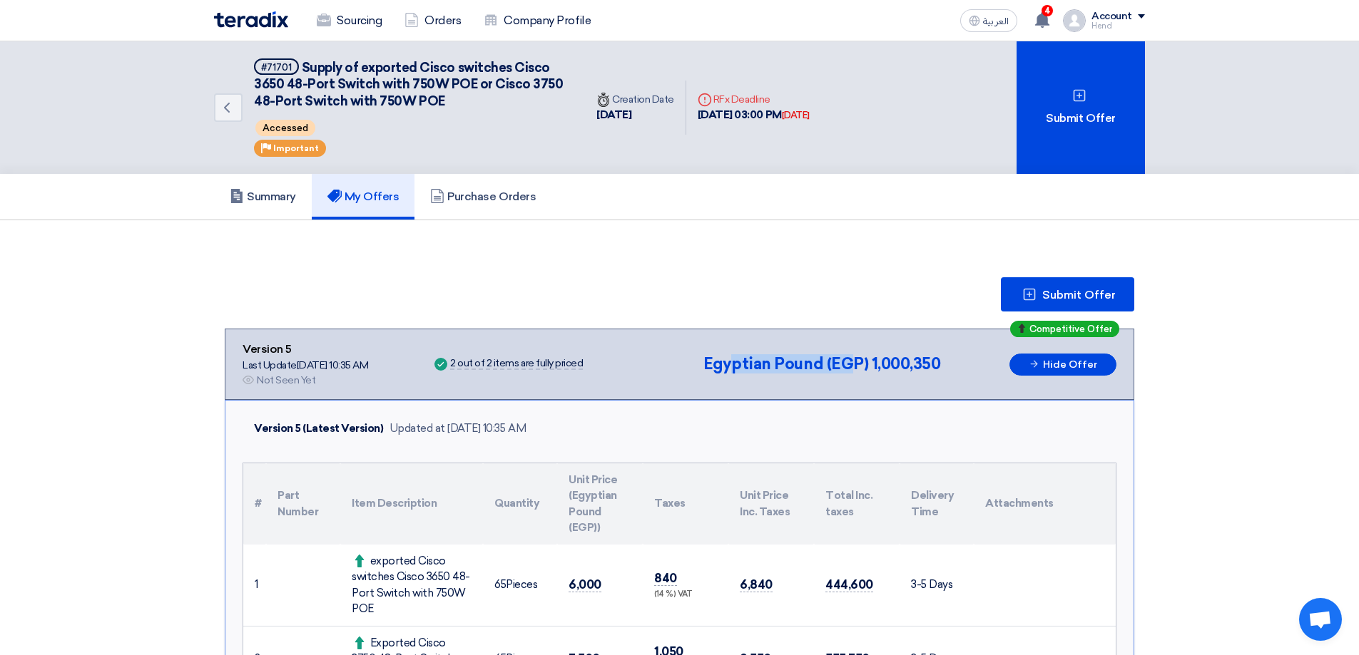
drag, startPoint x: 769, startPoint y: 355, endPoint x: 722, endPoint y: 352, distance: 47.2
click at [724, 351] on div "Competitive Offer Version 5 Last Update [DATE] 10:35 AM Offer is Seen Not Seen …" at bounding box center [679, 364] width 874 height 47
click at [719, 361] on span "Egyptian Pound (EGP)" at bounding box center [785, 363] width 165 height 19
click at [844, 287] on button "Submit Offer" at bounding box center [1067, 294] width 133 height 34
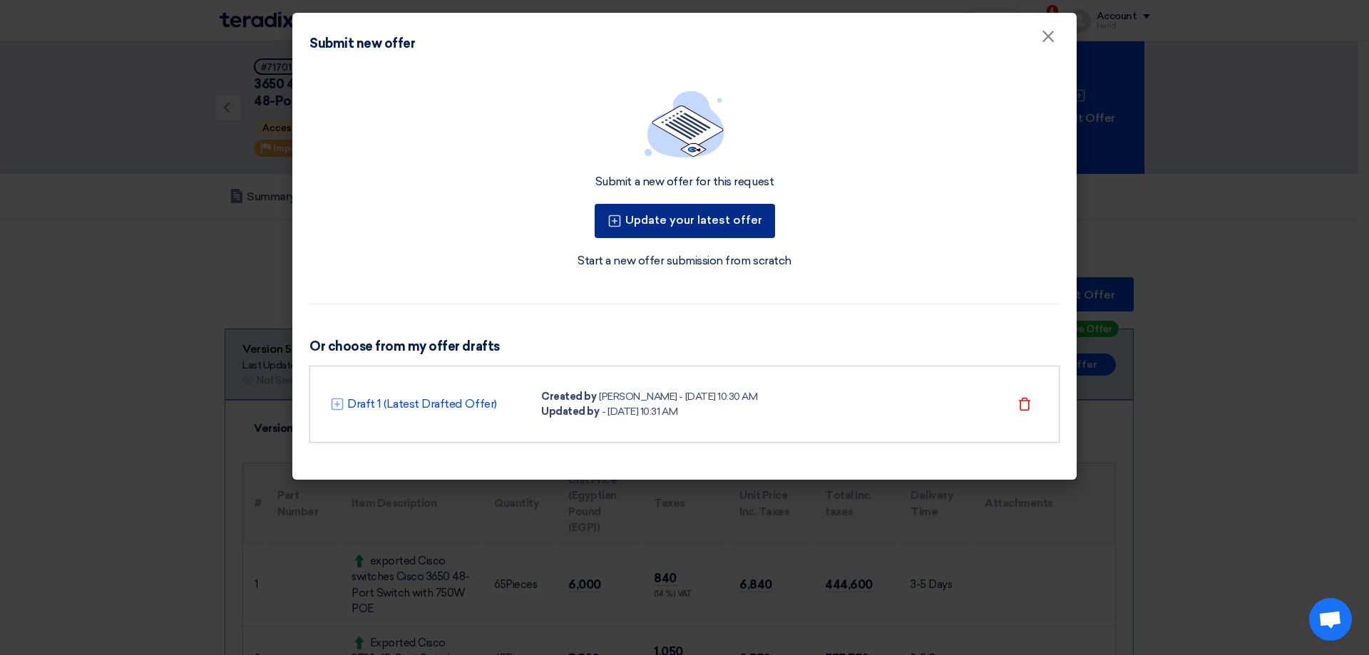
click at [685, 217] on button "Update your latest offer" at bounding box center [685, 221] width 180 height 34
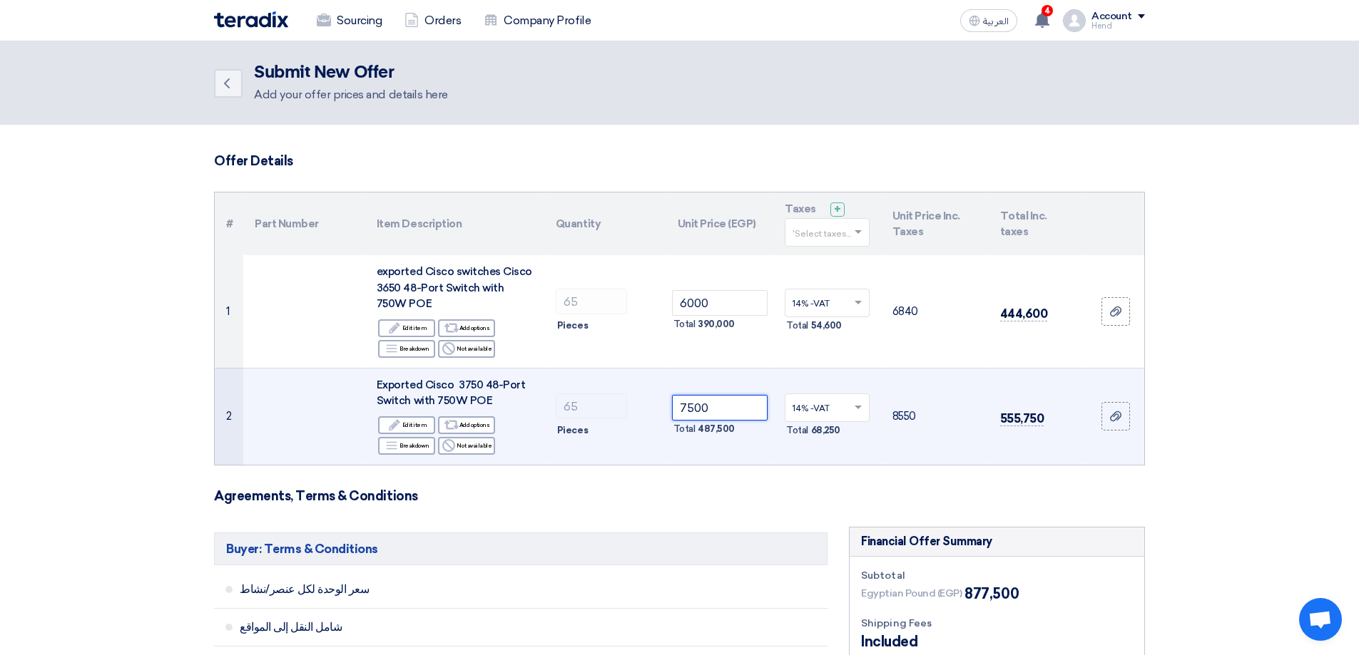
drag, startPoint x: 714, startPoint y: 401, endPoint x: 653, endPoint y: 394, distance: 61.0
click at [653, 394] on tr "2 Exported Cisco 3750 48-Port Switch with 750W [PERSON_NAME] Edit Edit item Alt…" at bounding box center [679, 416] width 929 height 97
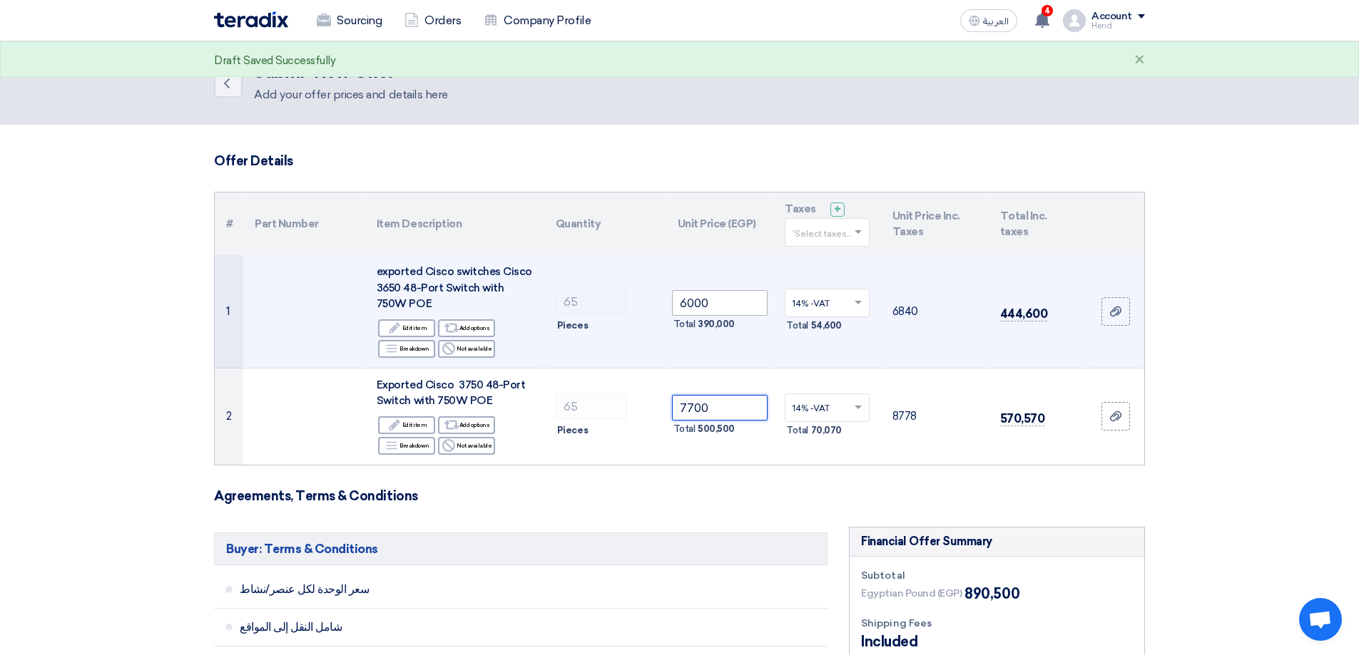
type input "7700"
click at [720, 302] on input "6000" at bounding box center [720, 303] width 96 height 26
click at [689, 299] on input "6000" at bounding box center [720, 303] width 96 height 26
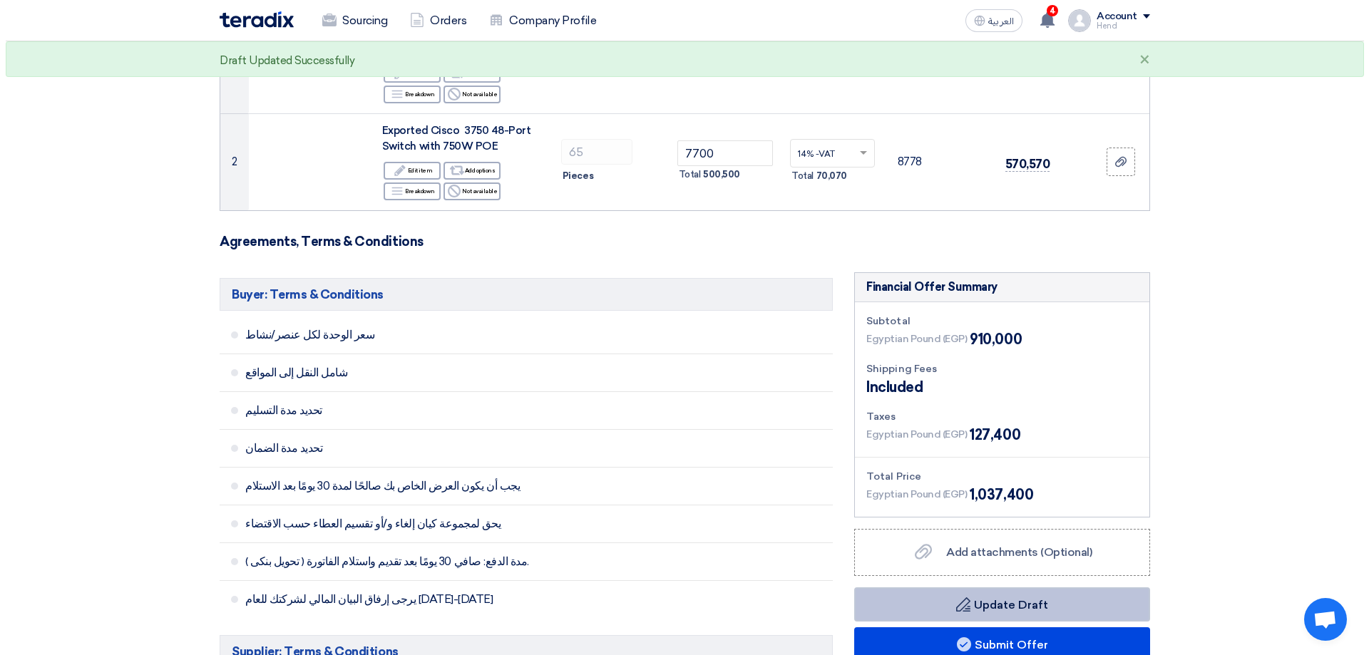
scroll to position [428, 0]
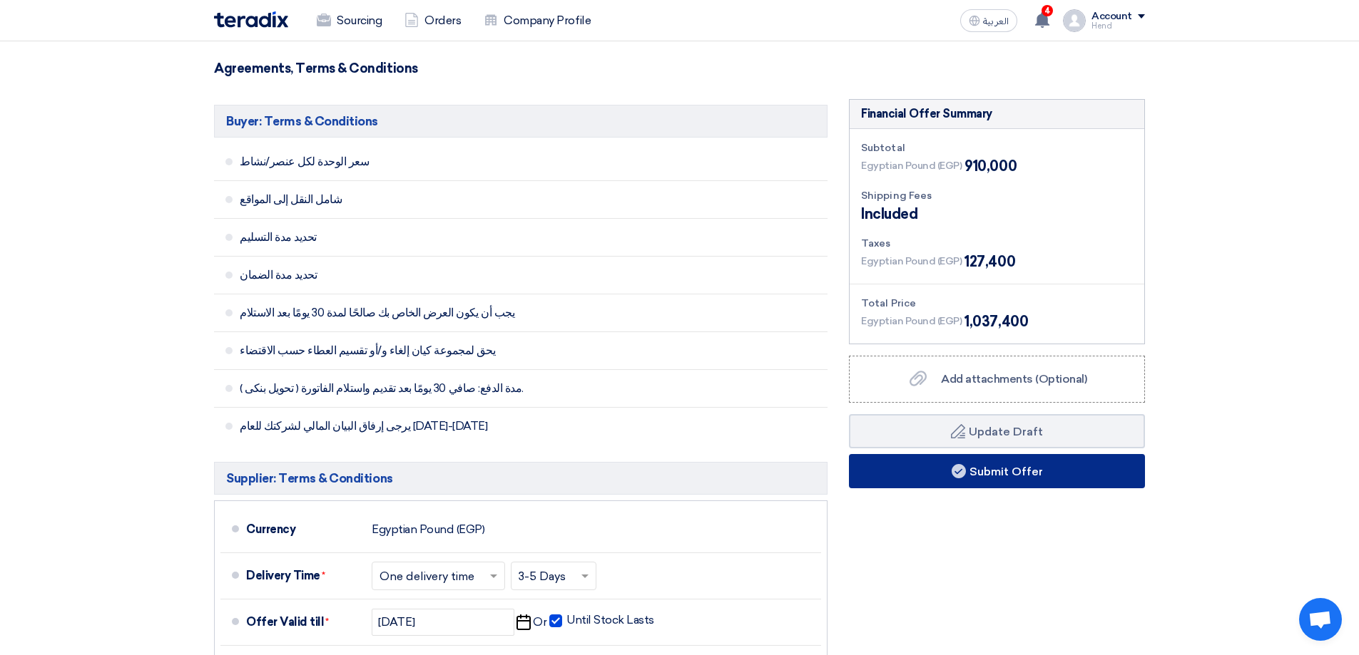
type input "6300"
click at [844, 480] on button "Submit Offer" at bounding box center [997, 471] width 296 height 34
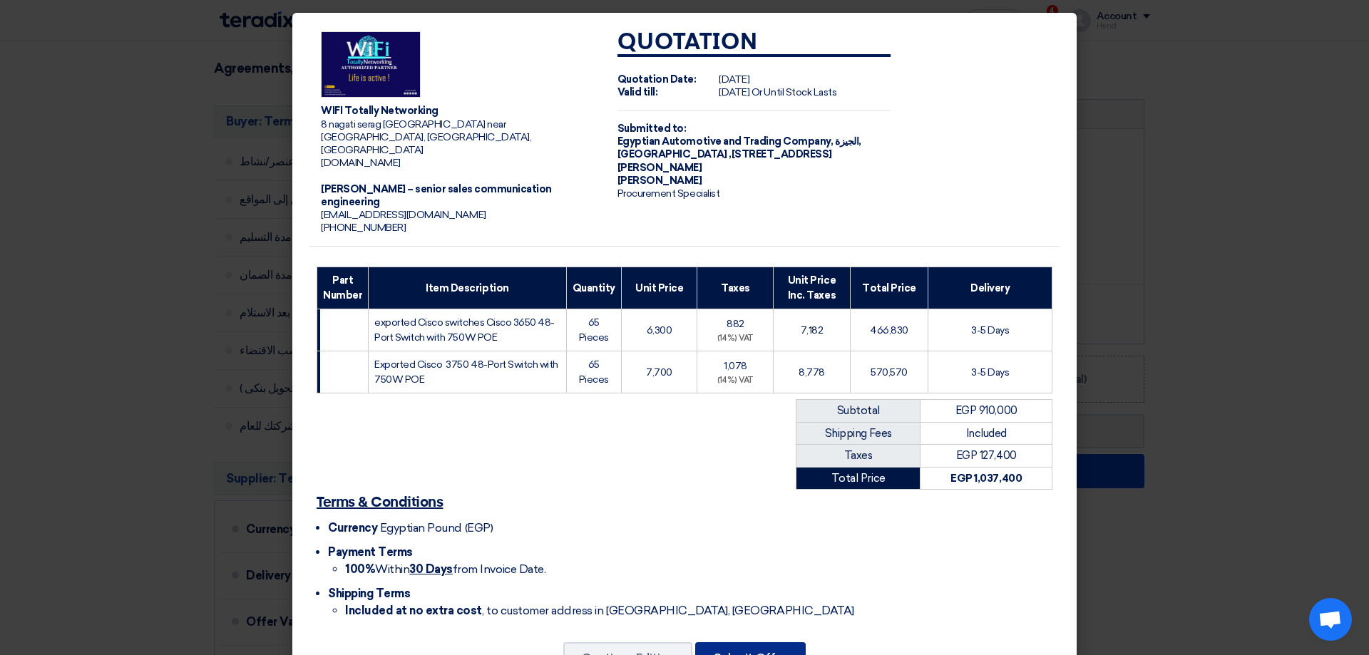
click at [759, 643] on button "Submit Offer" at bounding box center [750, 658] width 111 height 31
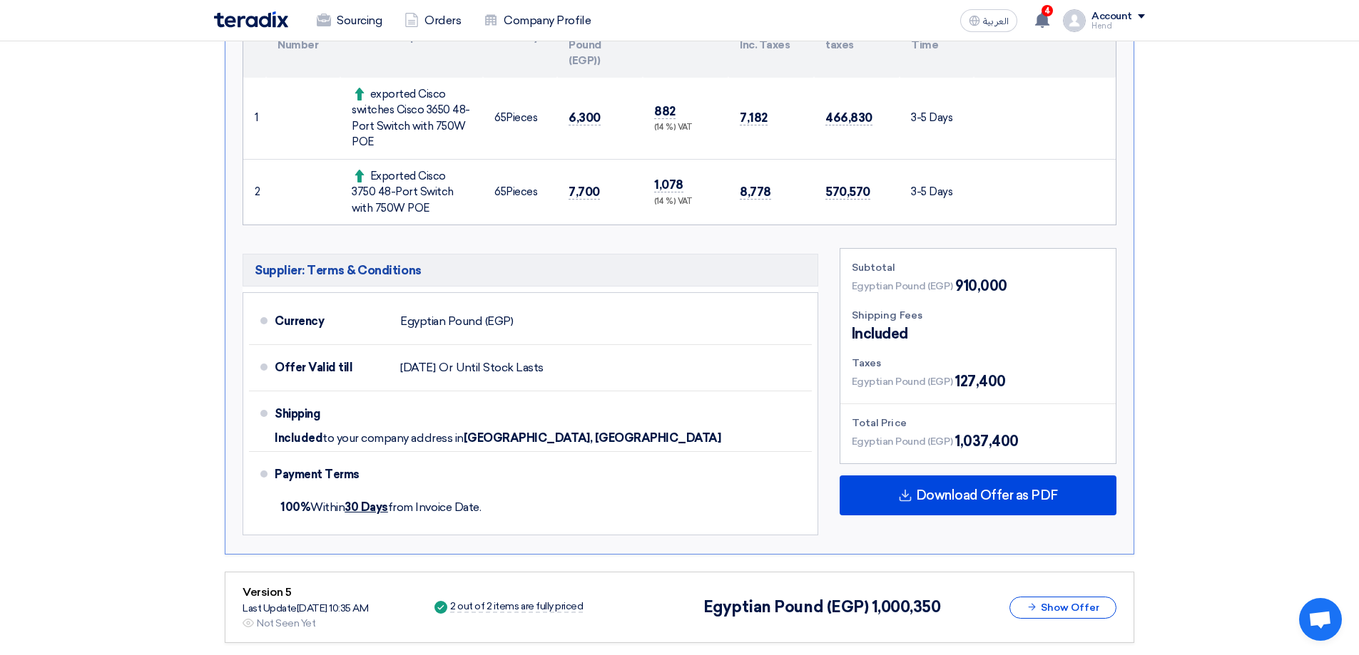
scroll to position [338, 0]
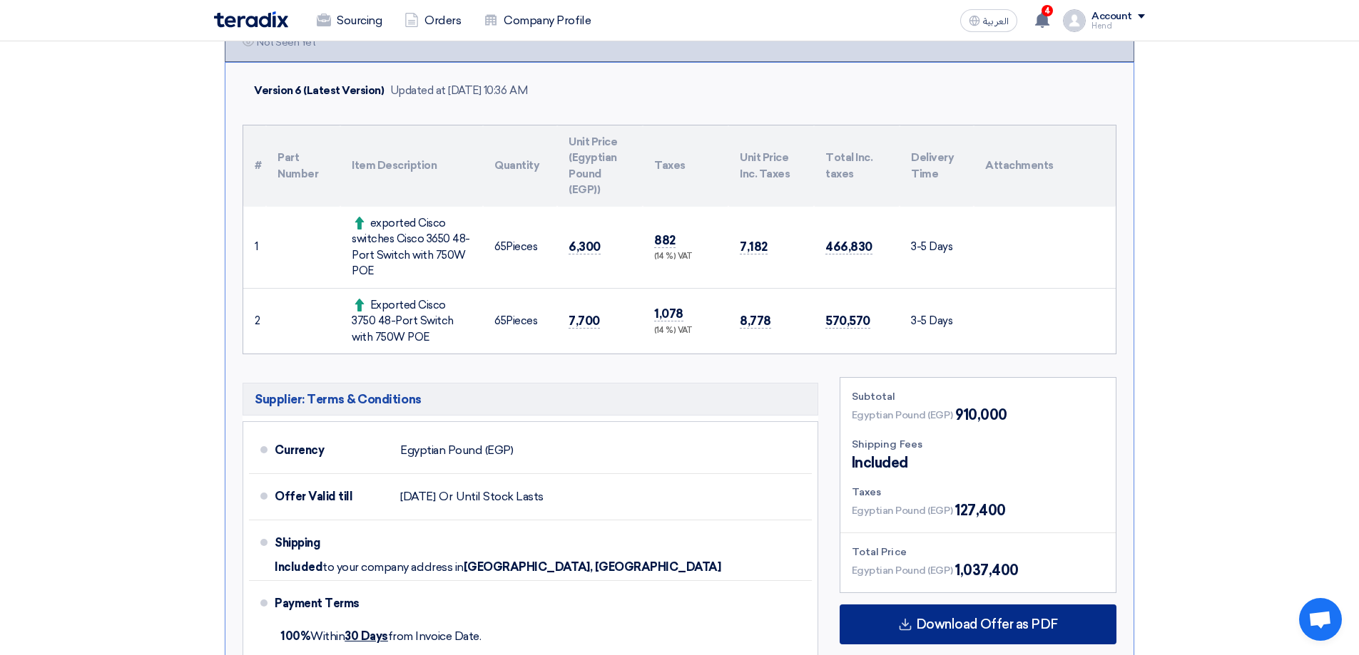
click at [844, 626] on span "Download Offer as PDF" at bounding box center [987, 624] width 142 height 13
click at [844, 625] on span "Download Offer as PDF" at bounding box center [987, 624] width 142 height 13
click at [844, 634] on div "Download Offer as PDF" at bounding box center [977, 625] width 277 height 40
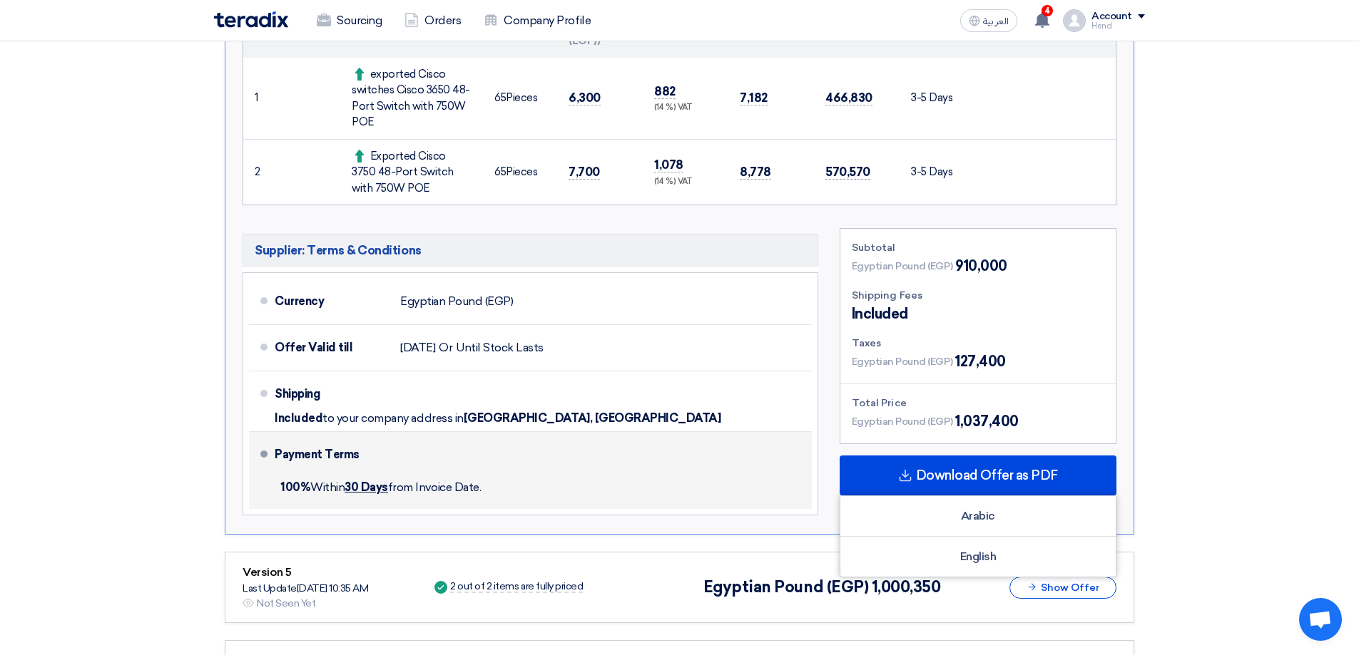
scroll to position [571, 0]
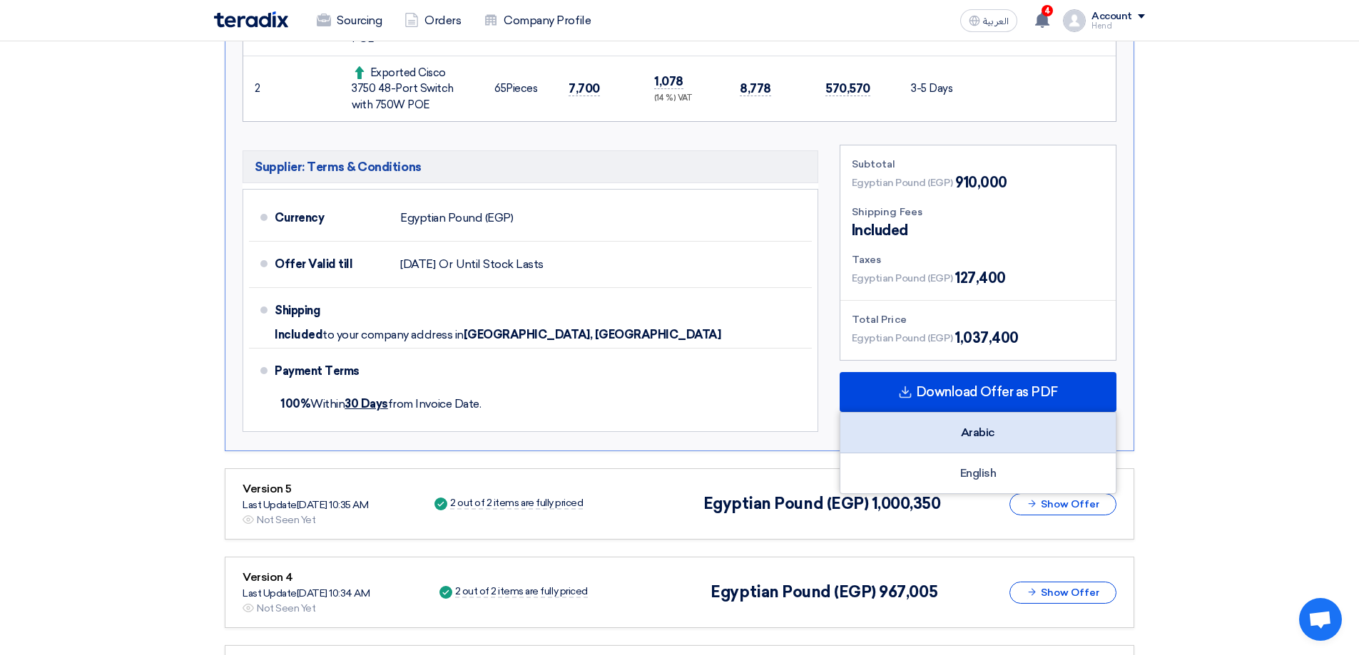
click at [844, 432] on div "Arabic" at bounding box center [977, 433] width 275 height 41
click at [844, 19] on use at bounding box center [1042, 20] width 14 height 16
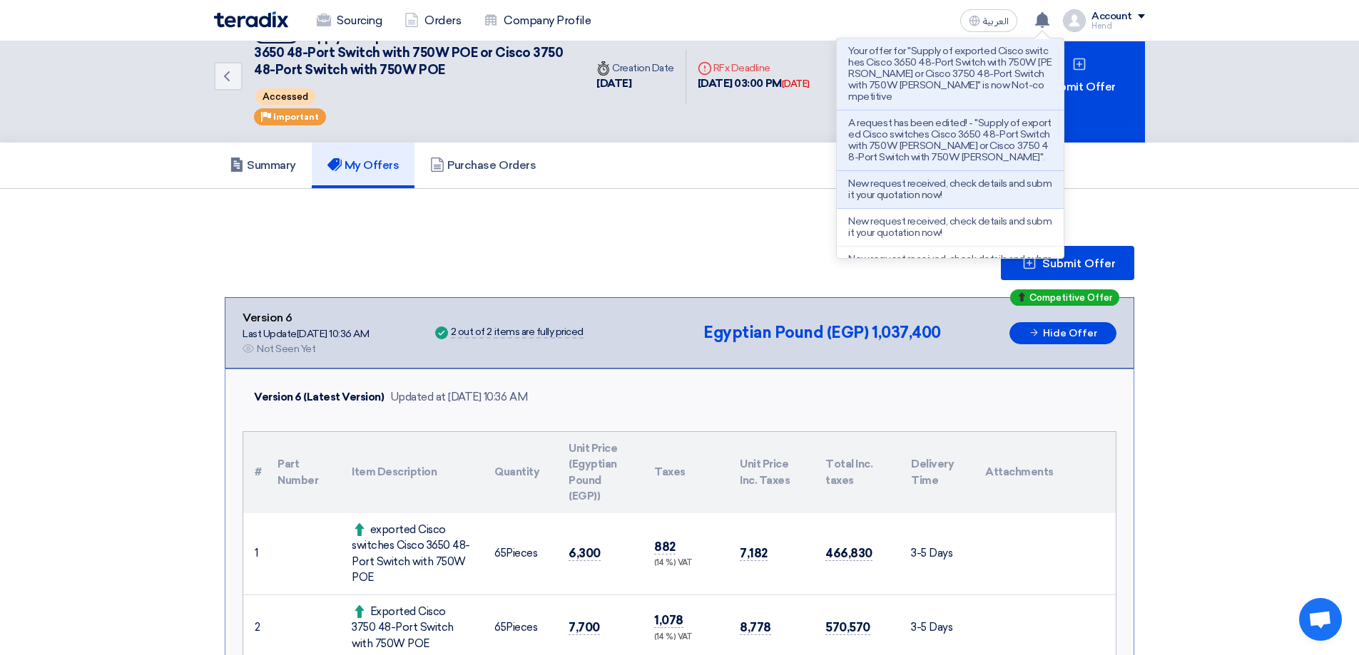
scroll to position [0, 0]
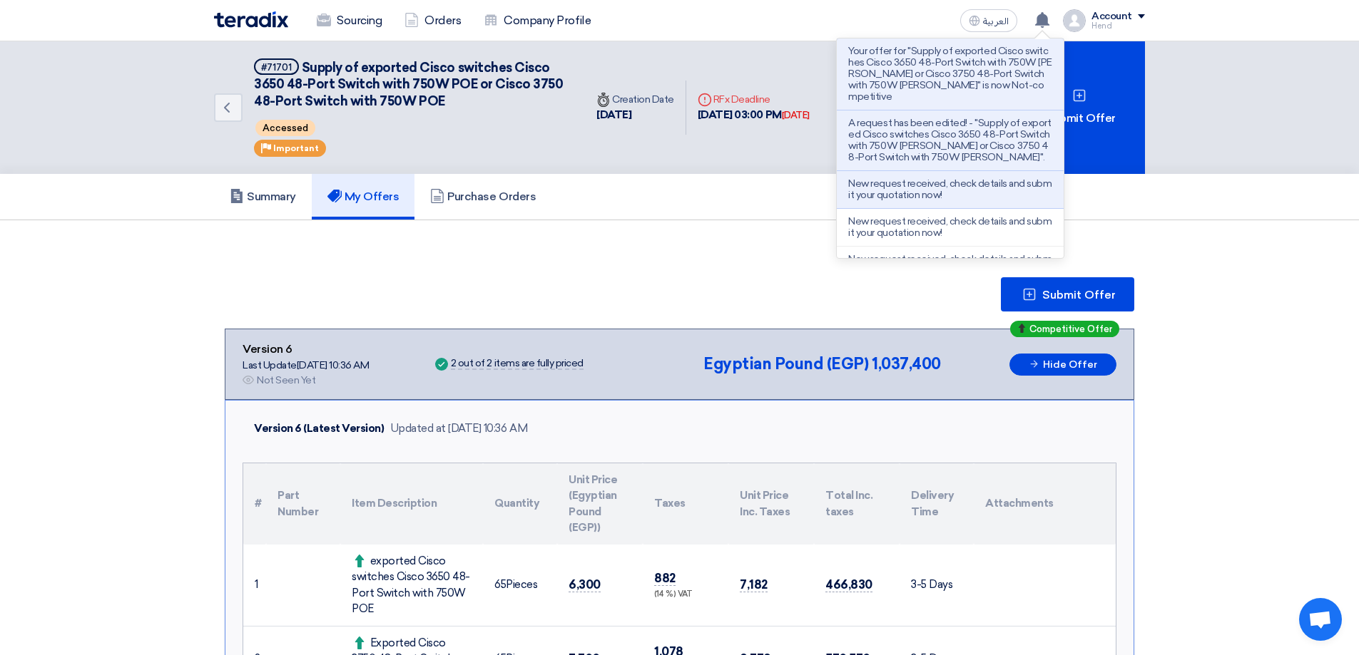
click at [392, 198] on h5 "My Offers" at bounding box center [363, 197] width 72 height 14
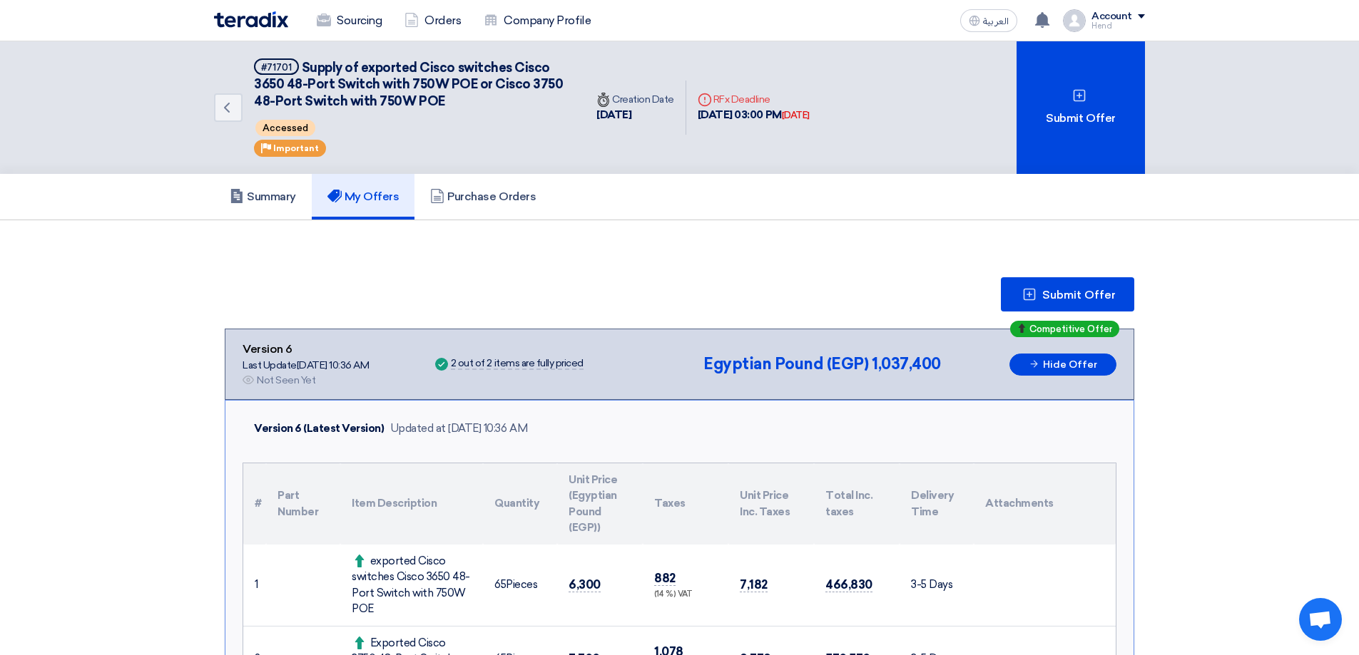
drag, startPoint x: 760, startPoint y: 111, endPoint x: 782, endPoint y: 116, distance: 23.2
click at [782, 116] on div "[DATE] 03:00 PM [DATE]" at bounding box center [753, 115] width 112 height 16
click at [782, 118] on div "[DATE] 03:00 PM [DATE]" at bounding box center [753, 115] width 112 height 16
drag, startPoint x: 742, startPoint y: 116, endPoint x: 773, endPoint y: 115, distance: 30.7
click at [801, 113] on div "[DATE] 03:00 PM [DATE]" at bounding box center [753, 115] width 112 height 16
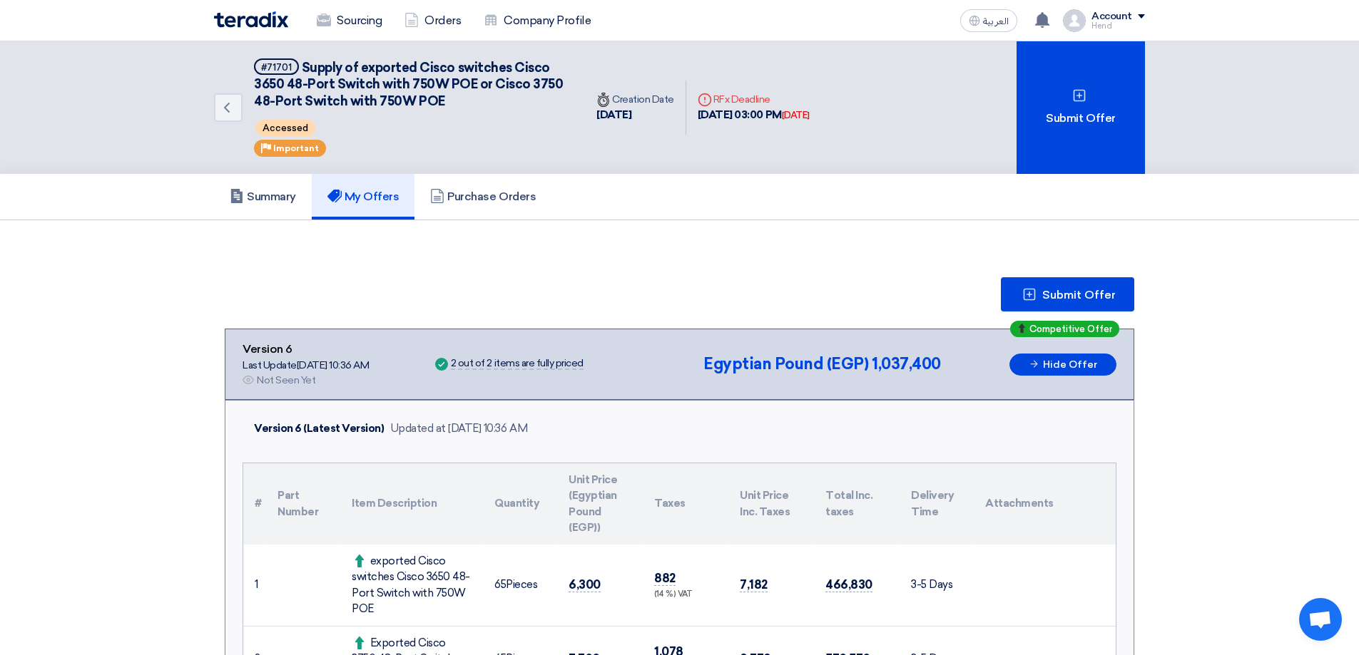
click at [773, 115] on div "[DATE] 03:00 PM [DATE]" at bounding box center [753, 115] width 112 height 16
drag, startPoint x: 786, startPoint y: 109, endPoint x: 701, endPoint y: 116, distance: 85.2
click at [701, 116] on div "[DATE] 03:00 PM [DATE]" at bounding box center [753, 115] width 112 height 16
drag, startPoint x: 697, startPoint y: 113, endPoint x: 804, endPoint y: 117, distance: 106.3
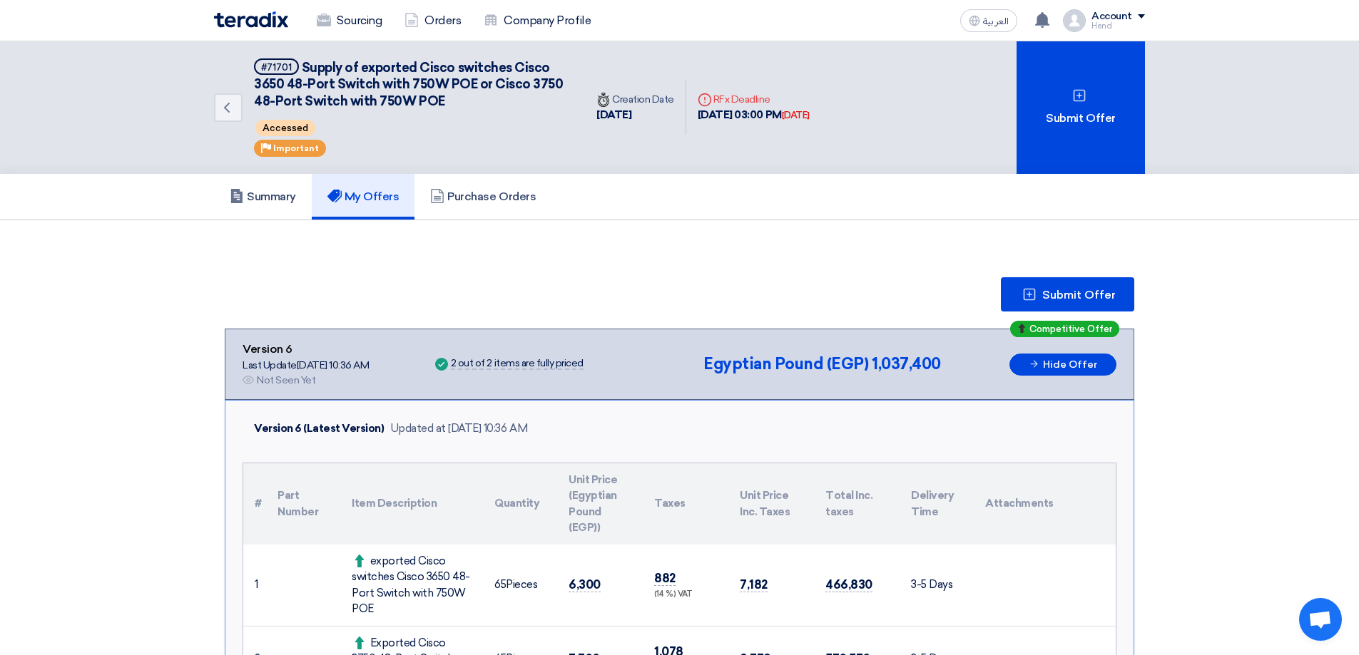
click at [804, 117] on div "Deadline RFx Deadline [DATE] 03:00 PM [DATE]" at bounding box center [753, 108] width 135 height 54
click at [804, 117] on div "[DATE] 03:00 PM [DATE]" at bounding box center [753, 115] width 112 height 16
drag, startPoint x: 804, startPoint y: 112, endPoint x: 693, endPoint y: 114, distance: 111.3
click at [693, 114] on div "Deadline RFx Deadline [DATE] 03:00 PM [DATE]" at bounding box center [753, 108] width 135 height 54
click at [705, 116] on div "[DATE] 03:00 PM [DATE]" at bounding box center [753, 115] width 112 height 16
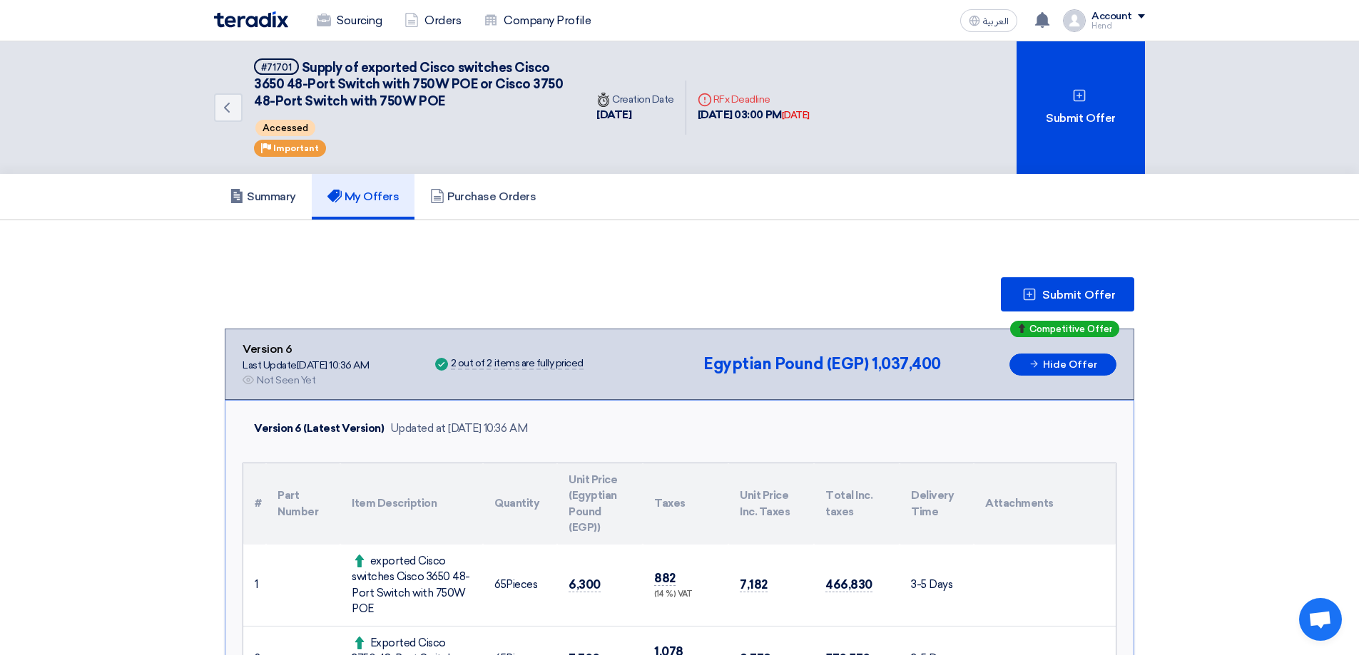
drag, startPoint x: 692, startPoint y: 112, endPoint x: 812, endPoint y: 114, distance: 119.8
click at [812, 114] on div "Deadline RFx Deadline [DATE] 03:00 PM [DATE]" at bounding box center [753, 108] width 135 height 54
click at [797, 117] on div "[DATE] 03:00 PM [DATE]" at bounding box center [753, 115] width 112 height 16
